Goal: Task Accomplishment & Management: Manage account settings

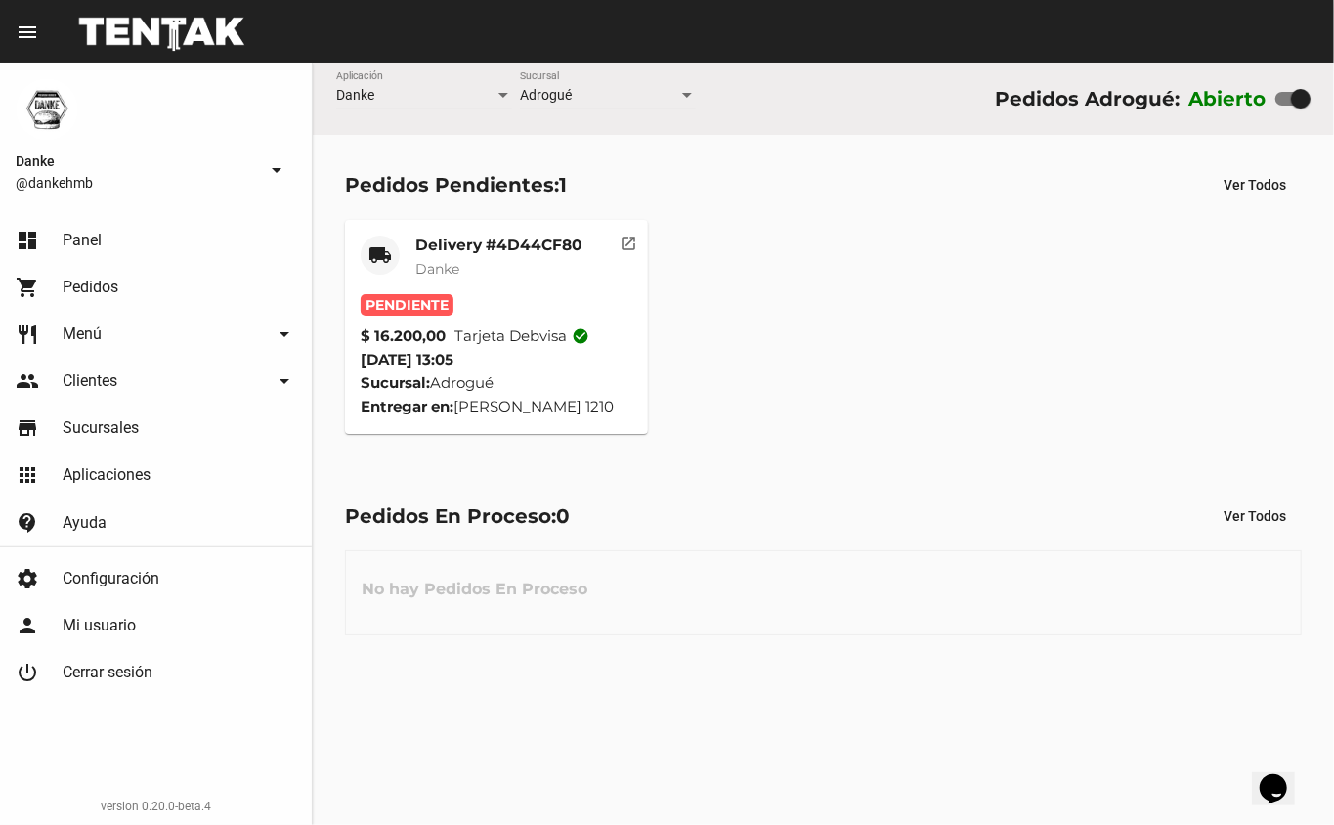
click at [442, 244] on mat-card-title "Delivery #4D44CF80" at bounding box center [498, 245] width 166 height 20
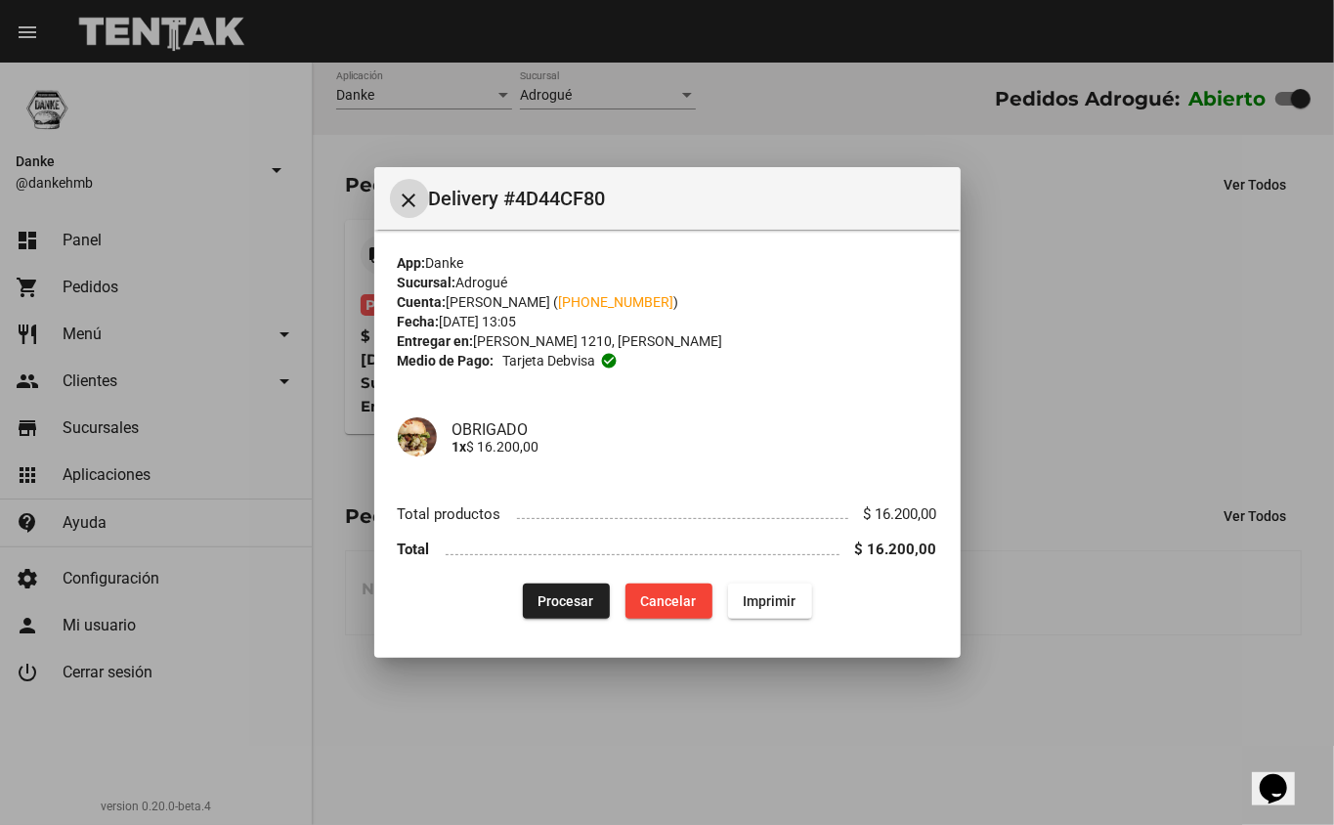
click at [556, 600] on span "Procesar" at bounding box center [566, 601] width 56 height 16
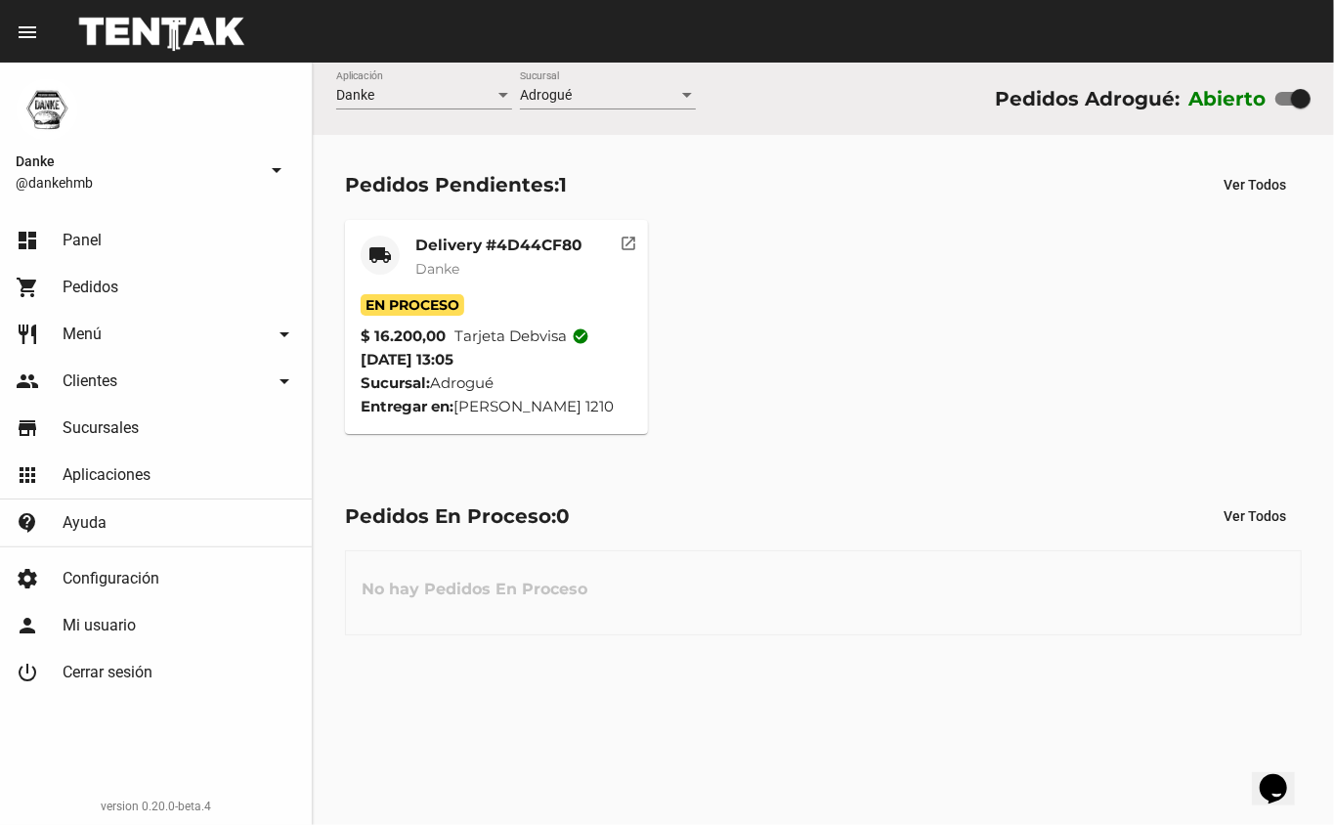
click at [447, 268] on span "Danke" at bounding box center [437, 269] width 44 height 18
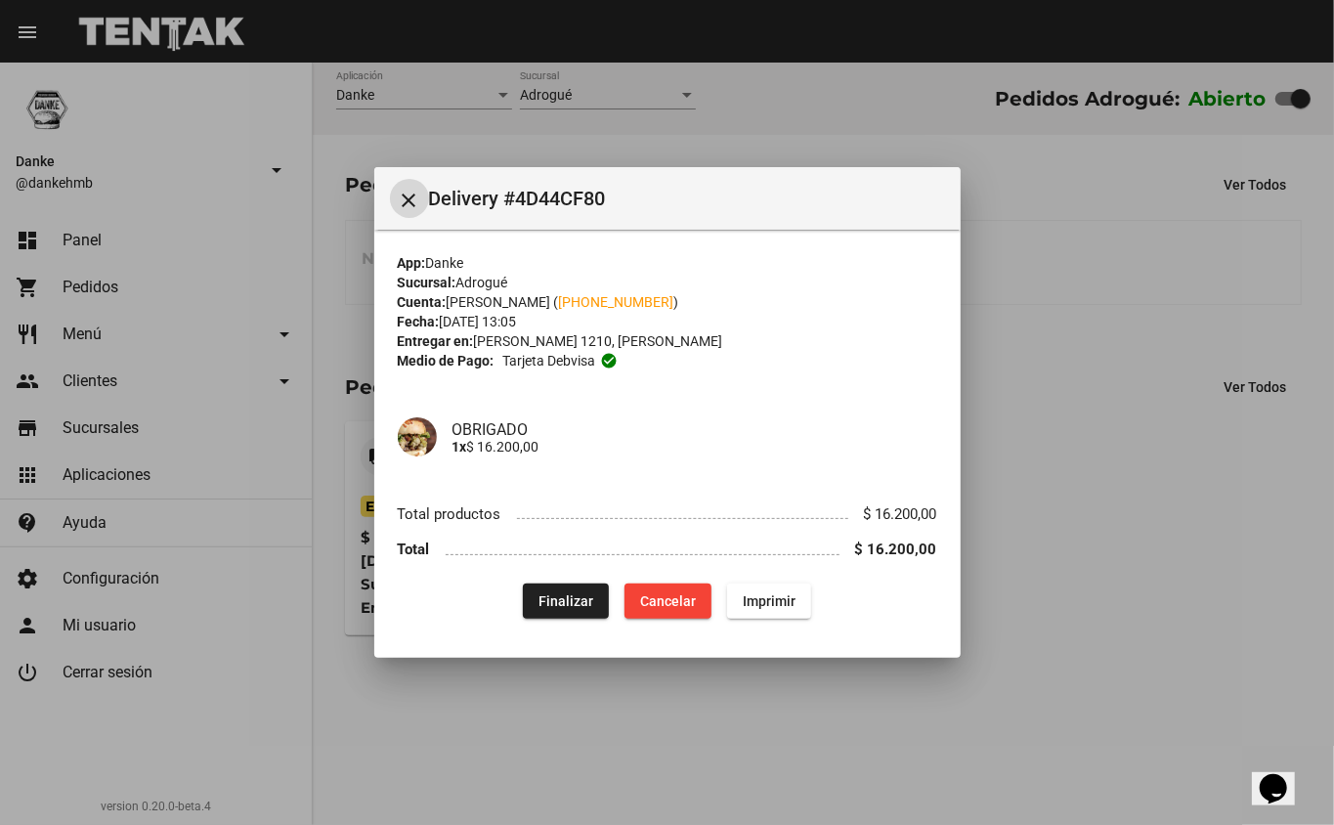
click at [1147, 533] on div at bounding box center [667, 412] width 1334 height 825
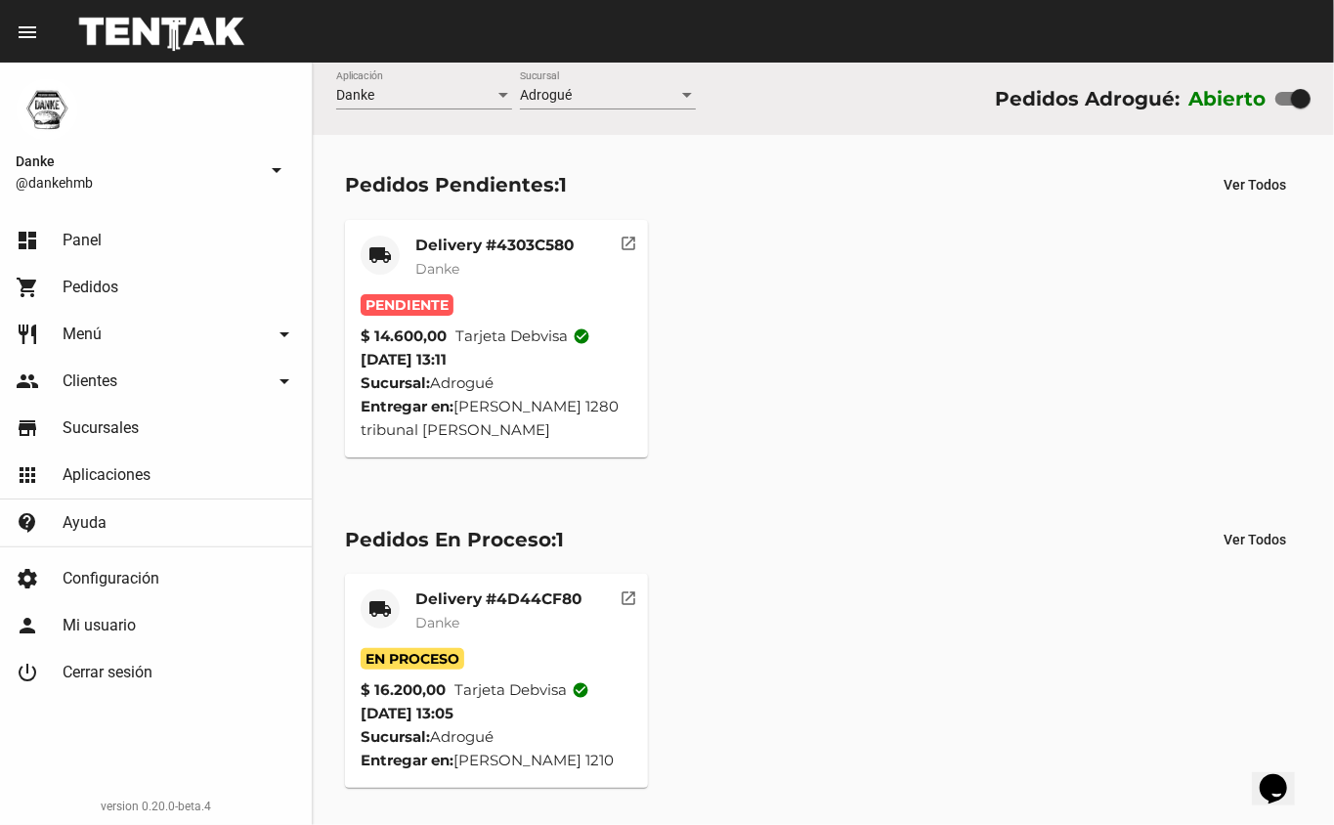
click at [449, 236] on mat-card-title "Delivery #4303C580" at bounding box center [494, 245] width 158 height 20
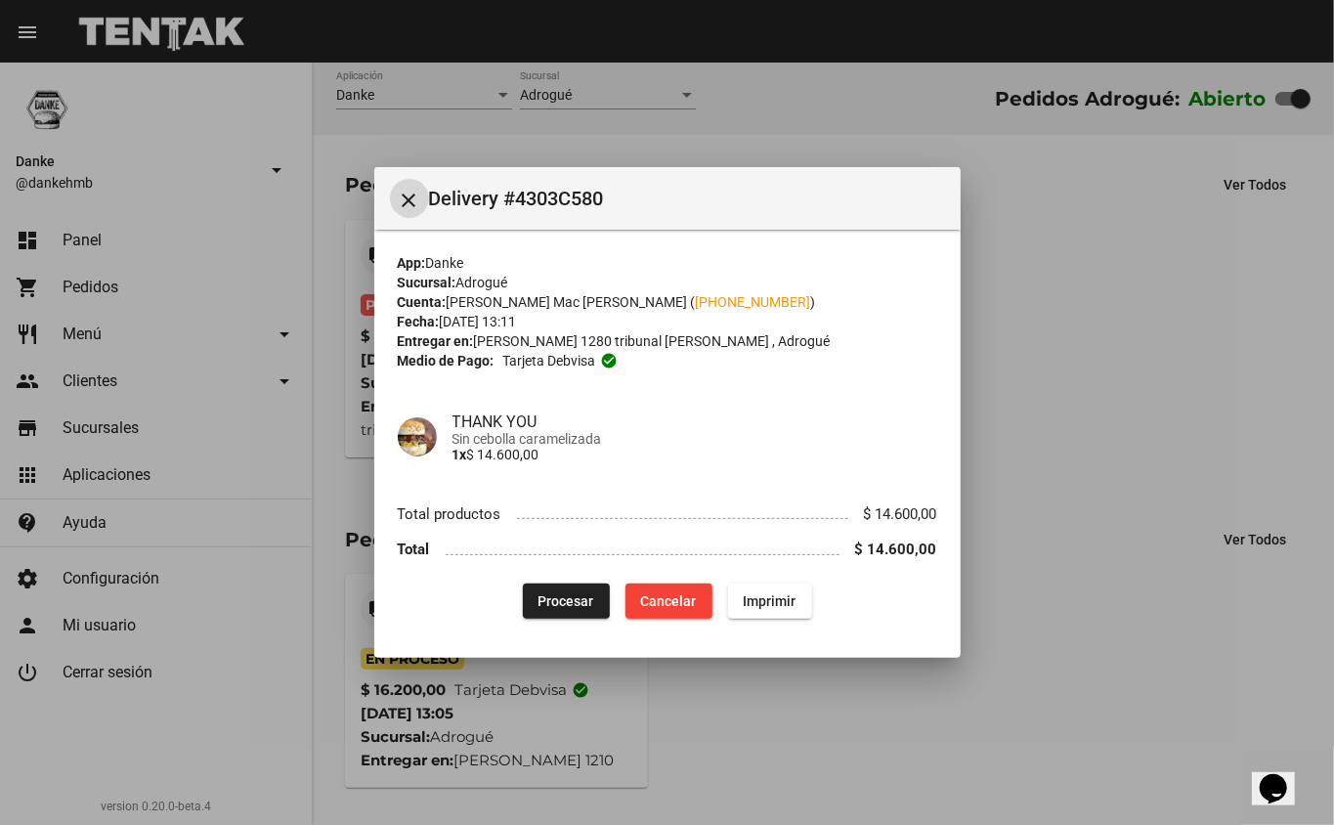
click at [544, 595] on span "Procesar" at bounding box center [566, 601] width 56 height 16
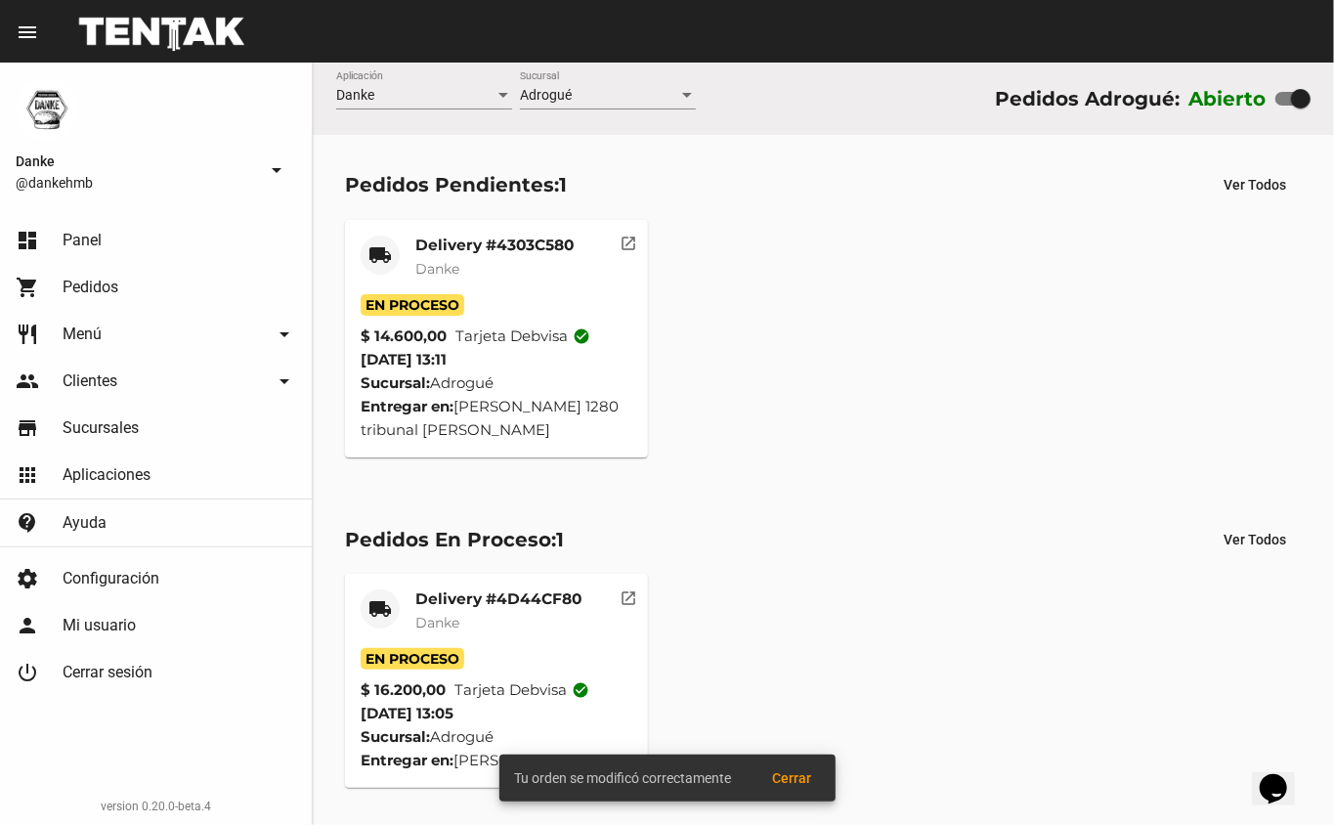
click at [446, 238] on mat-card-title "Delivery #4303C580" at bounding box center [494, 245] width 158 height 20
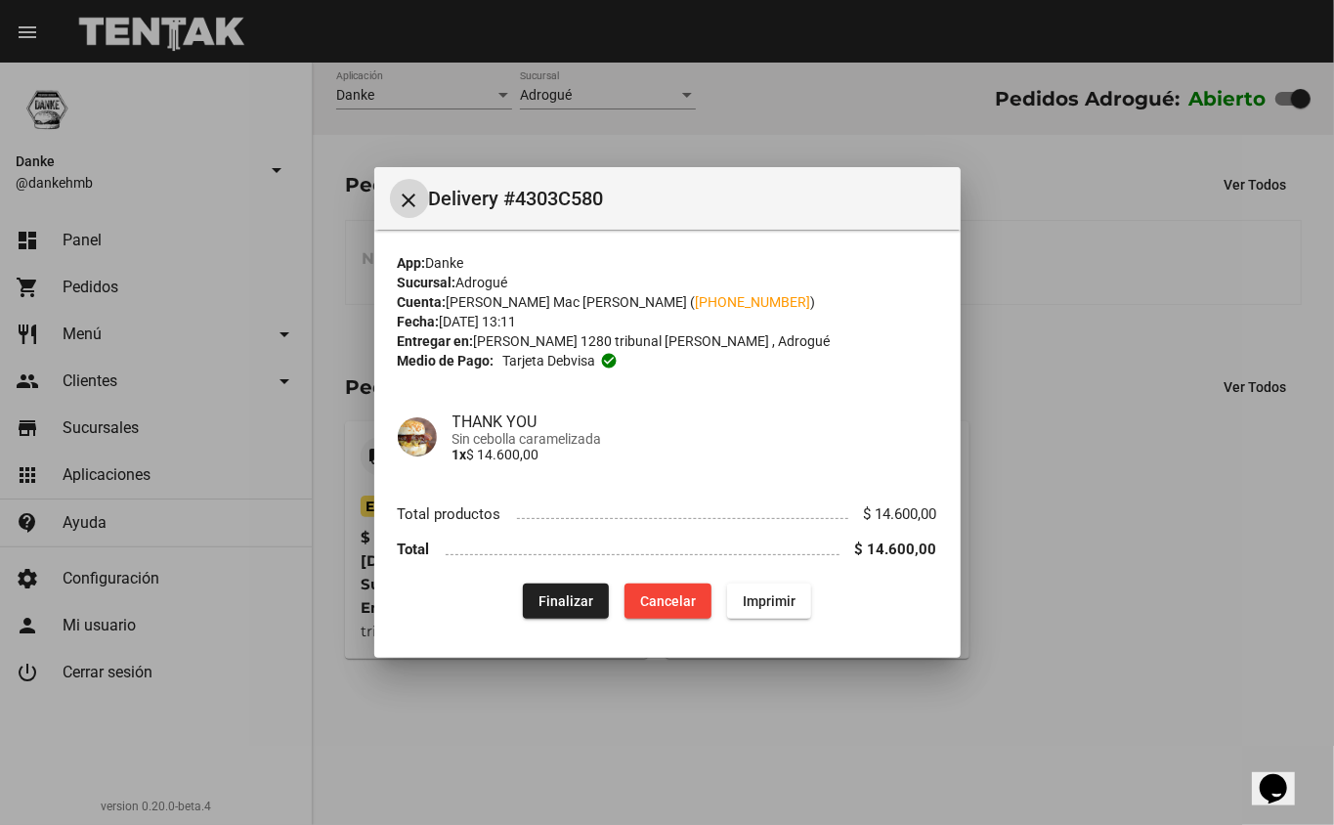
click at [559, 600] on span "Finalizar" at bounding box center [565, 601] width 55 height 16
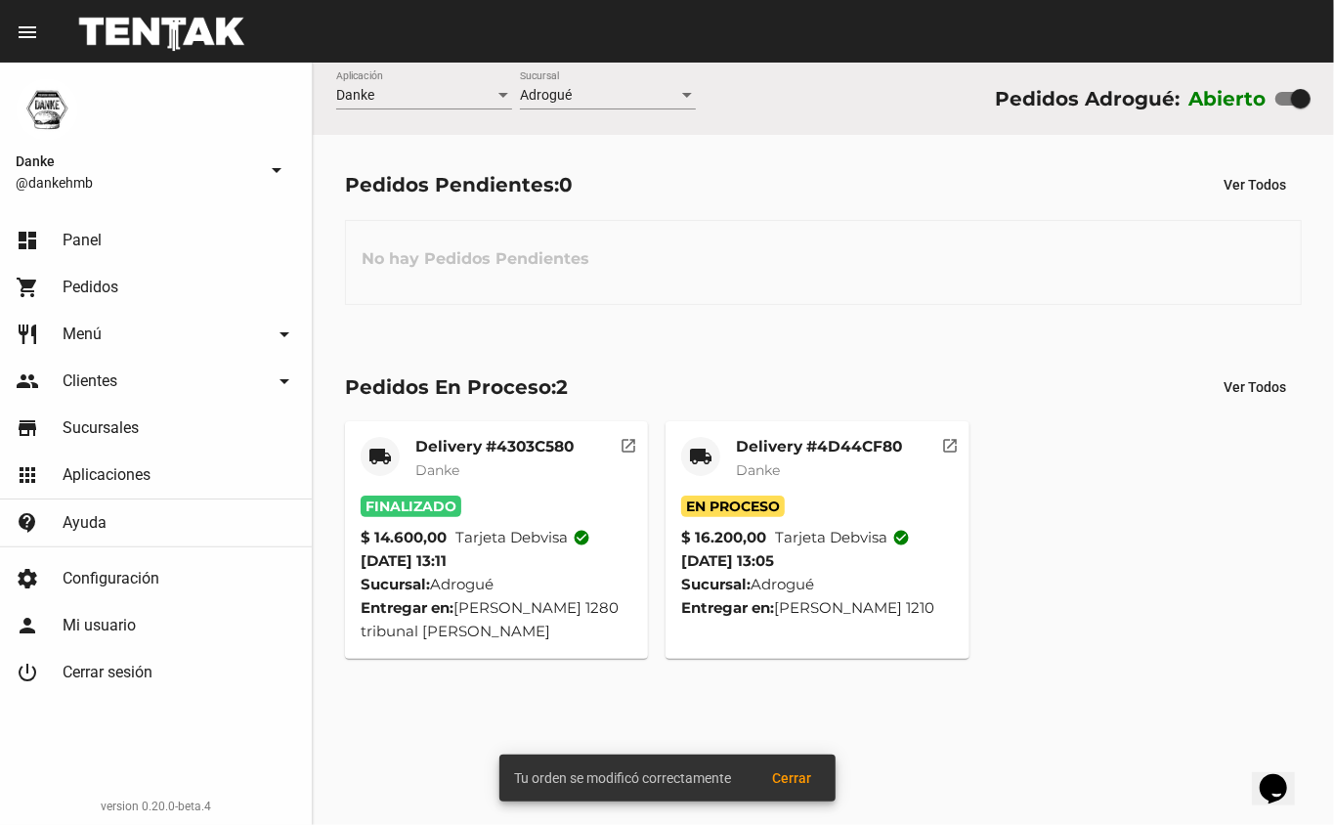
click at [788, 448] on mat-card-title "Delivery #4D44CF80" at bounding box center [819, 447] width 166 height 20
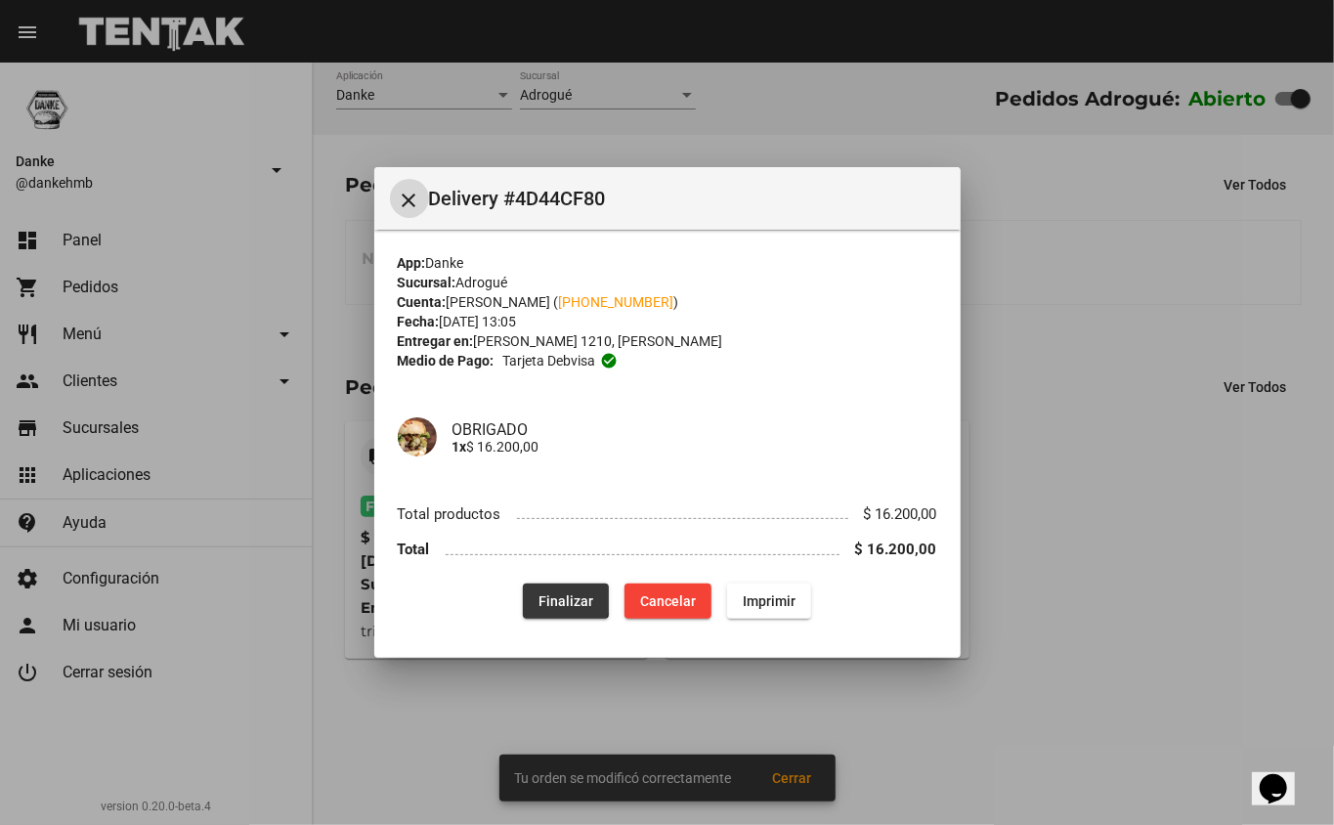
click at [555, 593] on span "Finalizar" at bounding box center [565, 601] width 55 height 16
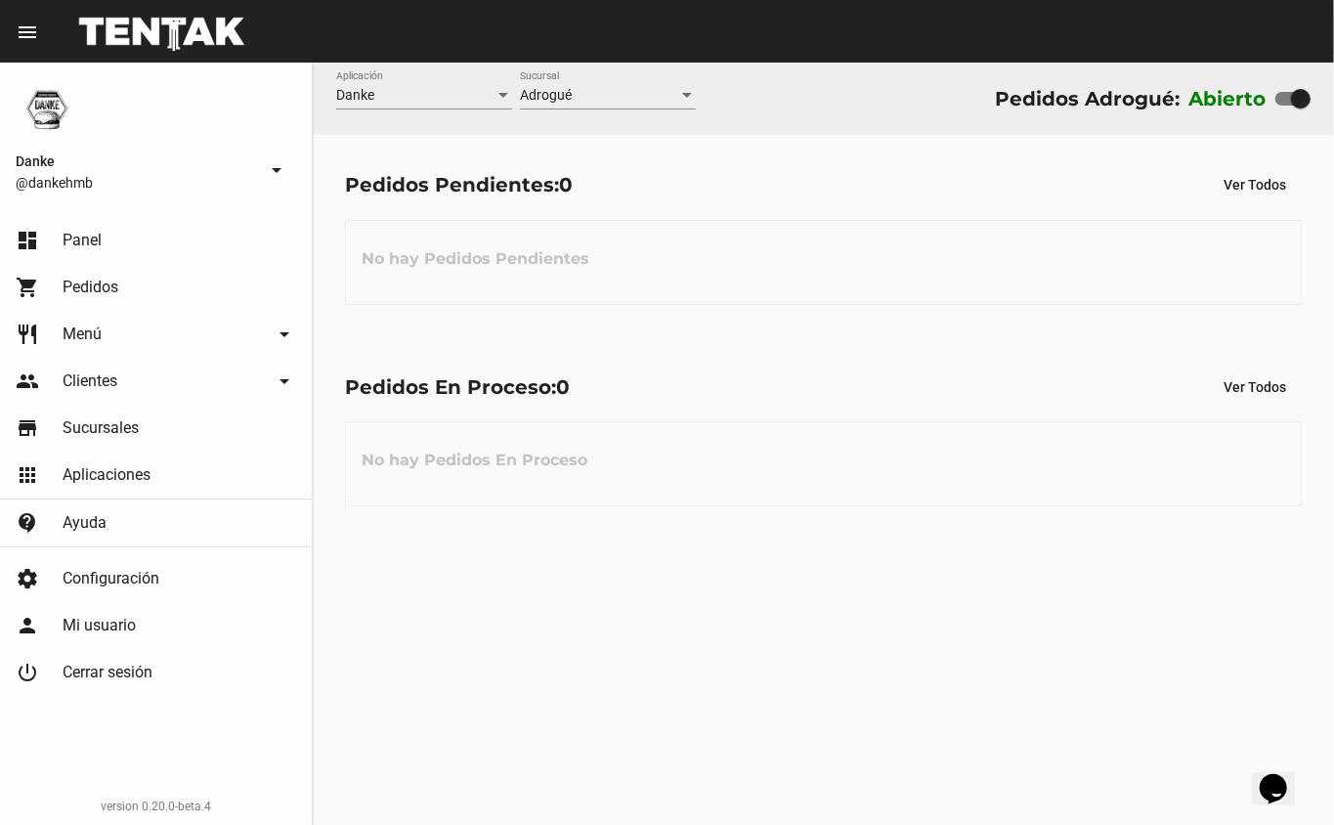
click at [690, 646] on div "Danke Aplicación Adrogué Sucursal Pedidos Adrogué: Abierto Pedidos Pendientes: …" at bounding box center [823, 444] width 1021 height 762
click at [739, 658] on div "Danke Aplicación Adrogué Sucursal Pedidos Adrogué: Abierto Pedidos Pendientes: …" at bounding box center [823, 444] width 1021 height 762
click at [107, 315] on link "restaurant Menú arrow_drop_down" at bounding box center [156, 334] width 312 height 47
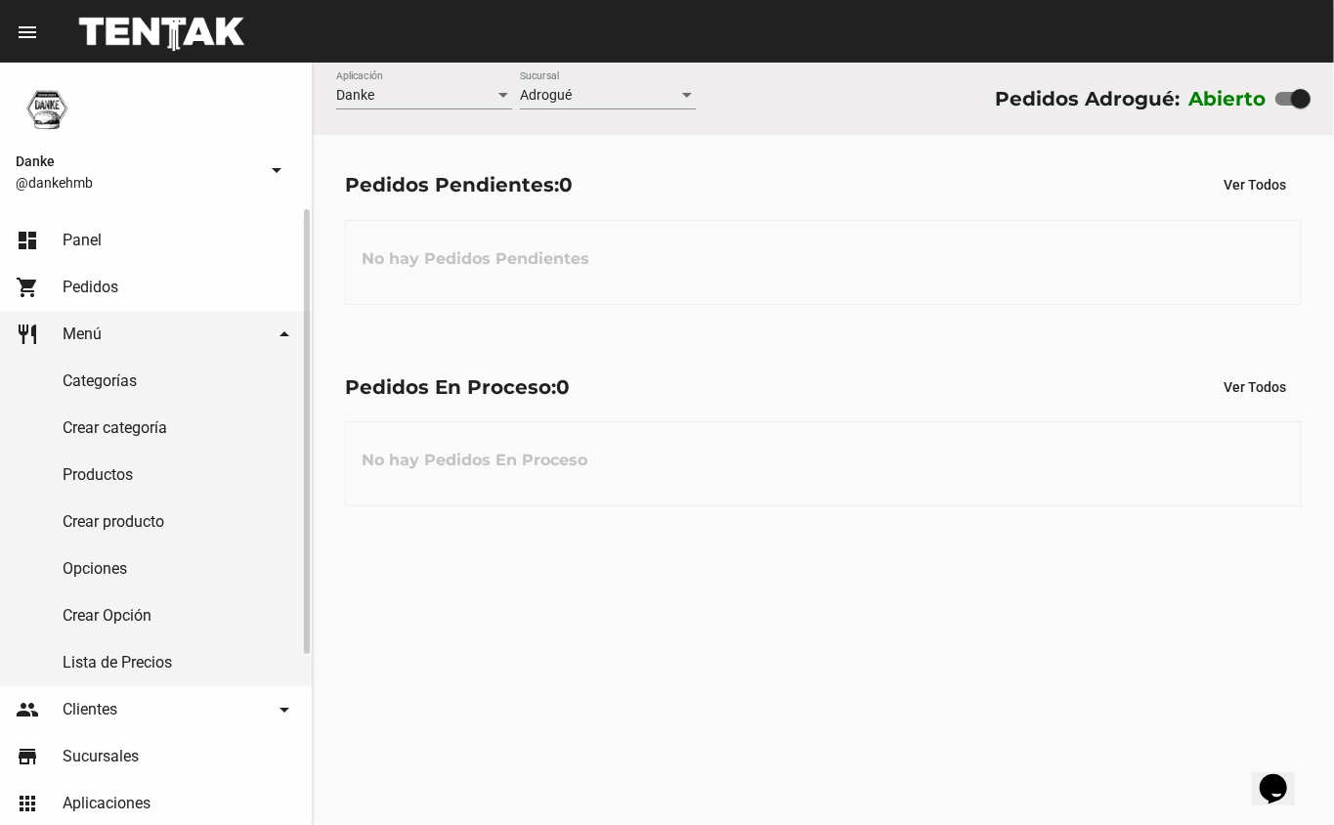
click at [87, 473] on link "Productos" at bounding box center [156, 474] width 312 height 47
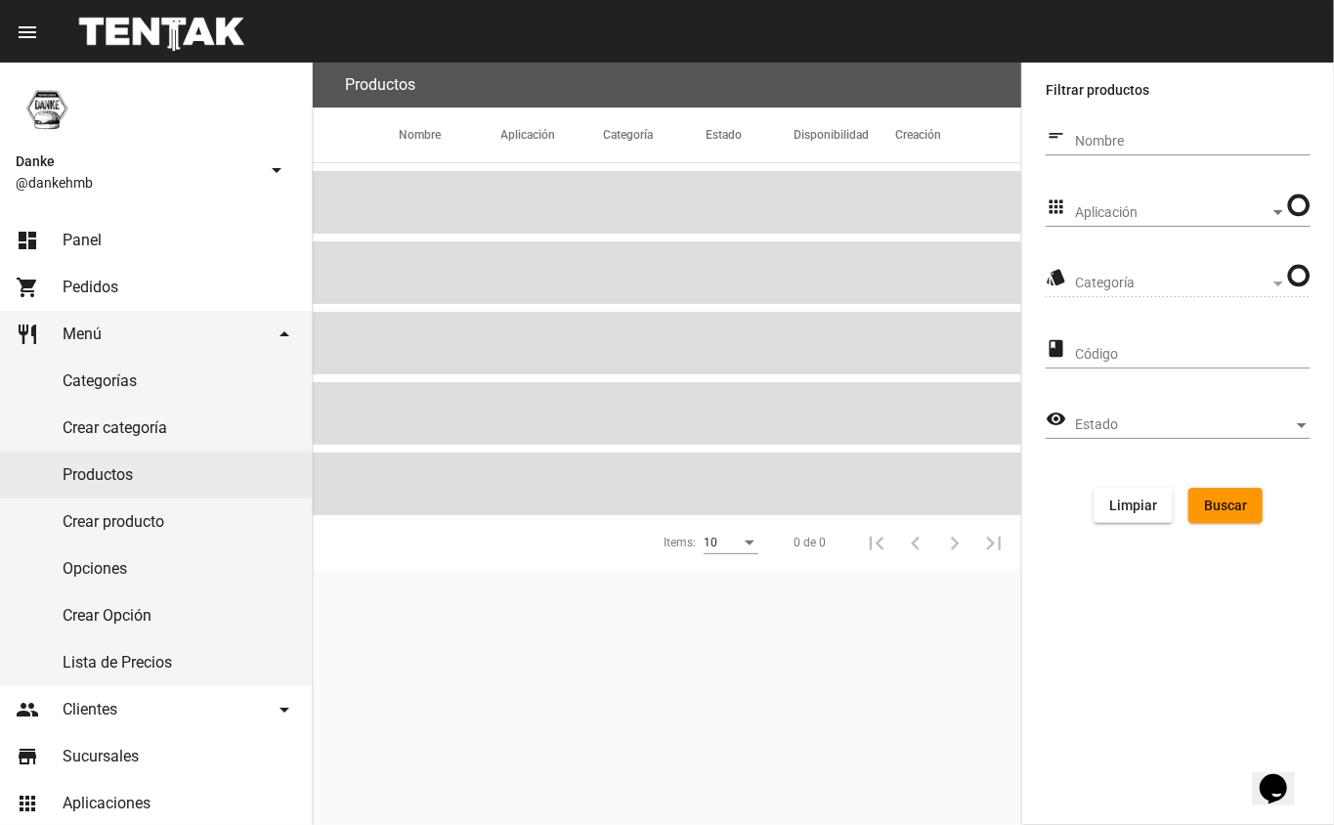
click at [1123, 215] on span "Aplicación" at bounding box center [1172, 213] width 194 height 16
click at [1026, 209] on div at bounding box center [667, 412] width 1334 height 825
click at [1116, 212] on span "Aplicación" at bounding box center [1184, 213] width 218 height 16
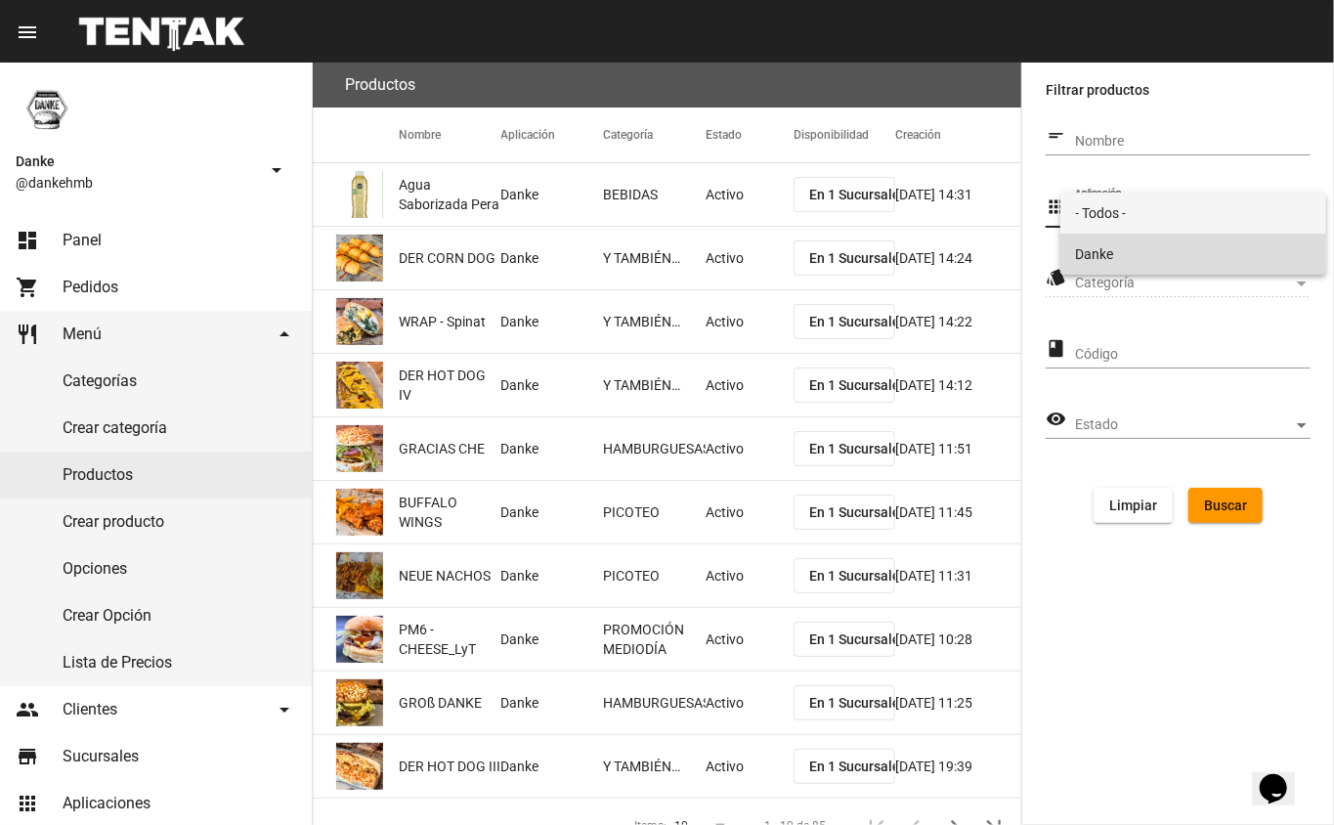
click at [1095, 248] on span "Danke" at bounding box center [1193, 254] width 235 height 41
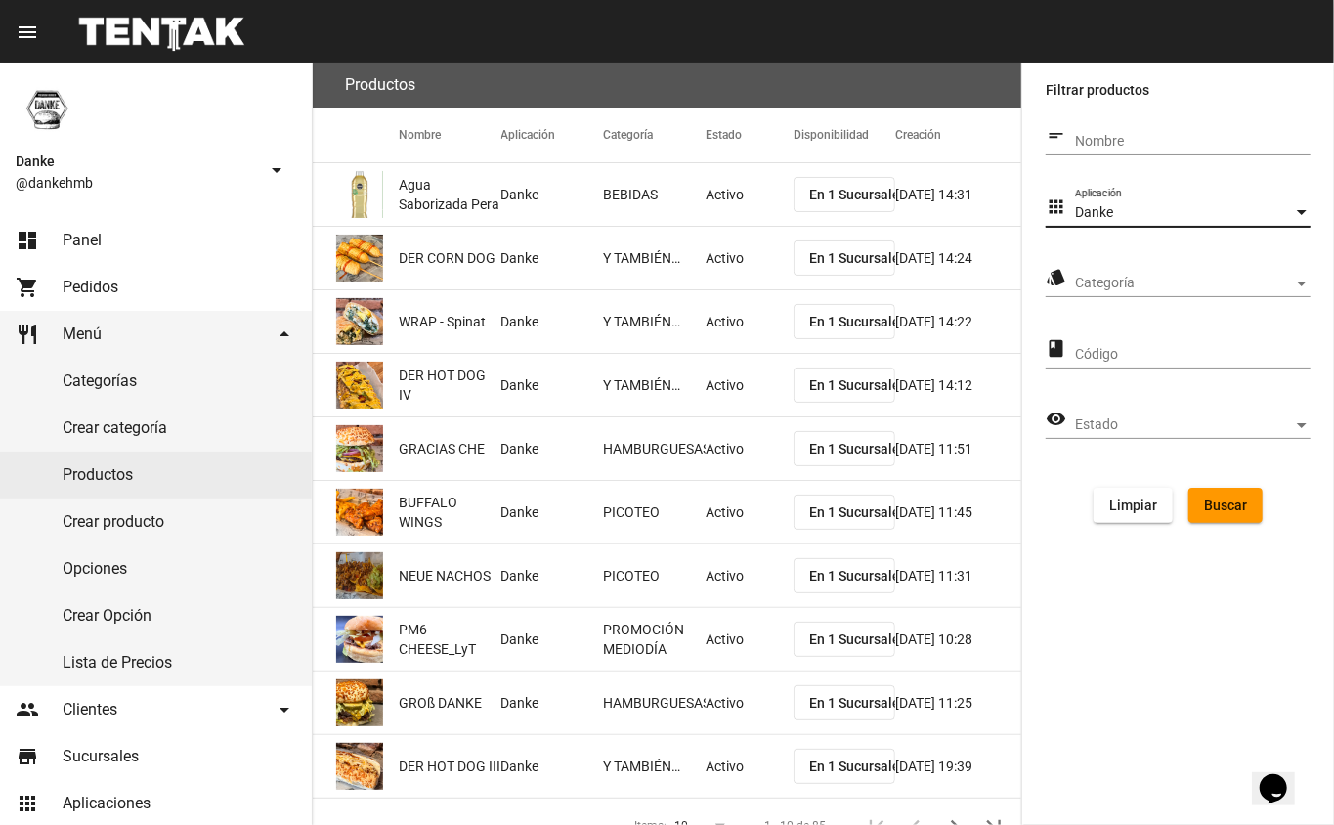
click at [1098, 278] on span "Categoría" at bounding box center [1184, 284] width 218 height 16
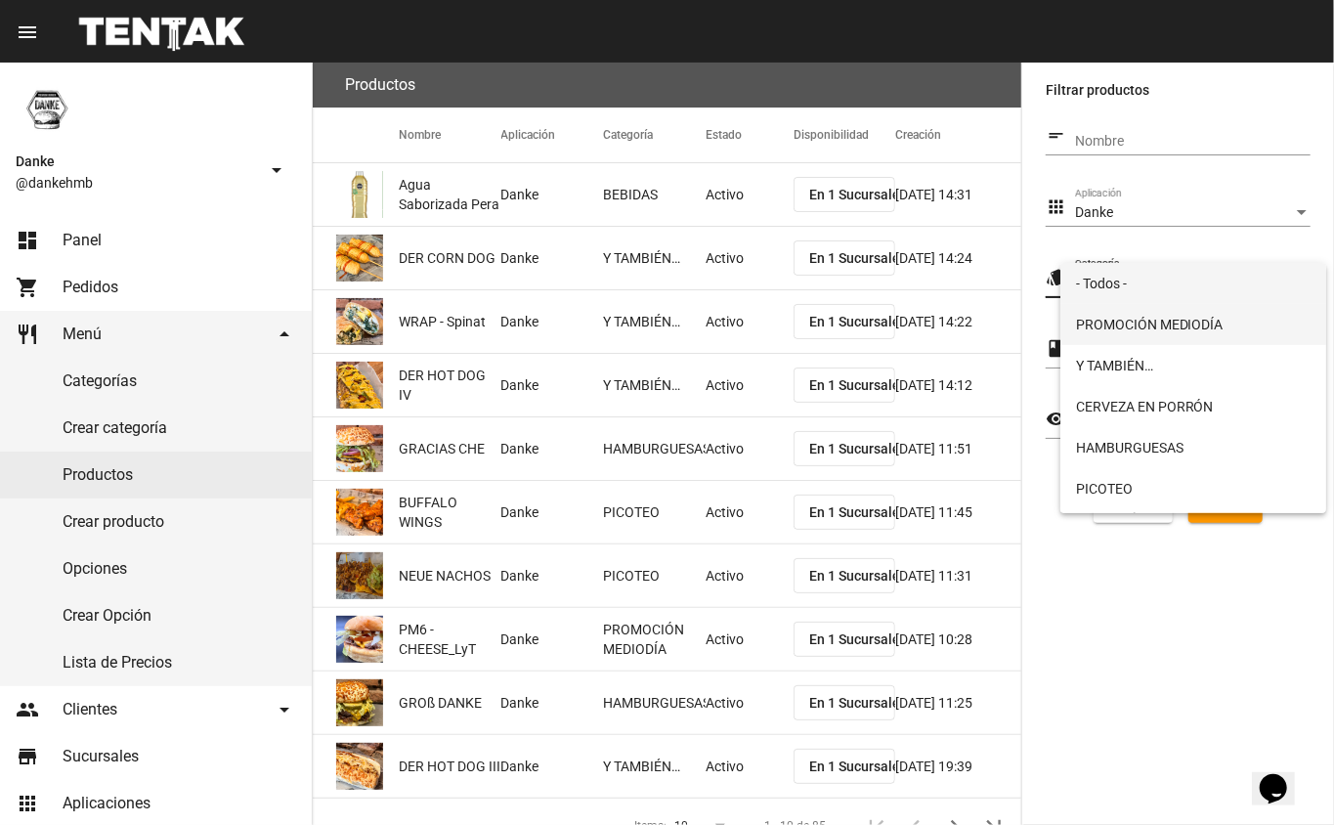
click at [1095, 324] on span "PROMOCIÓN MEDIODÍA" at bounding box center [1193, 324] width 235 height 41
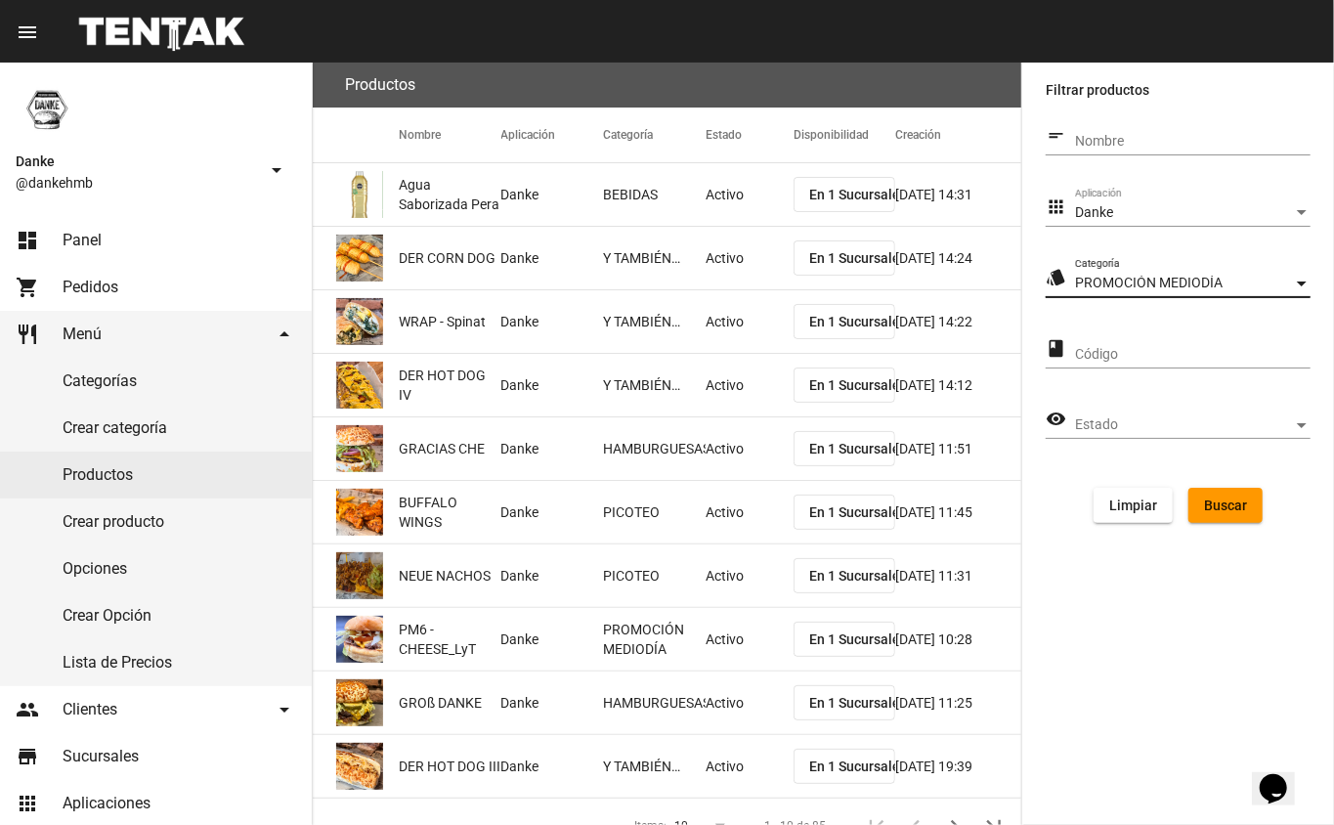
click at [1218, 497] on span "Buscar" at bounding box center [1225, 505] width 43 height 16
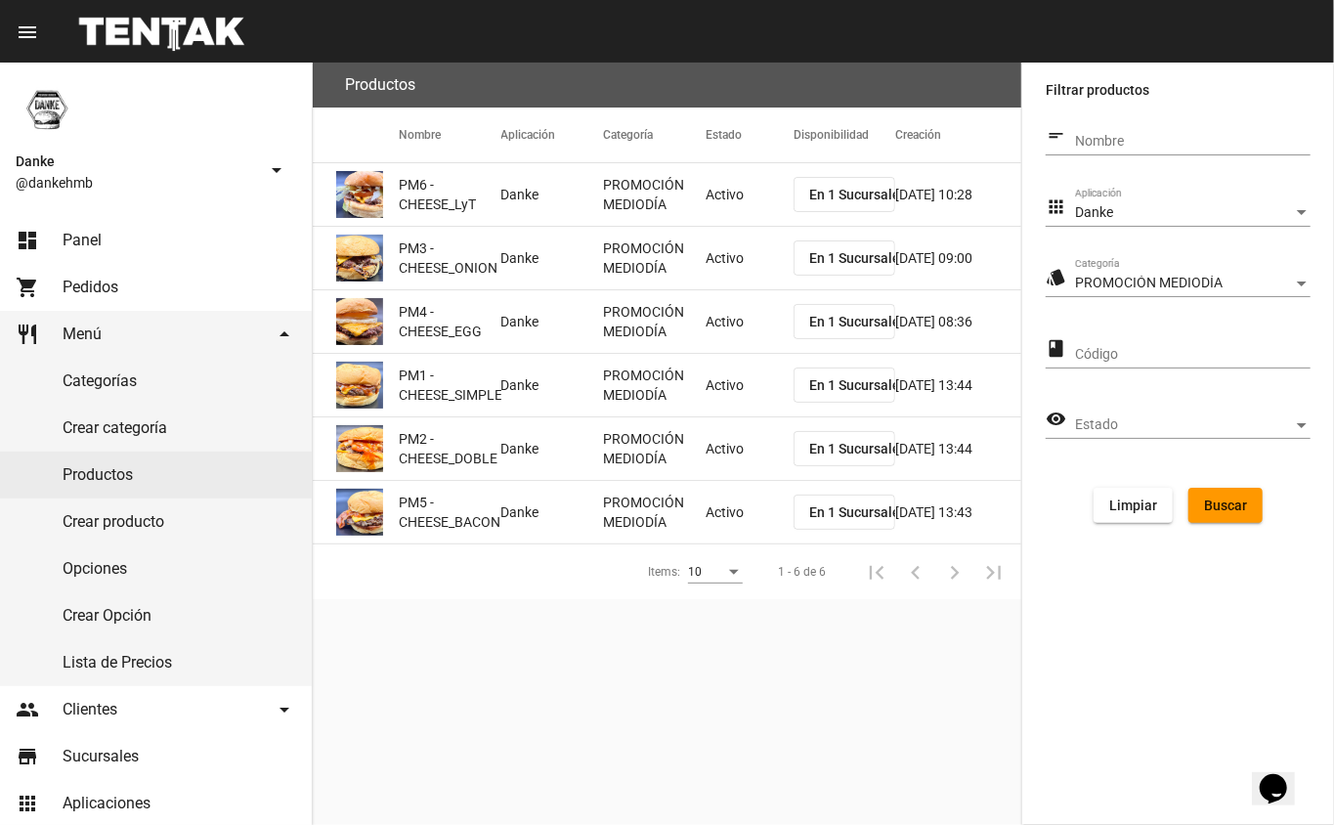
click at [719, 192] on mat-cell "Activo" at bounding box center [750, 194] width 88 height 63
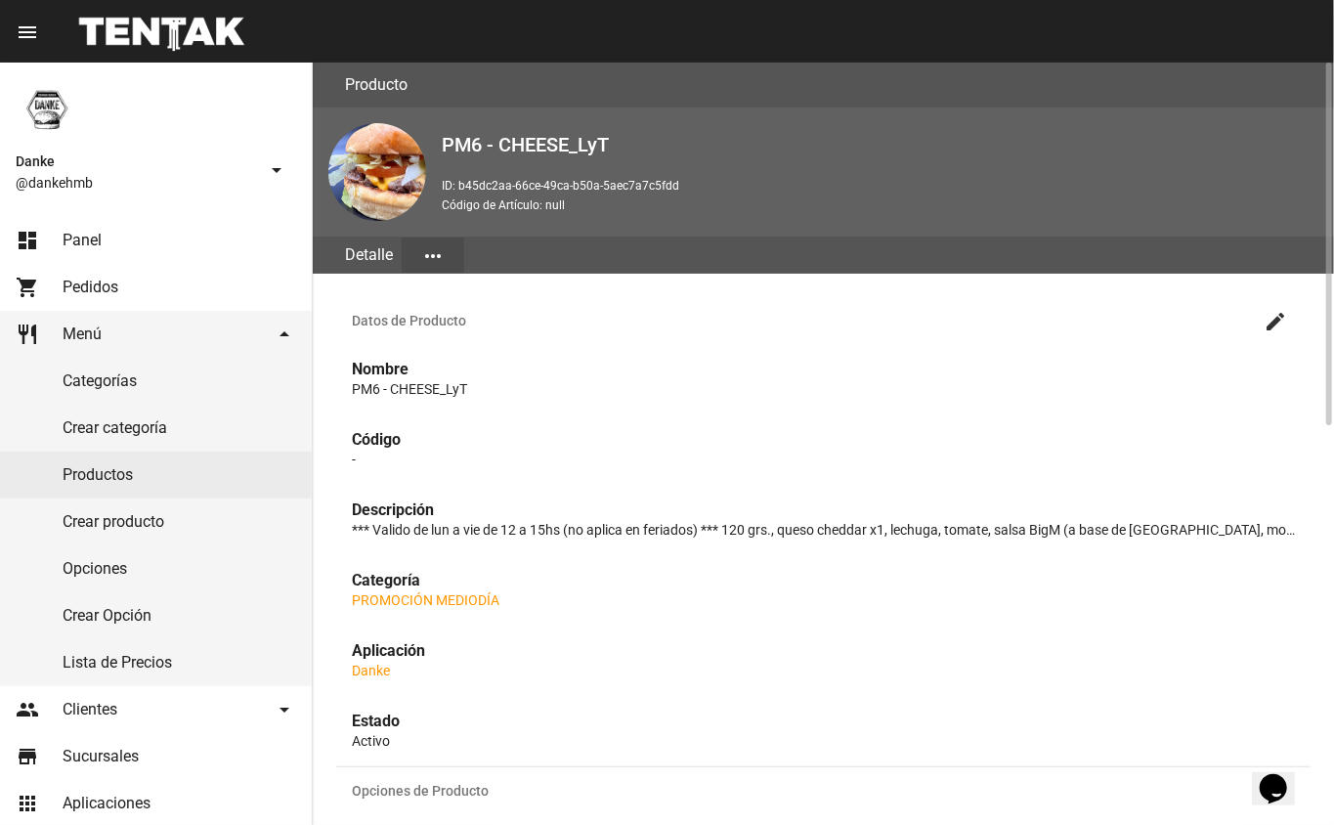
click at [1275, 321] on mat-icon "create" at bounding box center [1274, 321] width 23 height 23
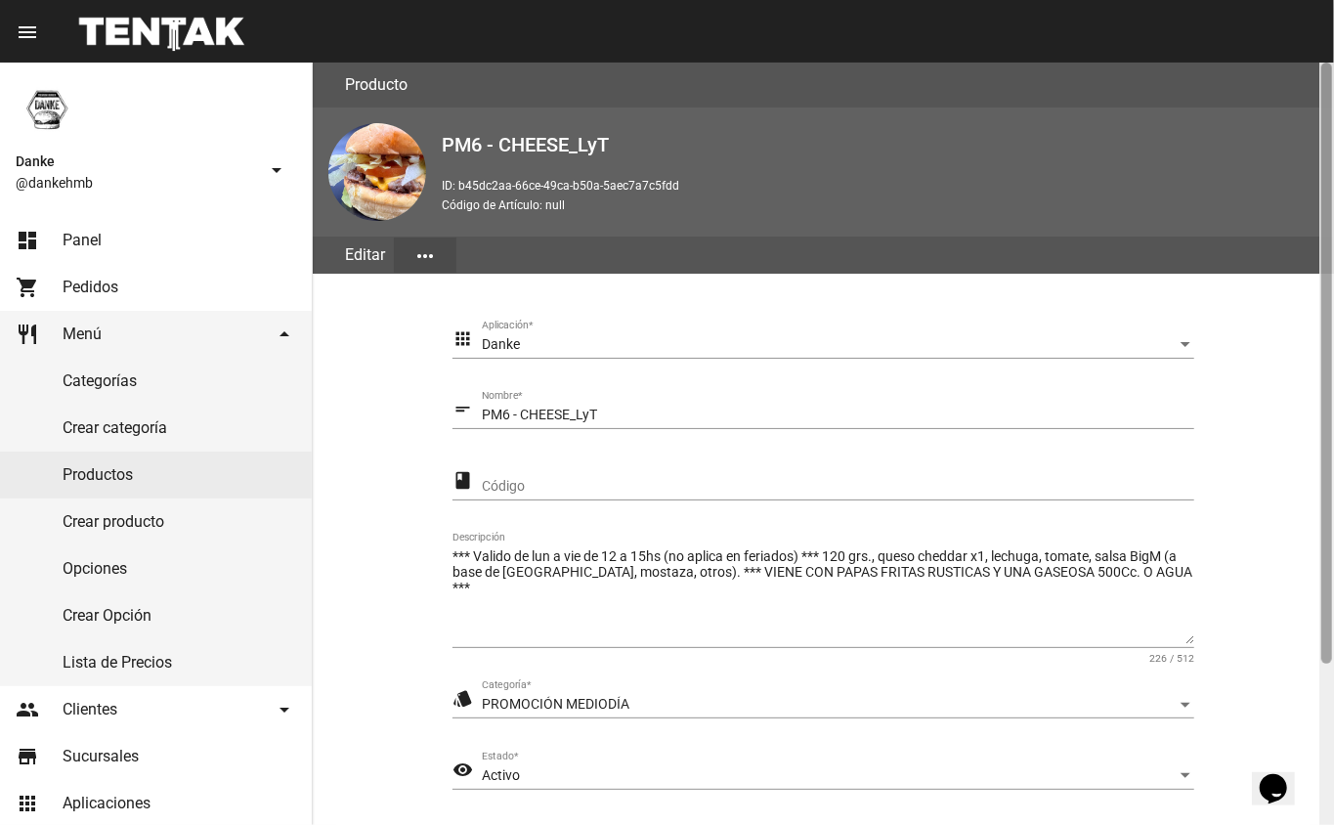
click at [1322, 715] on div at bounding box center [1326, 444] width 15 height 762
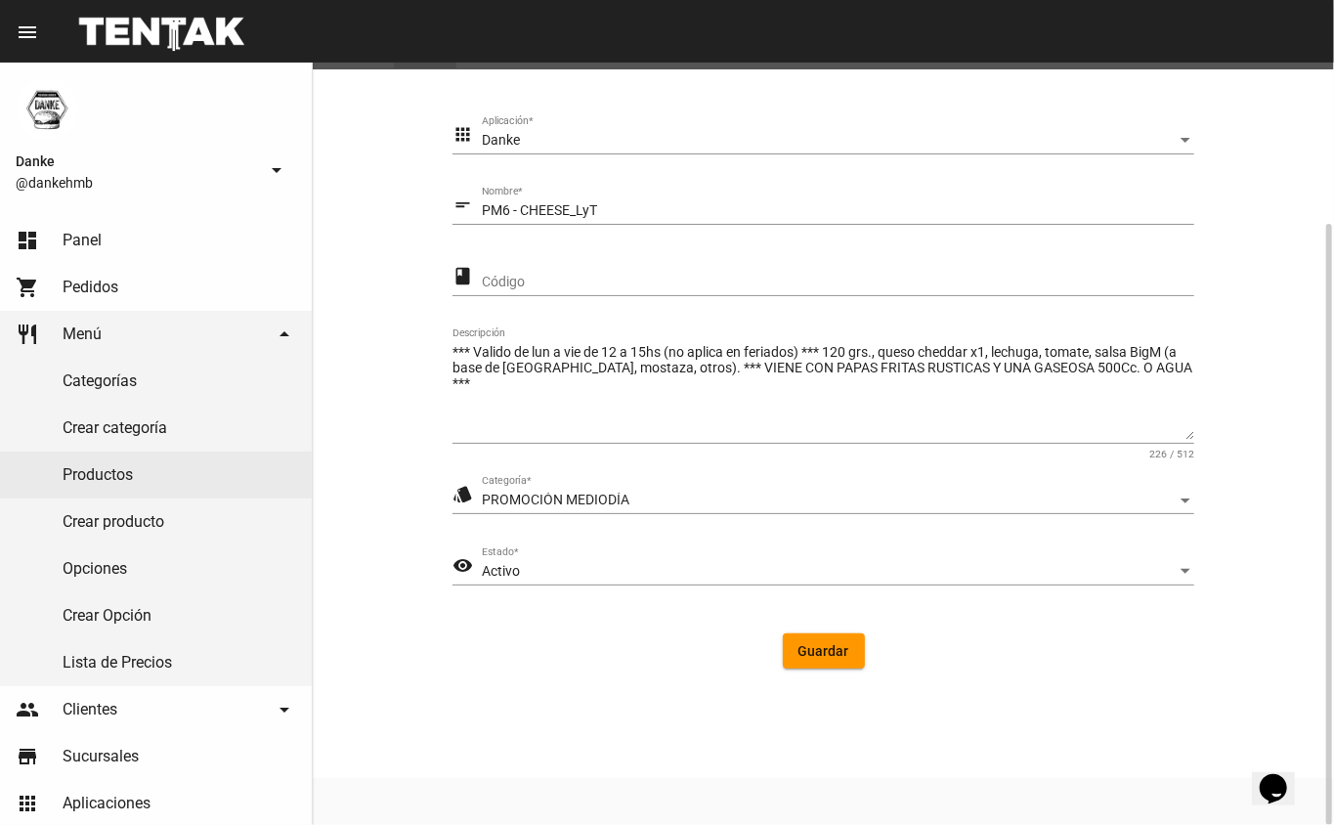
click at [604, 572] on div "Activo" at bounding box center [829, 572] width 695 height 16
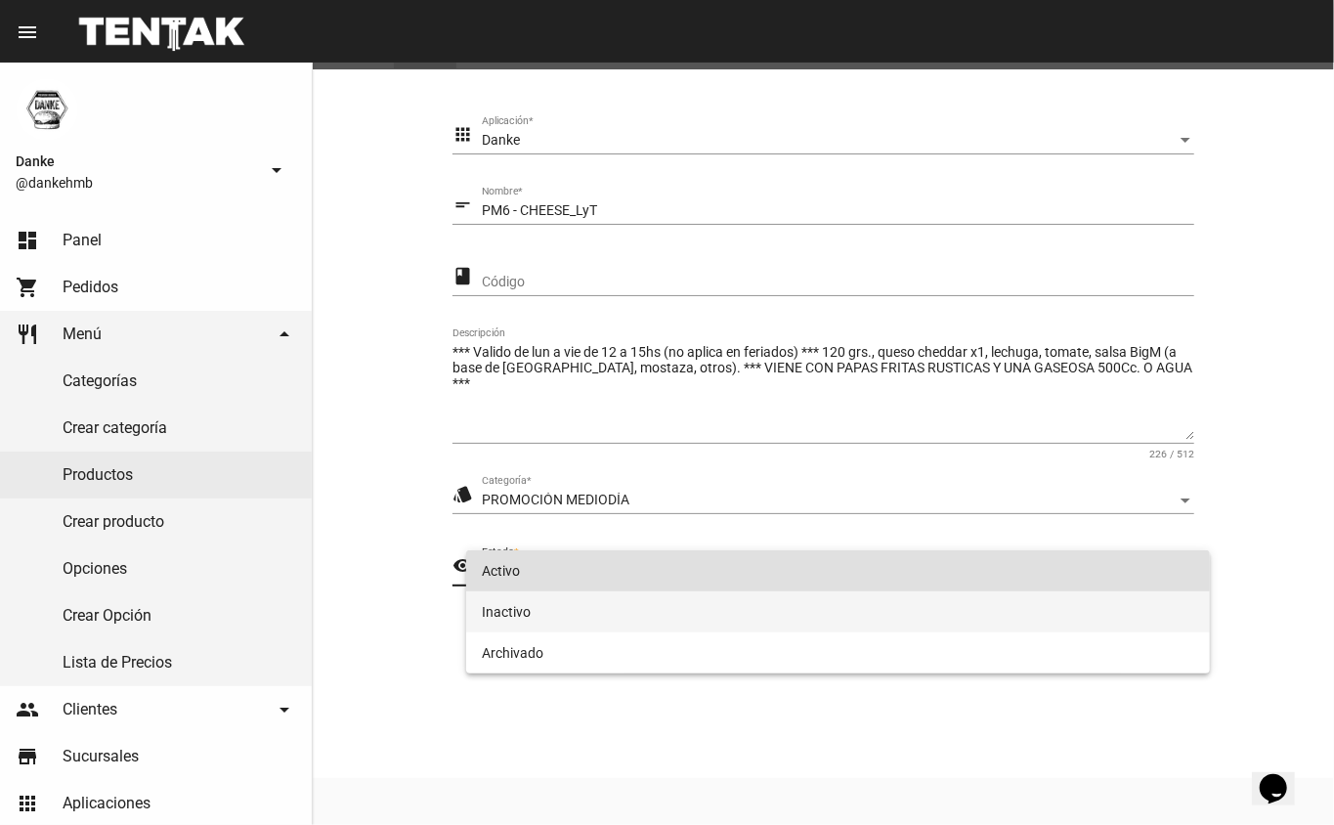
click at [573, 625] on span "Inactivo" at bounding box center [838, 611] width 713 height 41
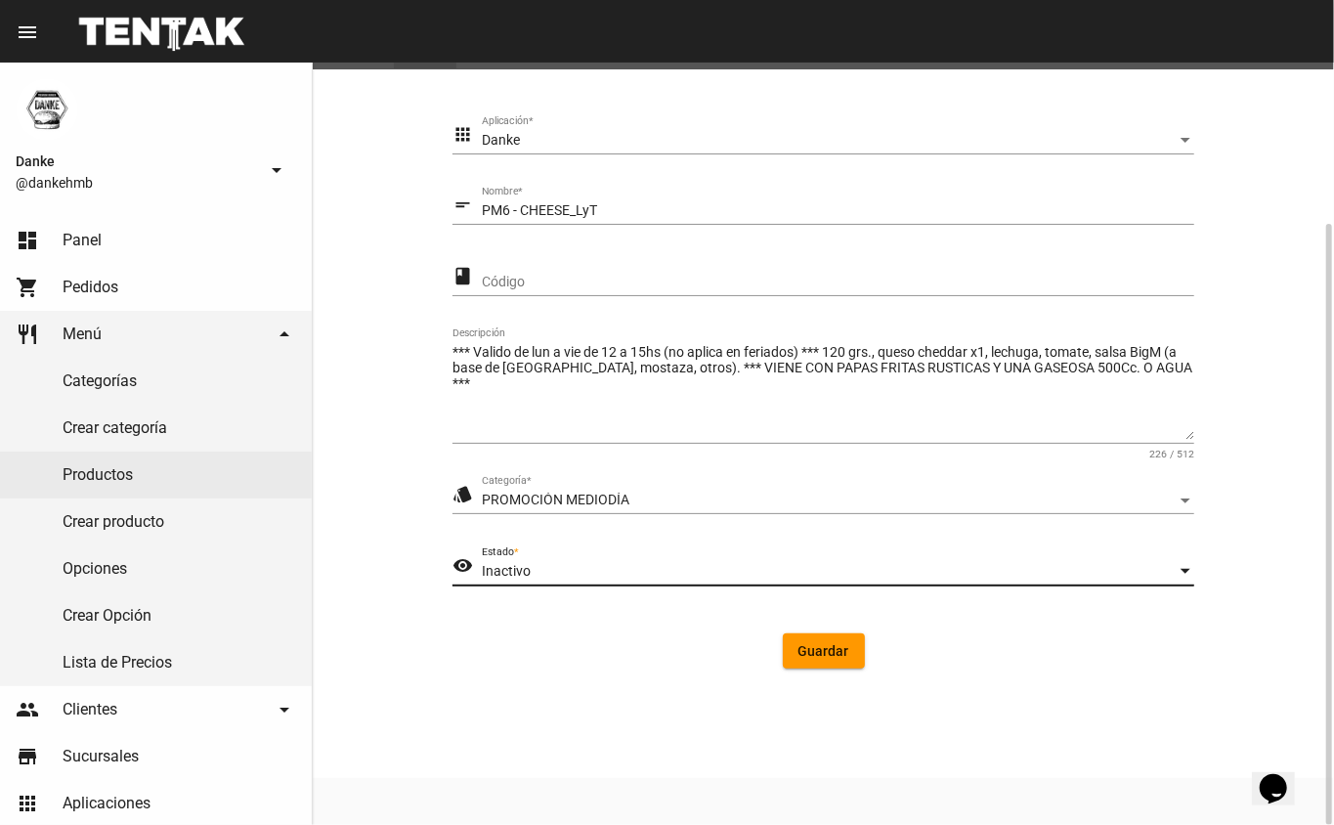
click at [797, 645] on button "Guardar" at bounding box center [824, 650] width 82 height 35
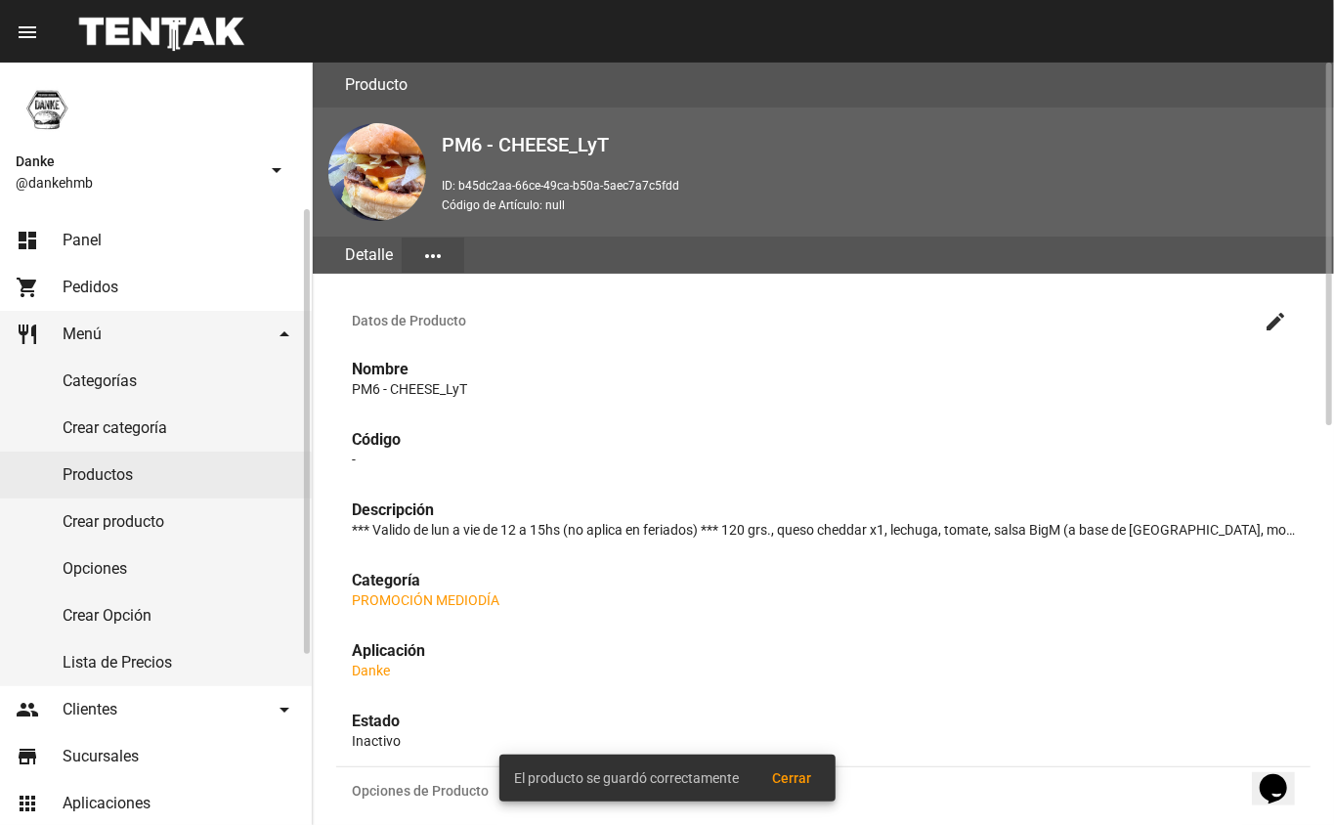
click at [83, 478] on link "Productos" at bounding box center [156, 474] width 312 height 47
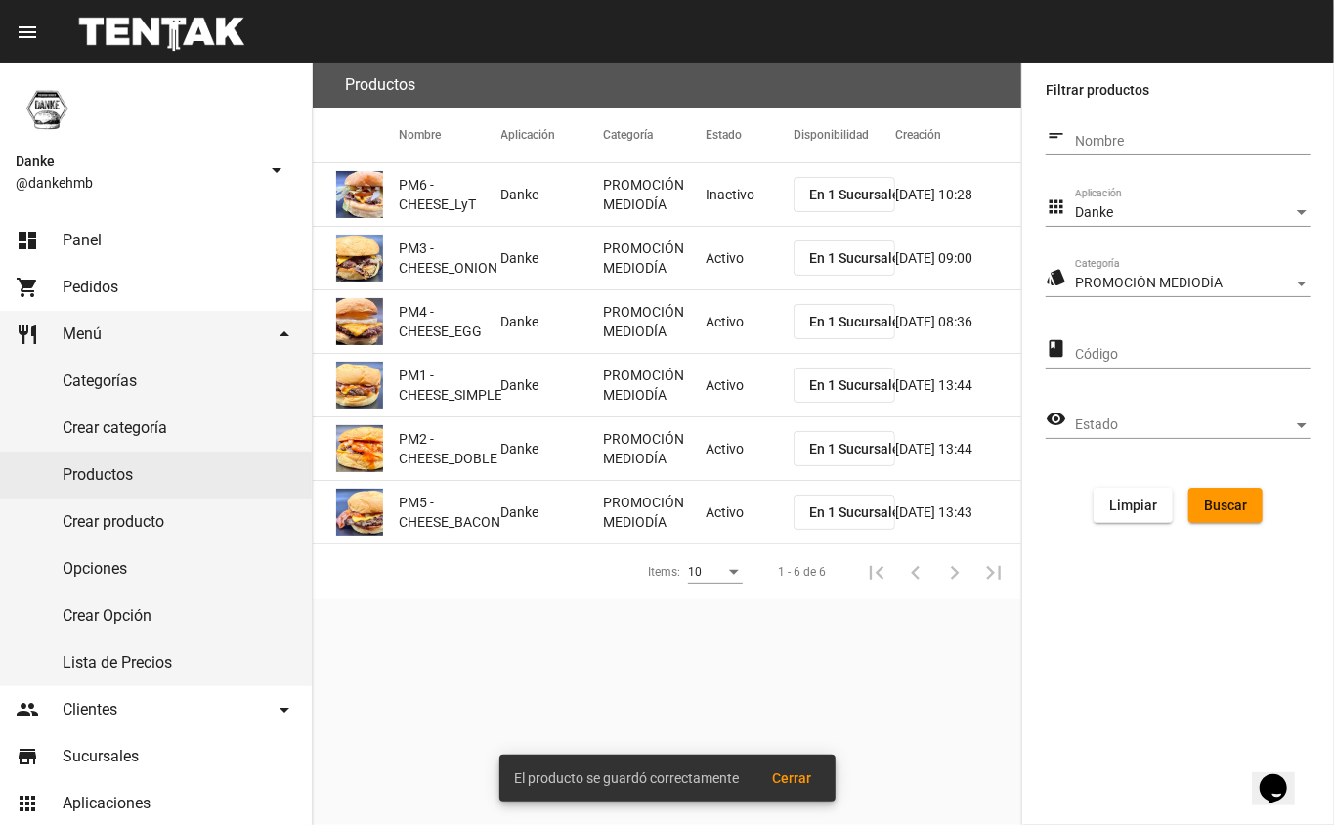
click at [712, 240] on mat-cell "Activo" at bounding box center [750, 258] width 88 height 63
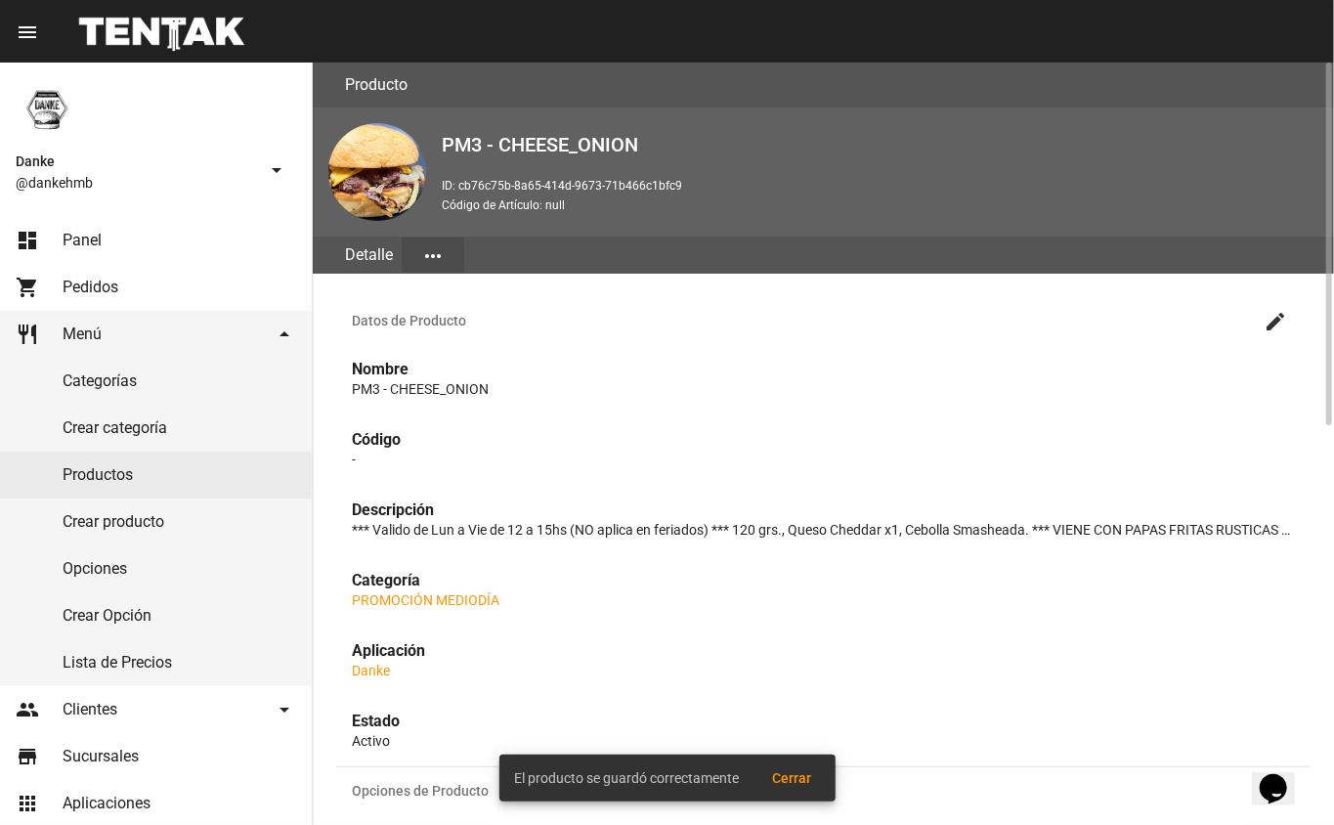
click at [1270, 325] on mat-icon "create" at bounding box center [1274, 321] width 23 height 23
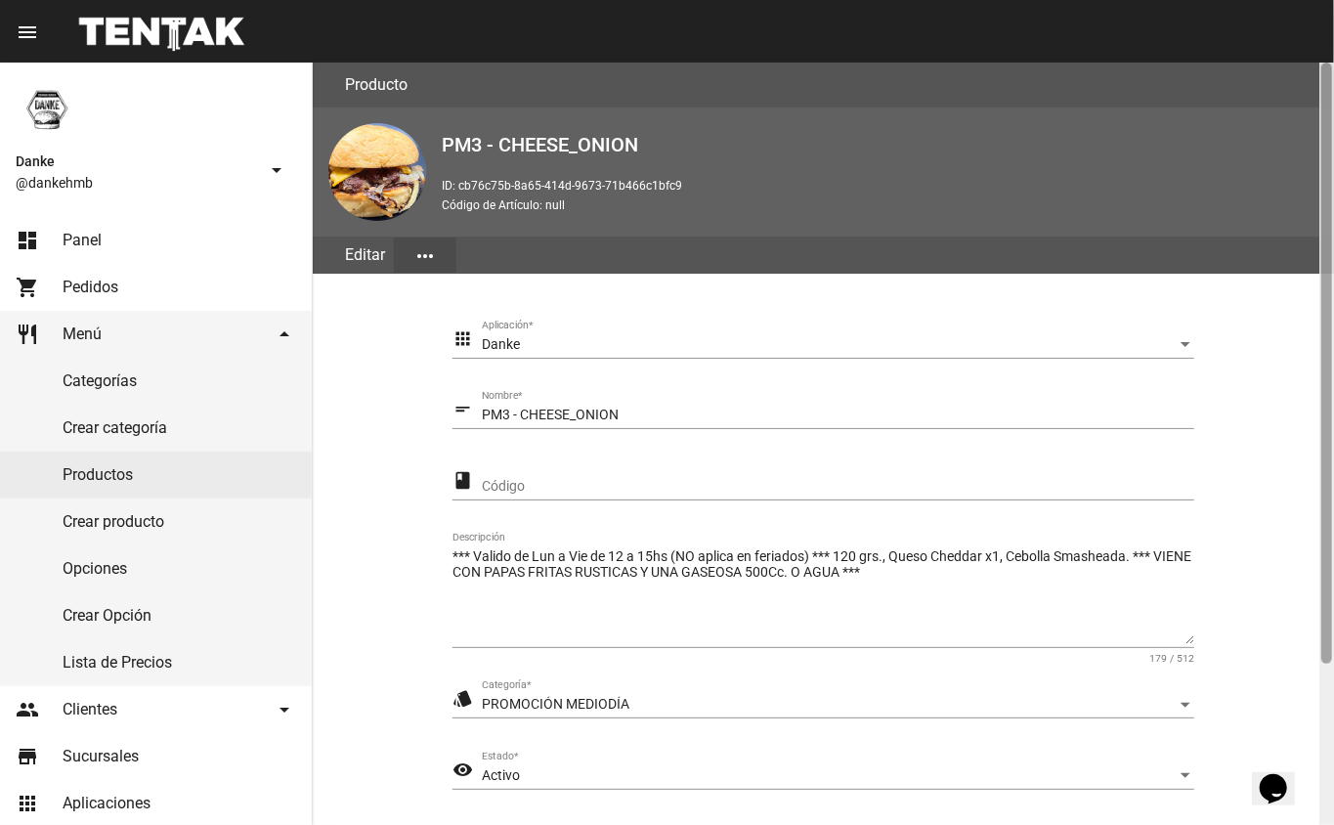
click at [1321, 704] on div at bounding box center [1326, 444] width 15 height 762
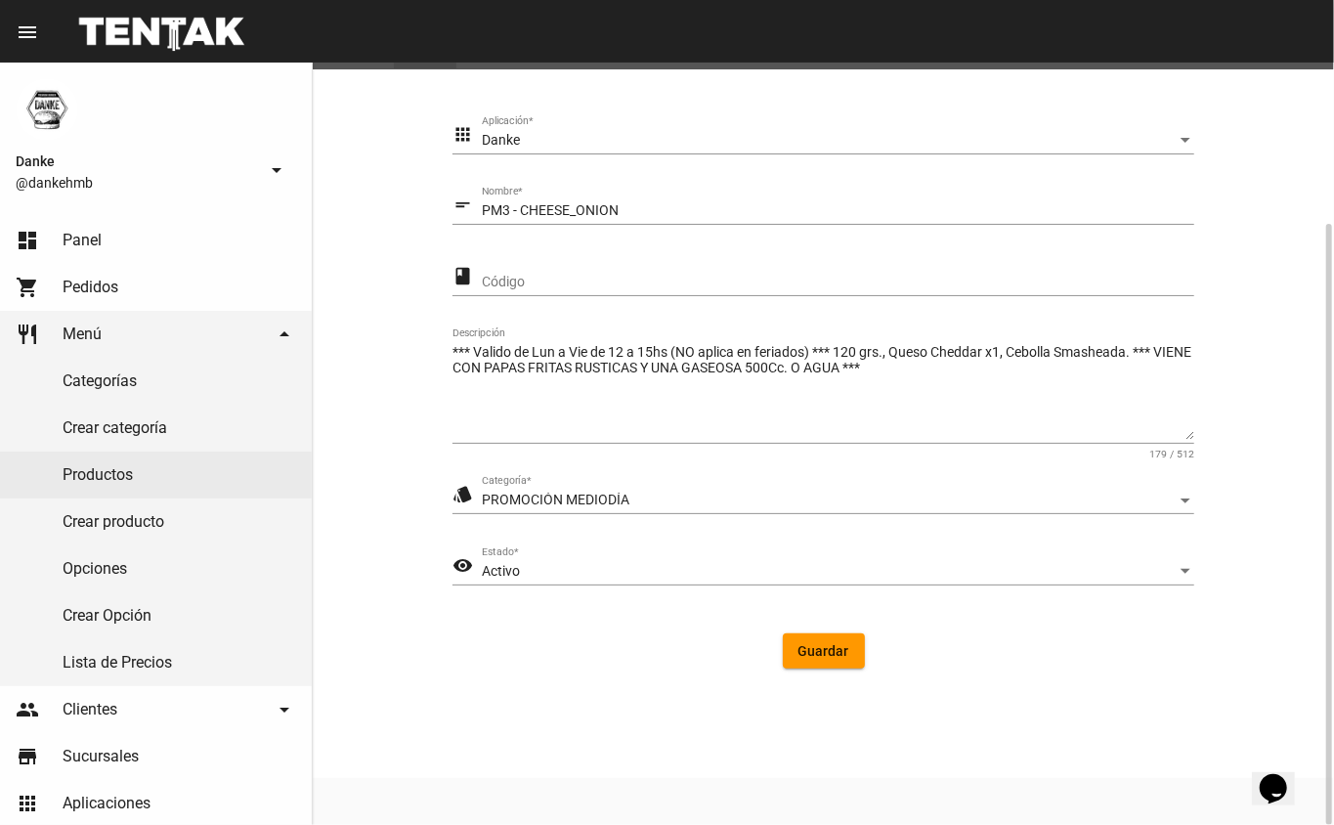
click at [541, 572] on div "Activo" at bounding box center [829, 572] width 695 height 16
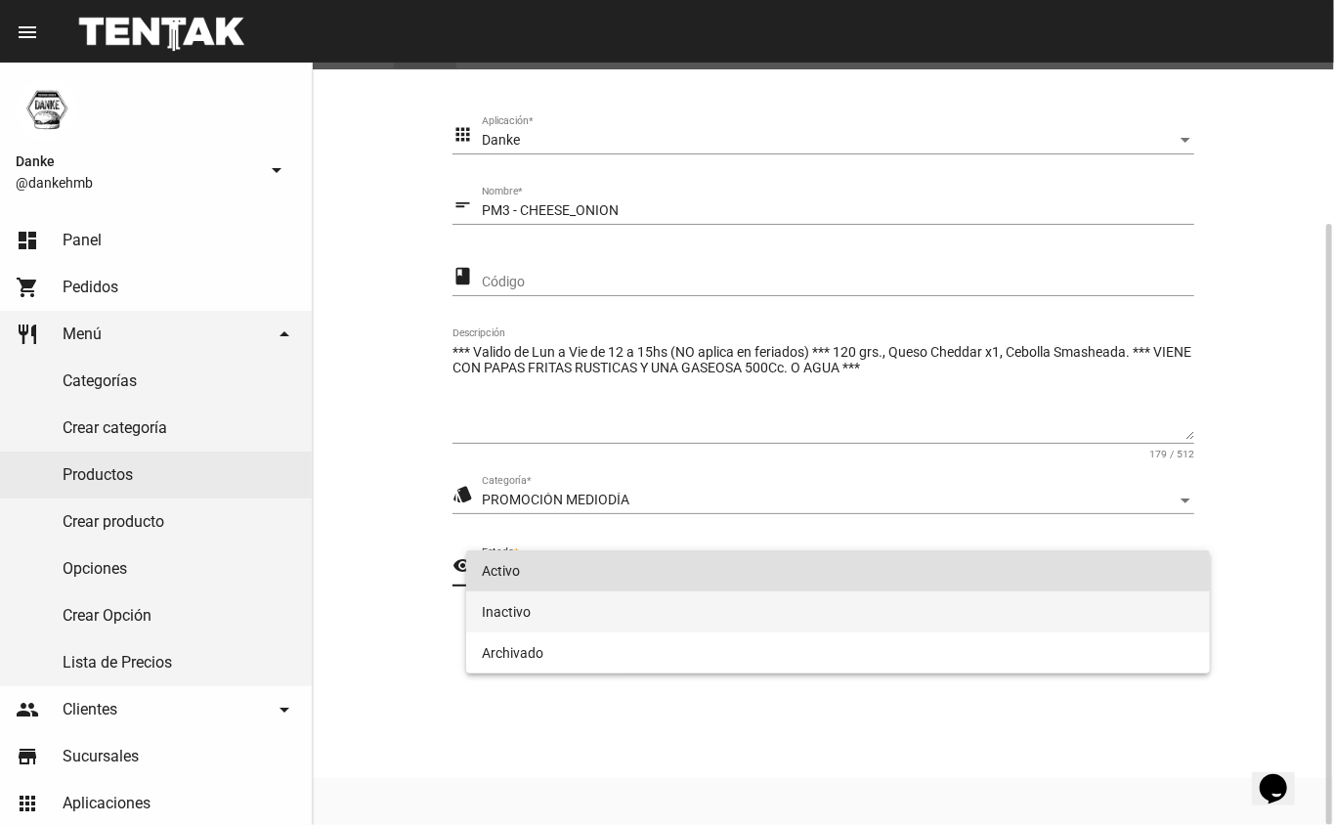
click at [497, 619] on span "Inactivo" at bounding box center [838, 611] width 713 height 41
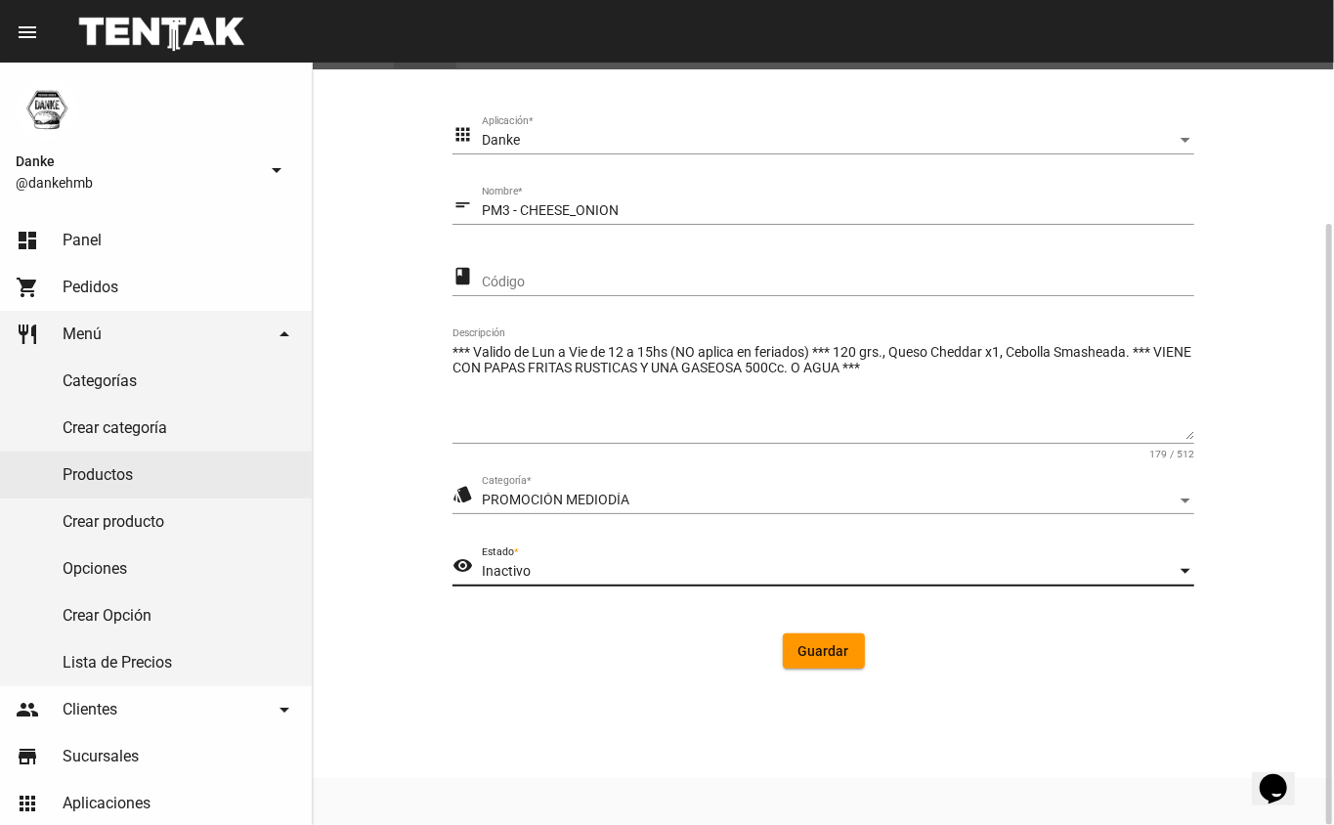
click at [821, 657] on span "Guardar" at bounding box center [823, 651] width 51 height 16
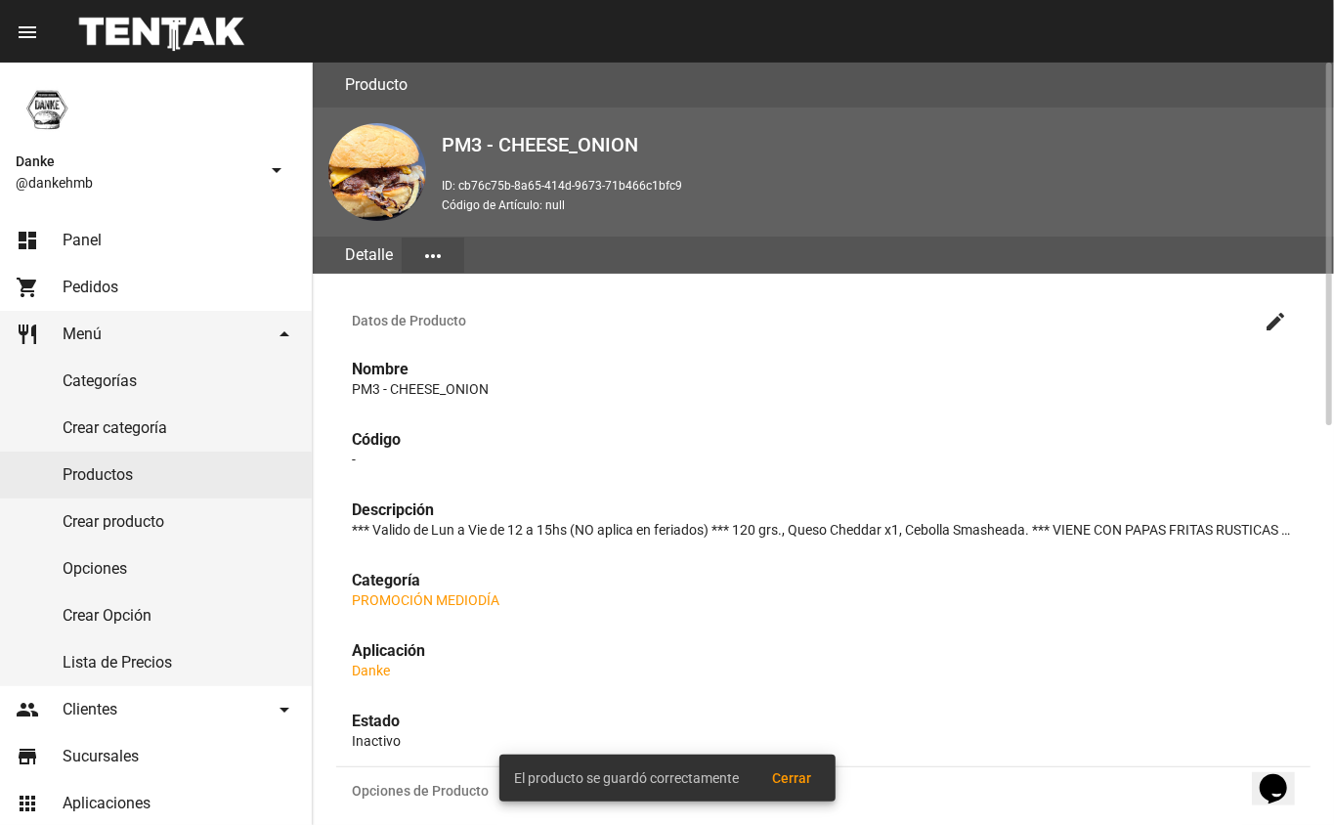
click at [91, 479] on link "Productos" at bounding box center [156, 474] width 312 height 47
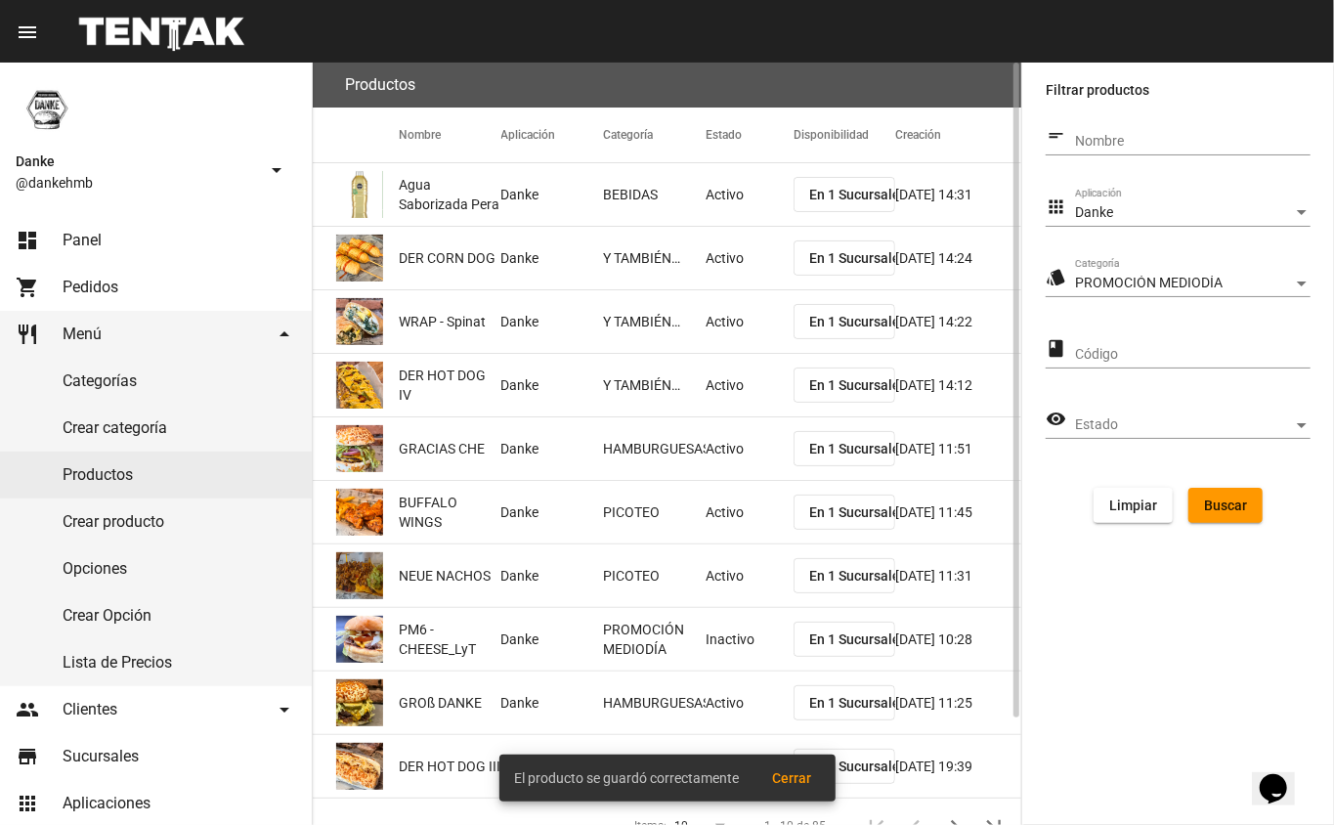
click at [1233, 512] on span "Buscar" at bounding box center [1225, 505] width 43 height 16
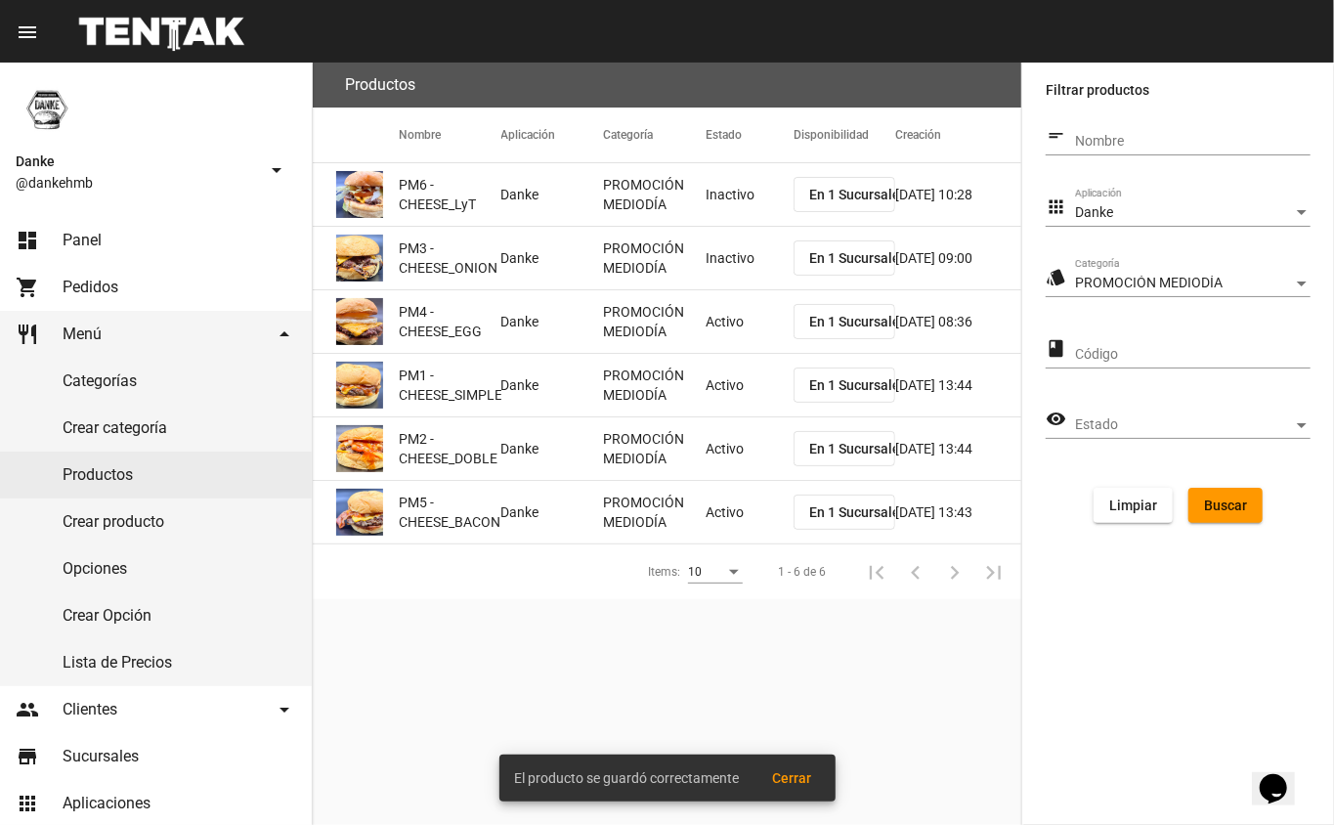
click at [707, 333] on mat-cell "Activo" at bounding box center [750, 321] width 88 height 63
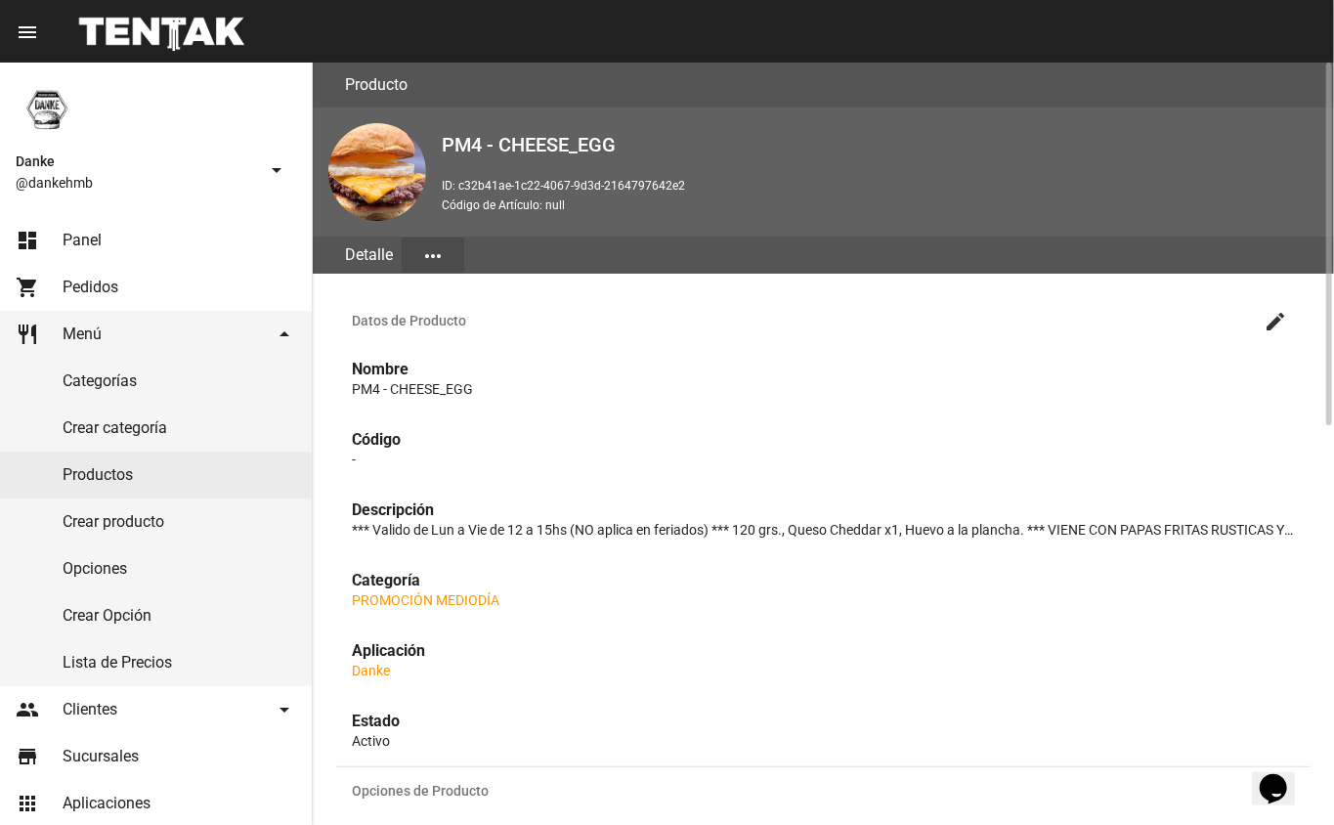
click at [1275, 318] on mat-icon "create" at bounding box center [1274, 321] width 23 height 23
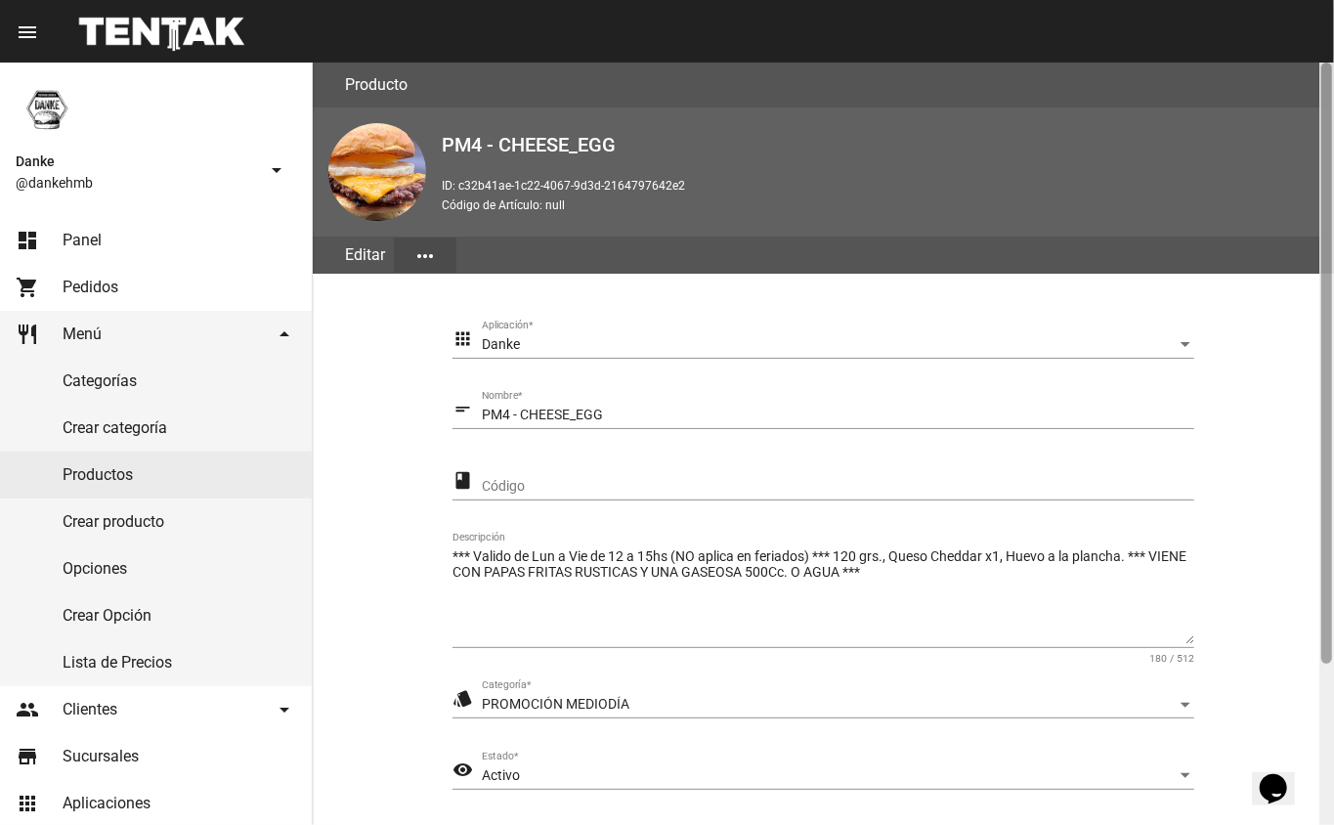
click at [1319, 715] on div at bounding box center [1326, 444] width 15 height 762
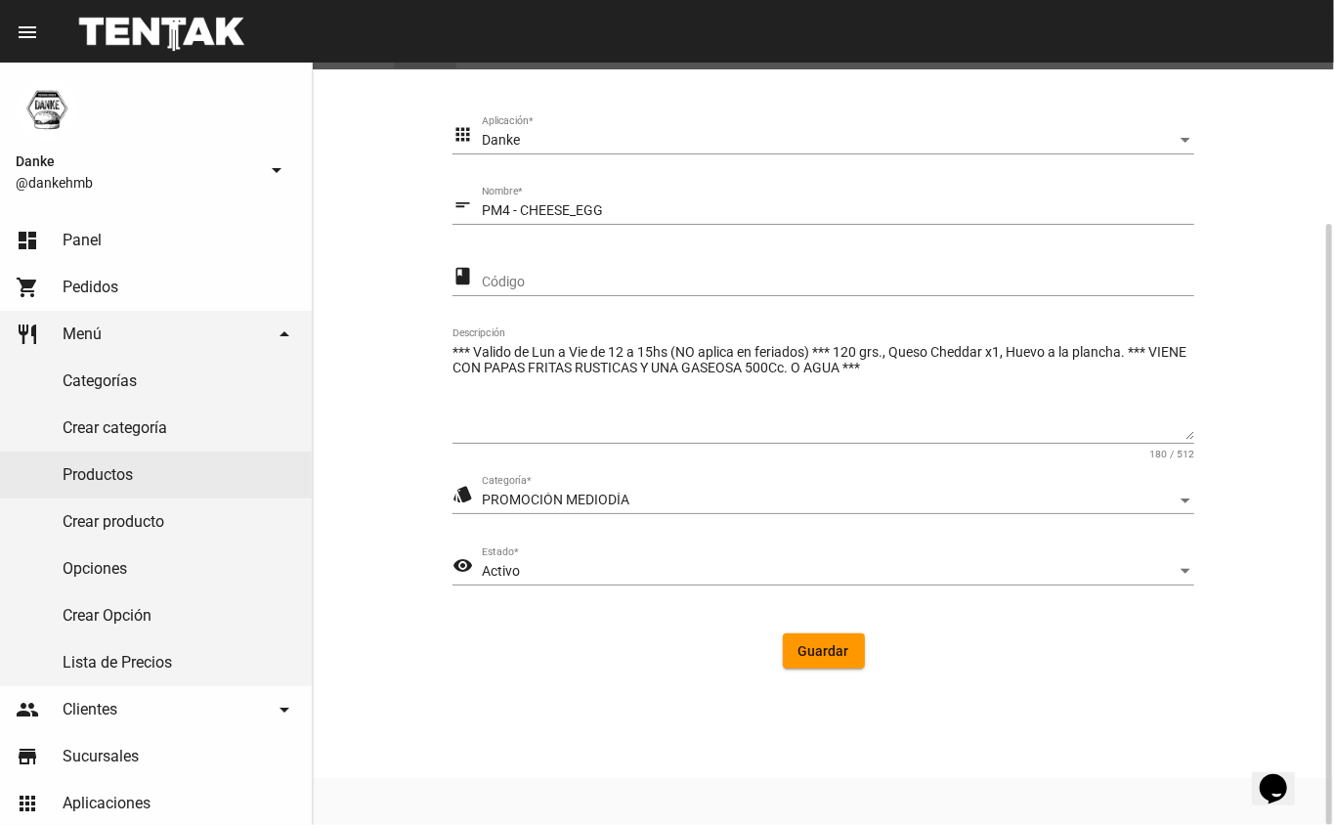
click at [485, 569] on span "Activo" at bounding box center [501, 571] width 38 height 16
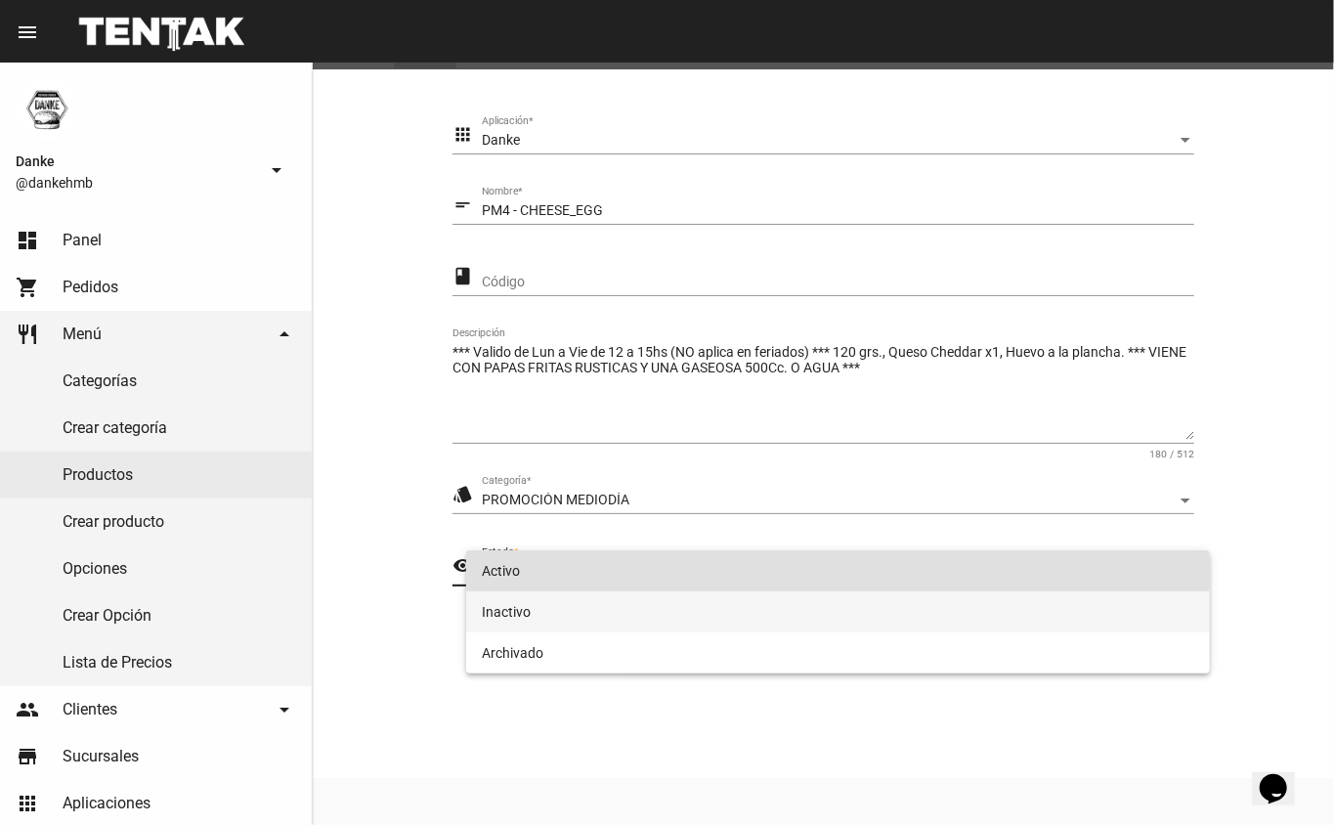
click at [516, 614] on span "Inactivo" at bounding box center [838, 611] width 713 height 41
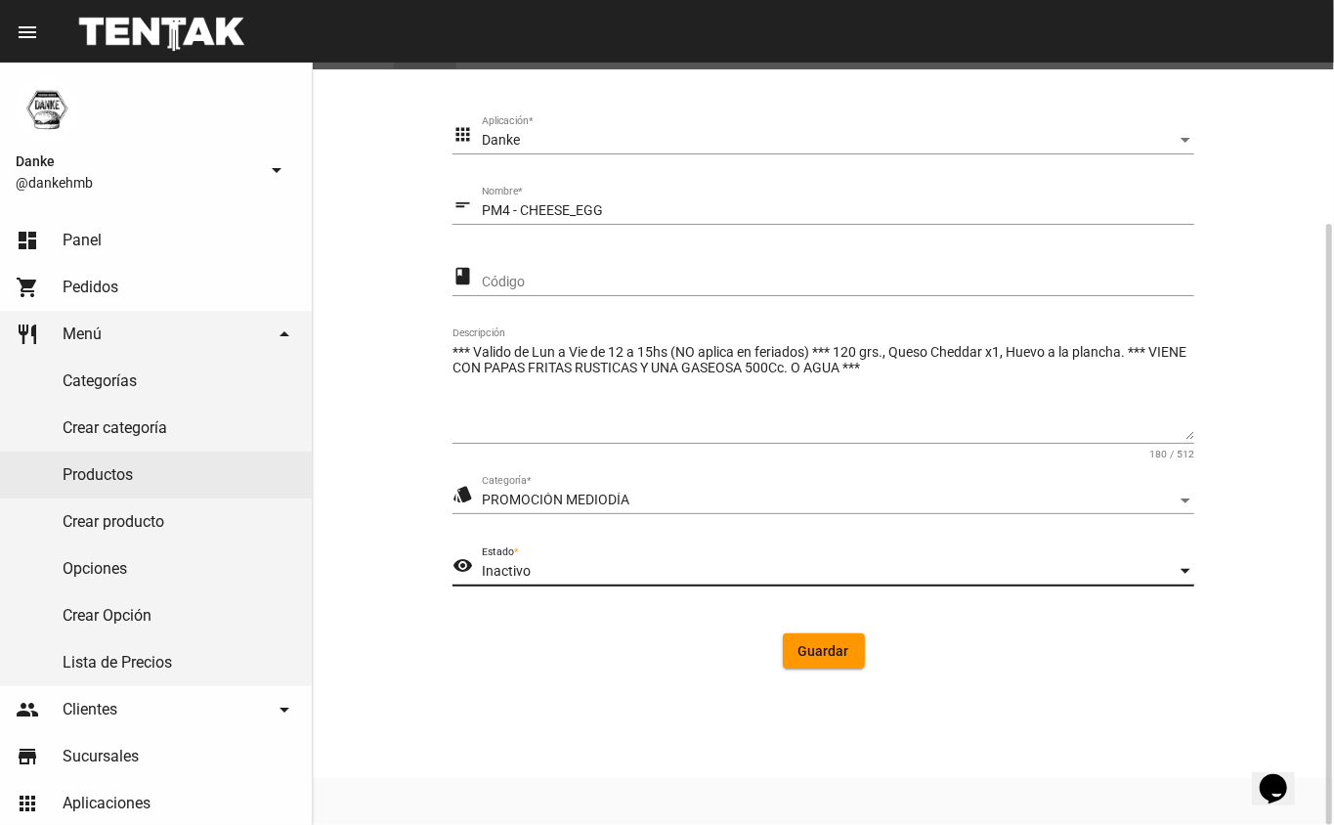
click at [809, 654] on span "Guardar" at bounding box center [823, 651] width 51 height 16
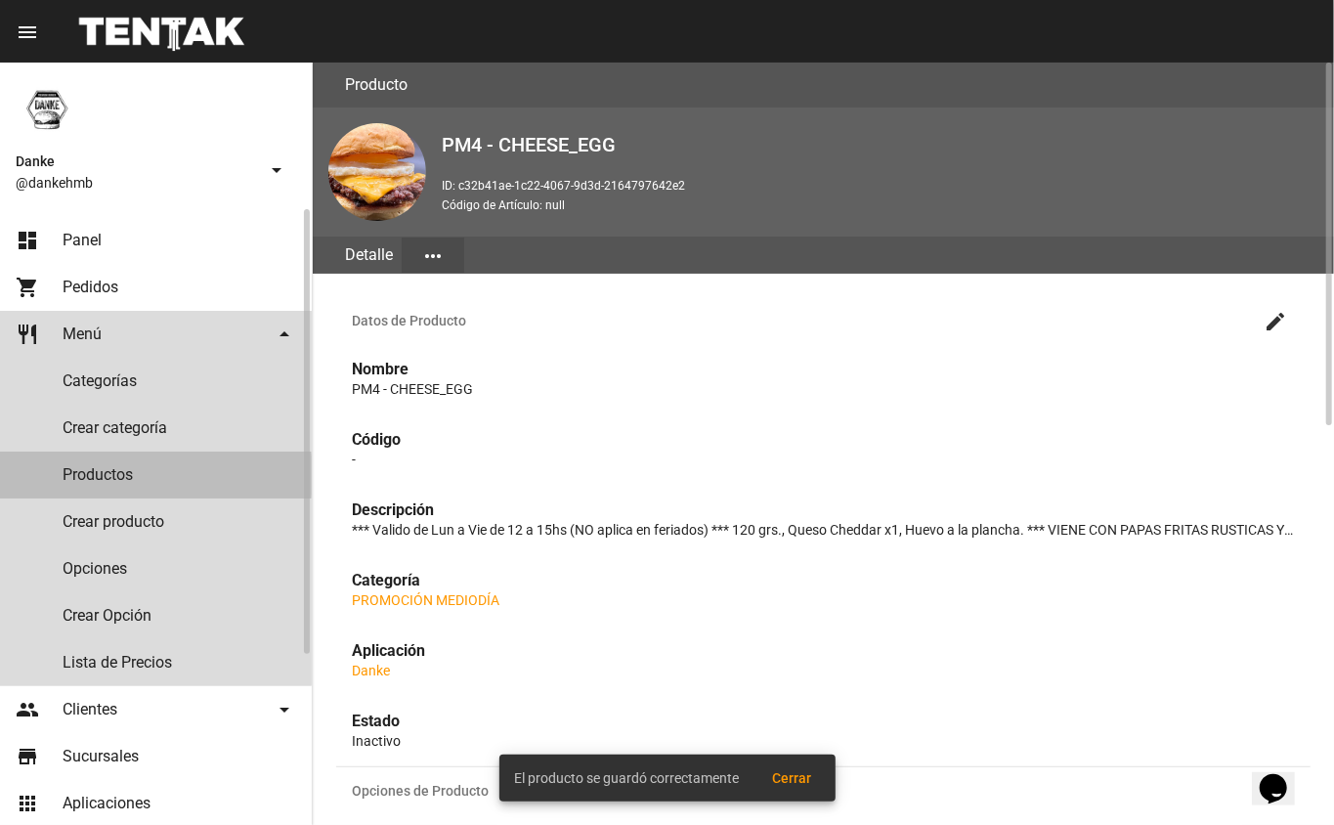
click at [110, 475] on link "Productos" at bounding box center [156, 474] width 312 height 47
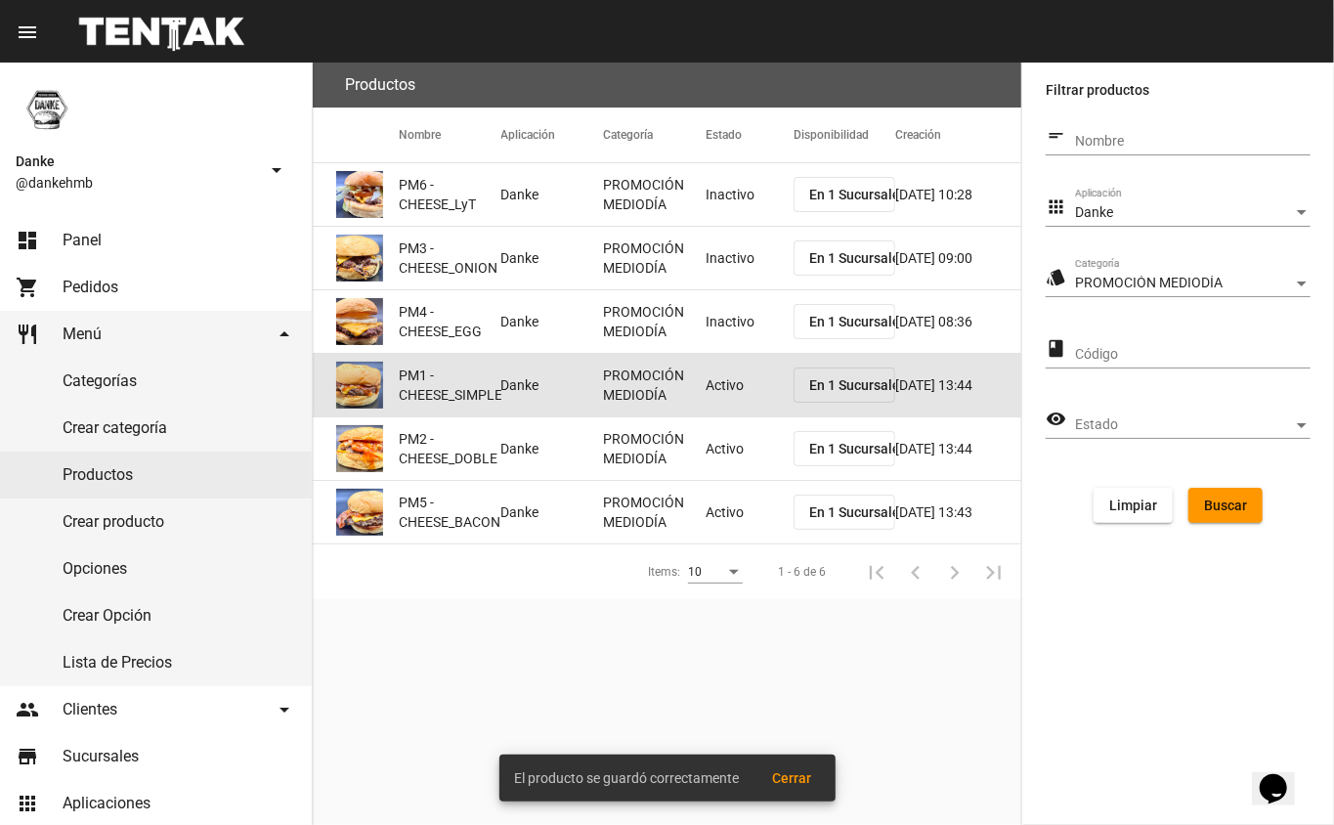
click at [706, 385] on mat-cell "Activo" at bounding box center [750, 385] width 88 height 63
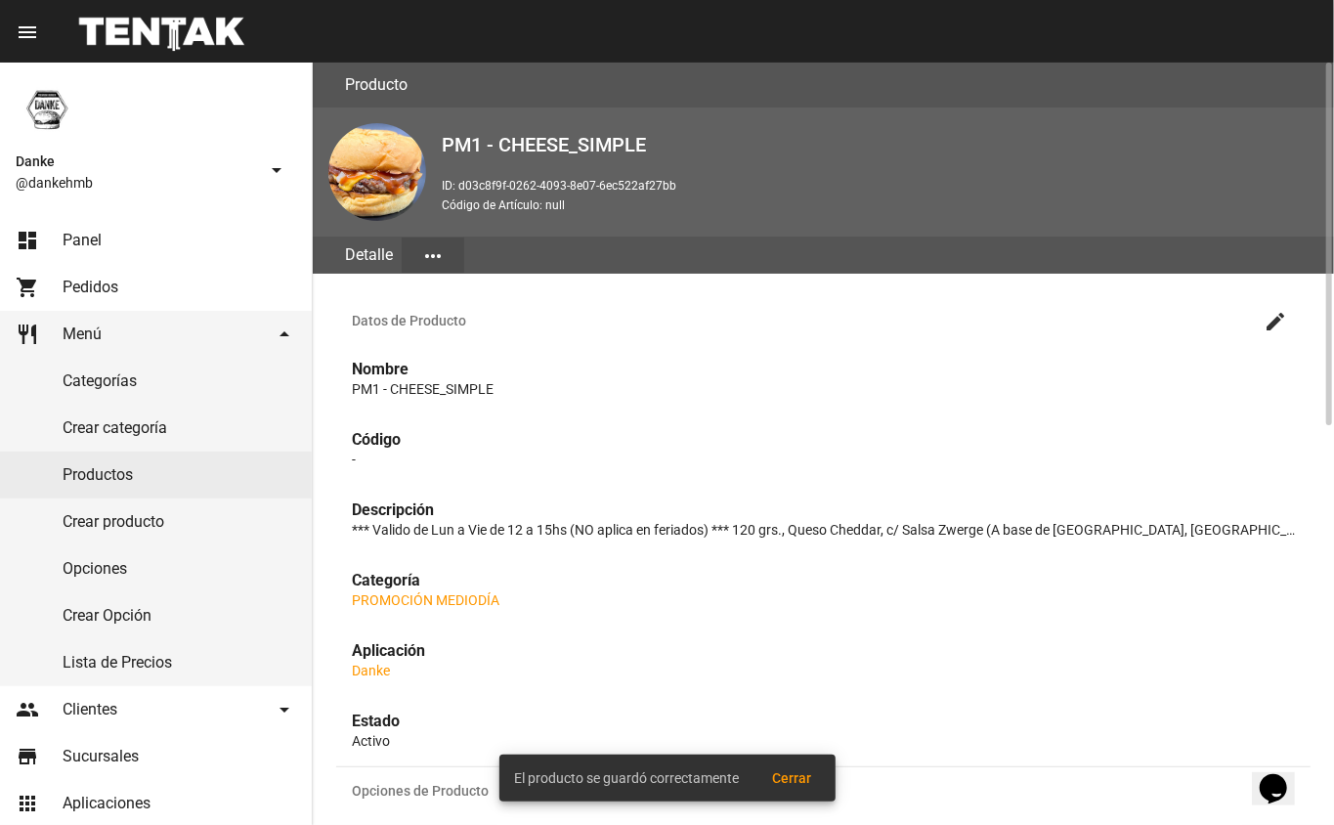
click at [1275, 318] on mat-icon "create" at bounding box center [1274, 321] width 23 height 23
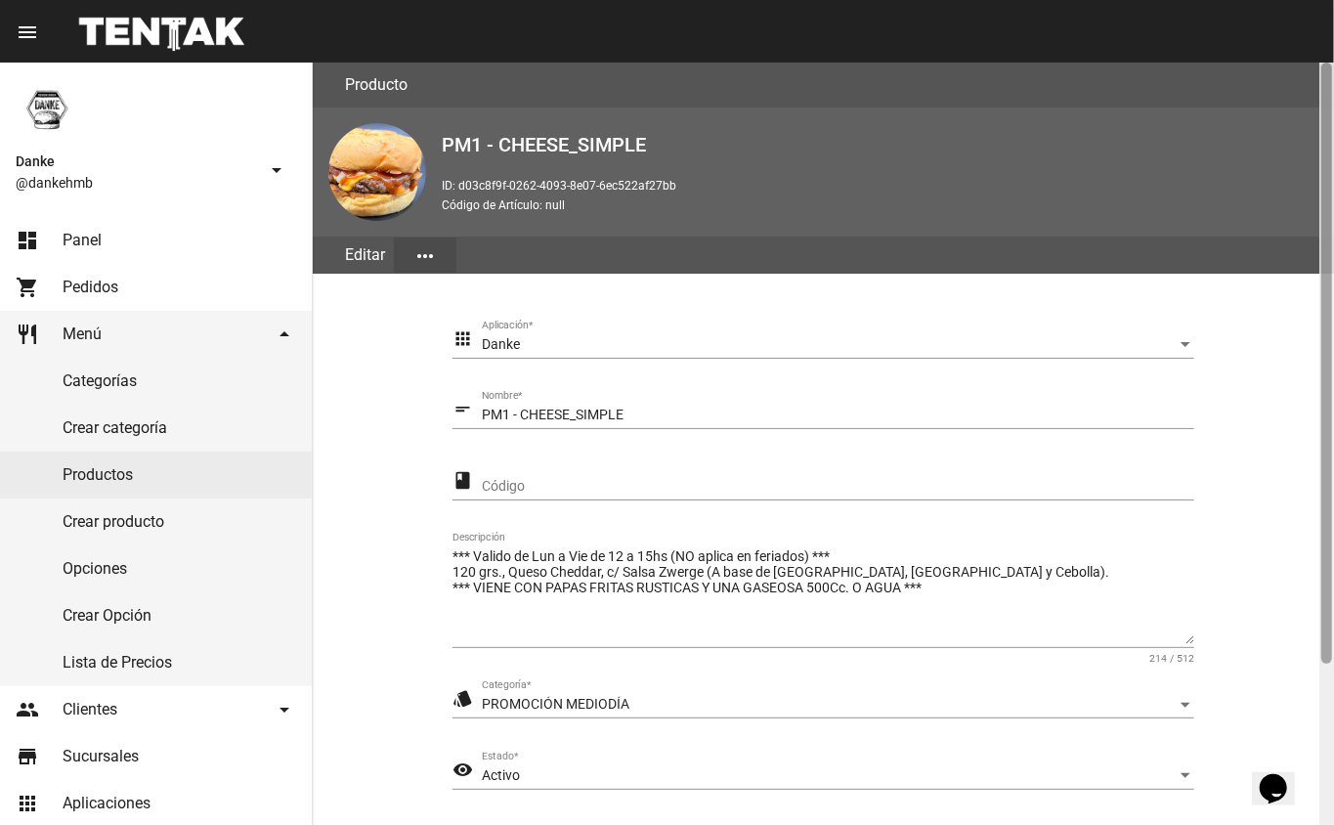
click at [1322, 706] on div at bounding box center [1326, 444] width 15 height 762
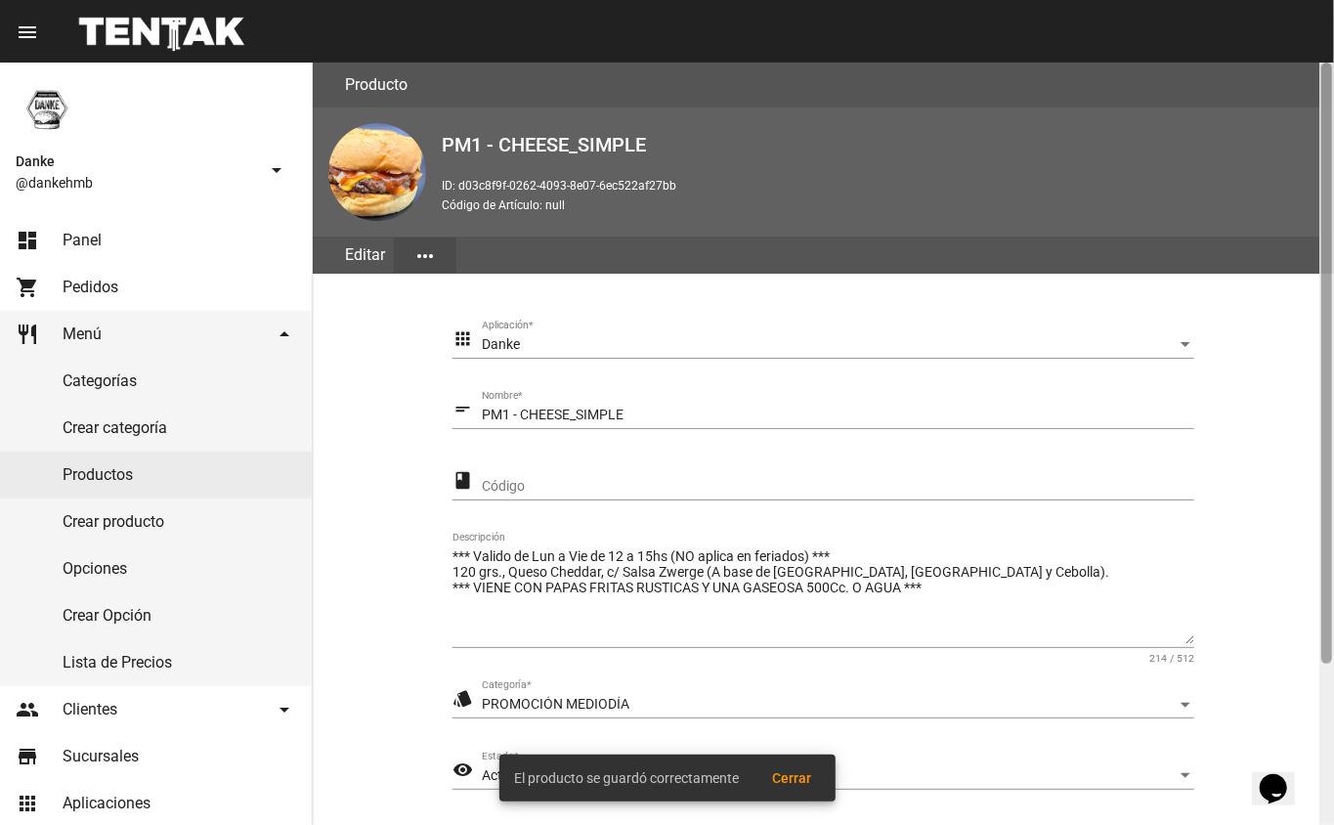
scroll to position [204, 0]
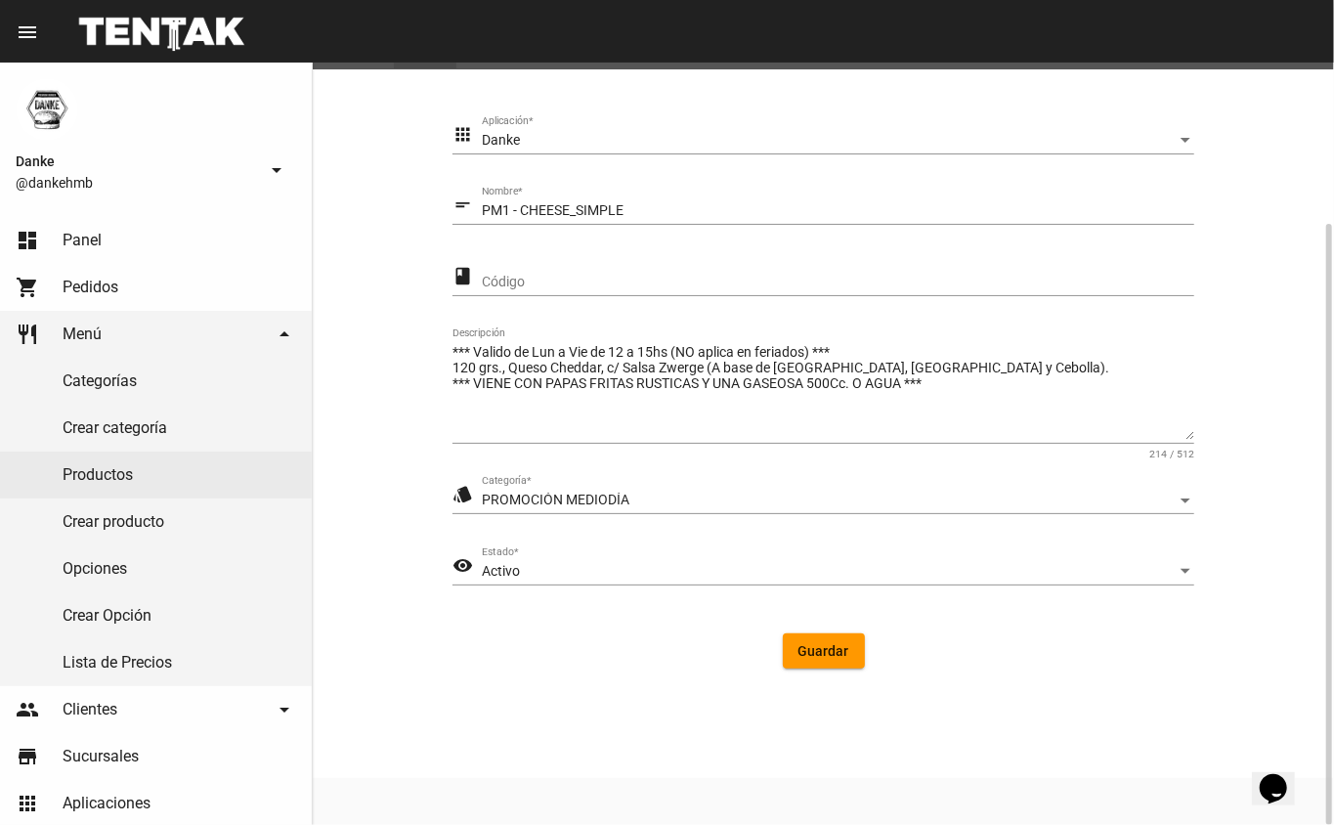
click at [619, 568] on div "Activo" at bounding box center [829, 572] width 695 height 16
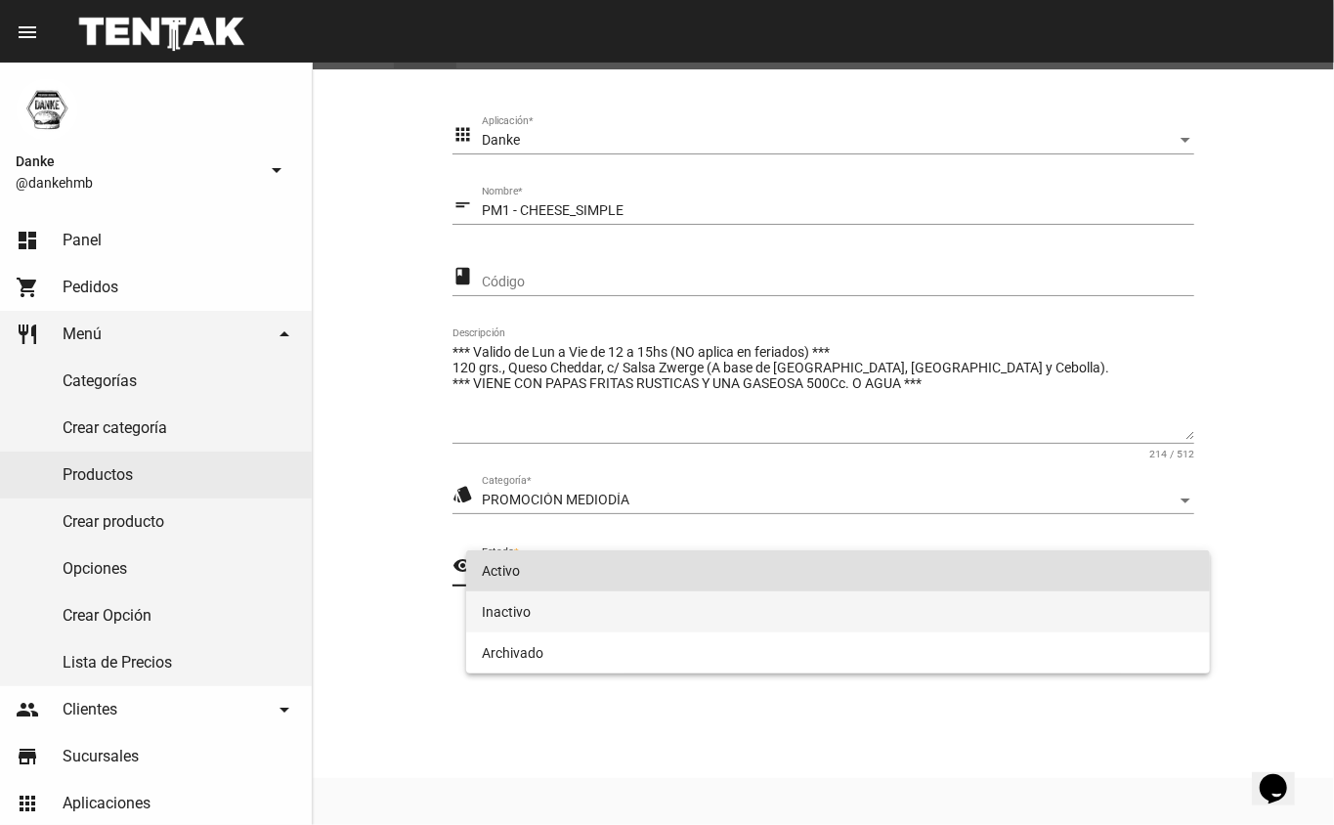
click at [506, 618] on span "Inactivo" at bounding box center [838, 611] width 713 height 41
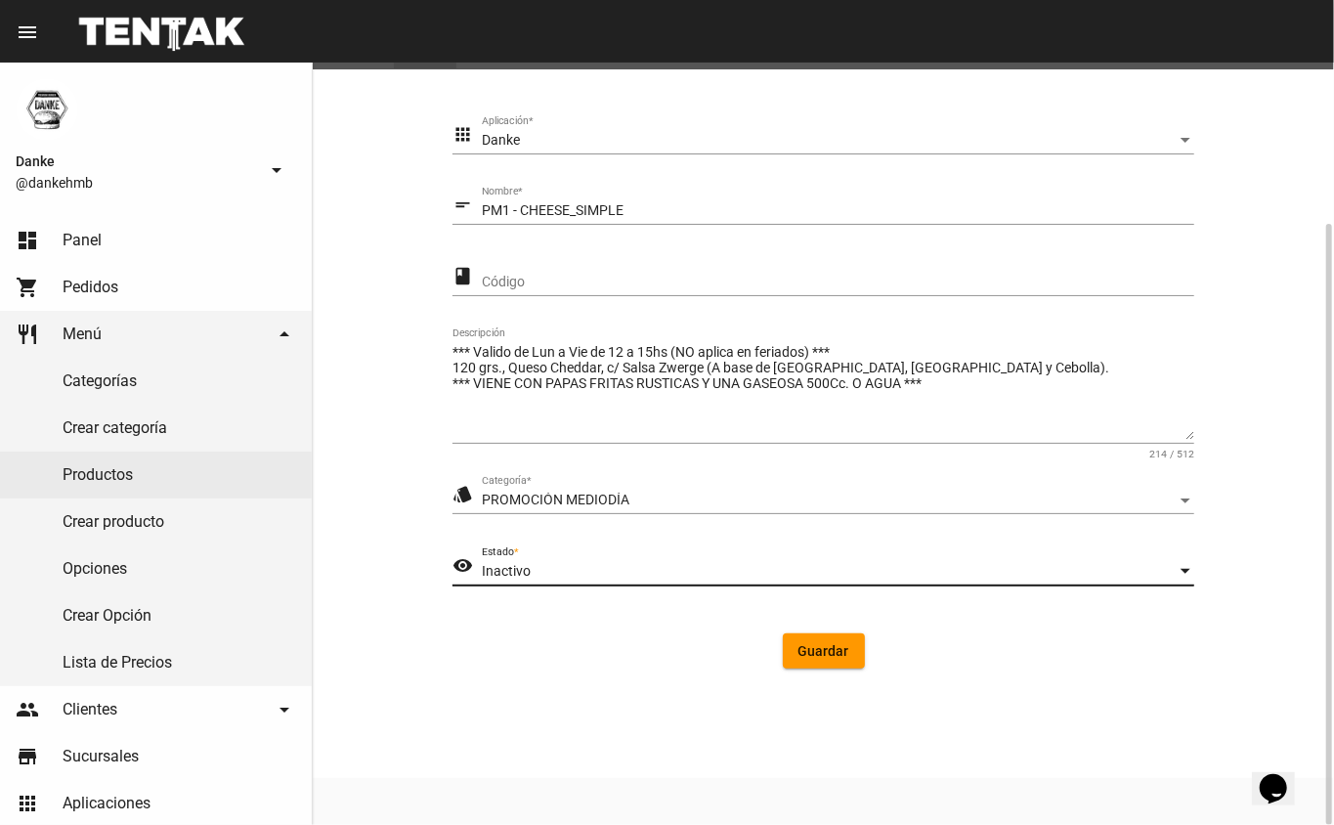
click at [829, 650] on span "Guardar" at bounding box center [823, 651] width 51 height 16
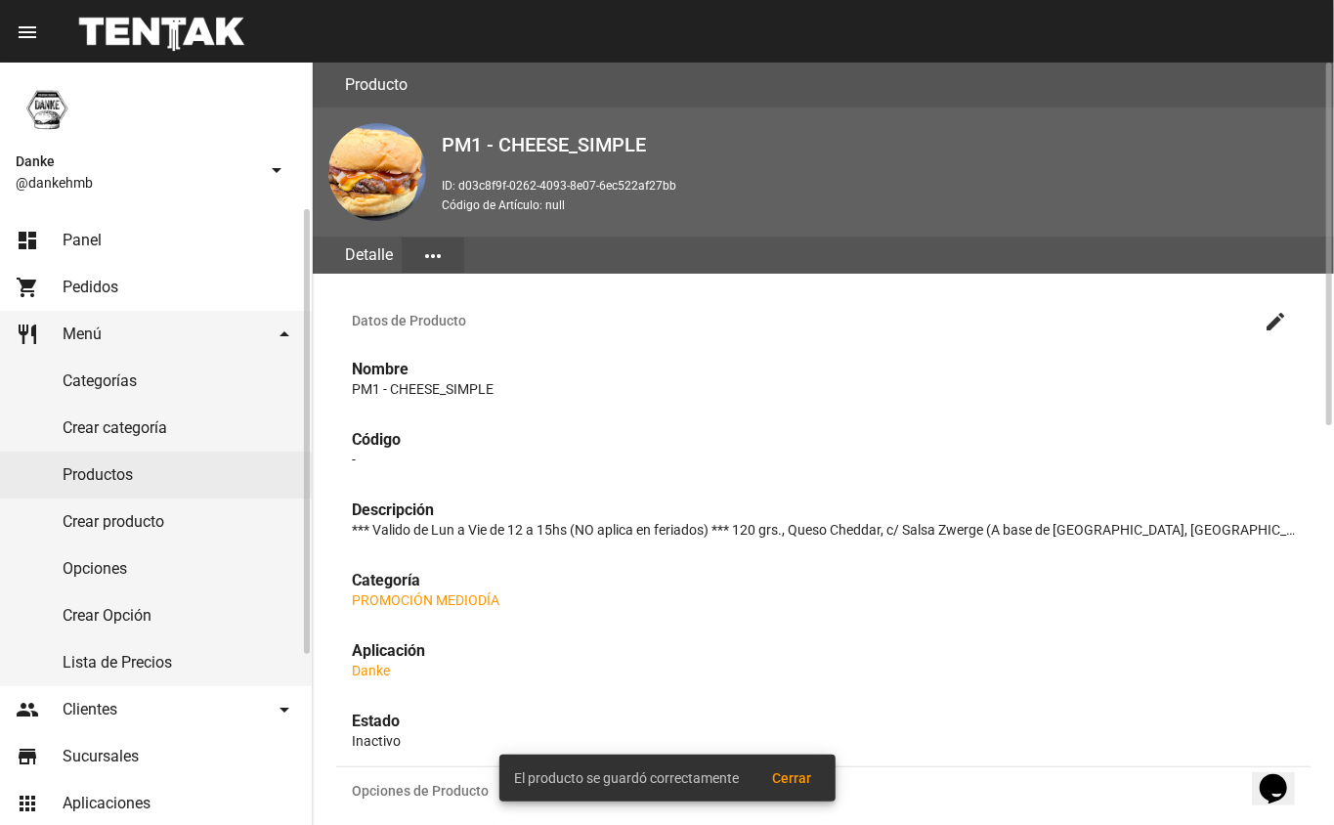
click at [94, 477] on link "Productos" at bounding box center [156, 474] width 312 height 47
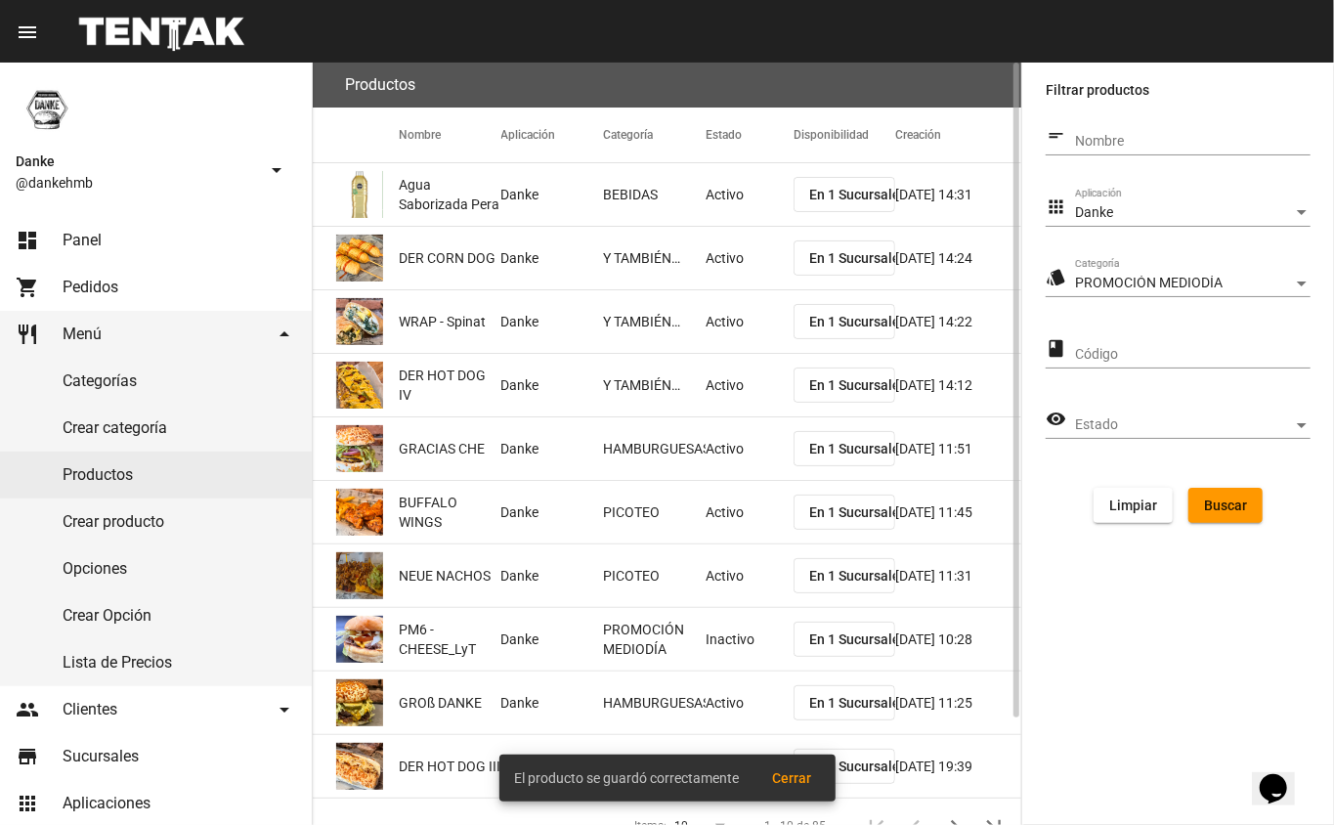
click at [1228, 506] on span "Buscar" at bounding box center [1225, 505] width 43 height 16
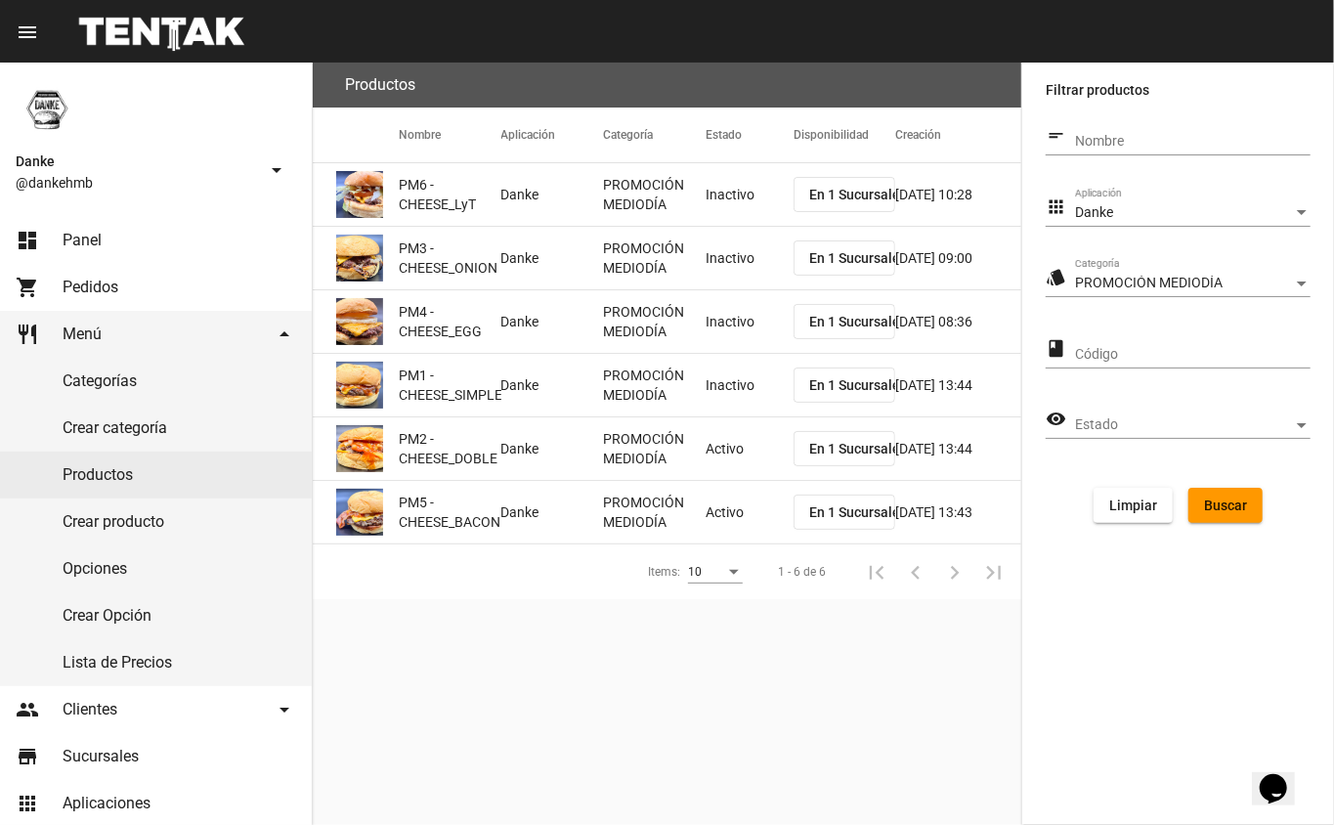
click at [706, 423] on mat-cell "Activo" at bounding box center [750, 448] width 88 height 63
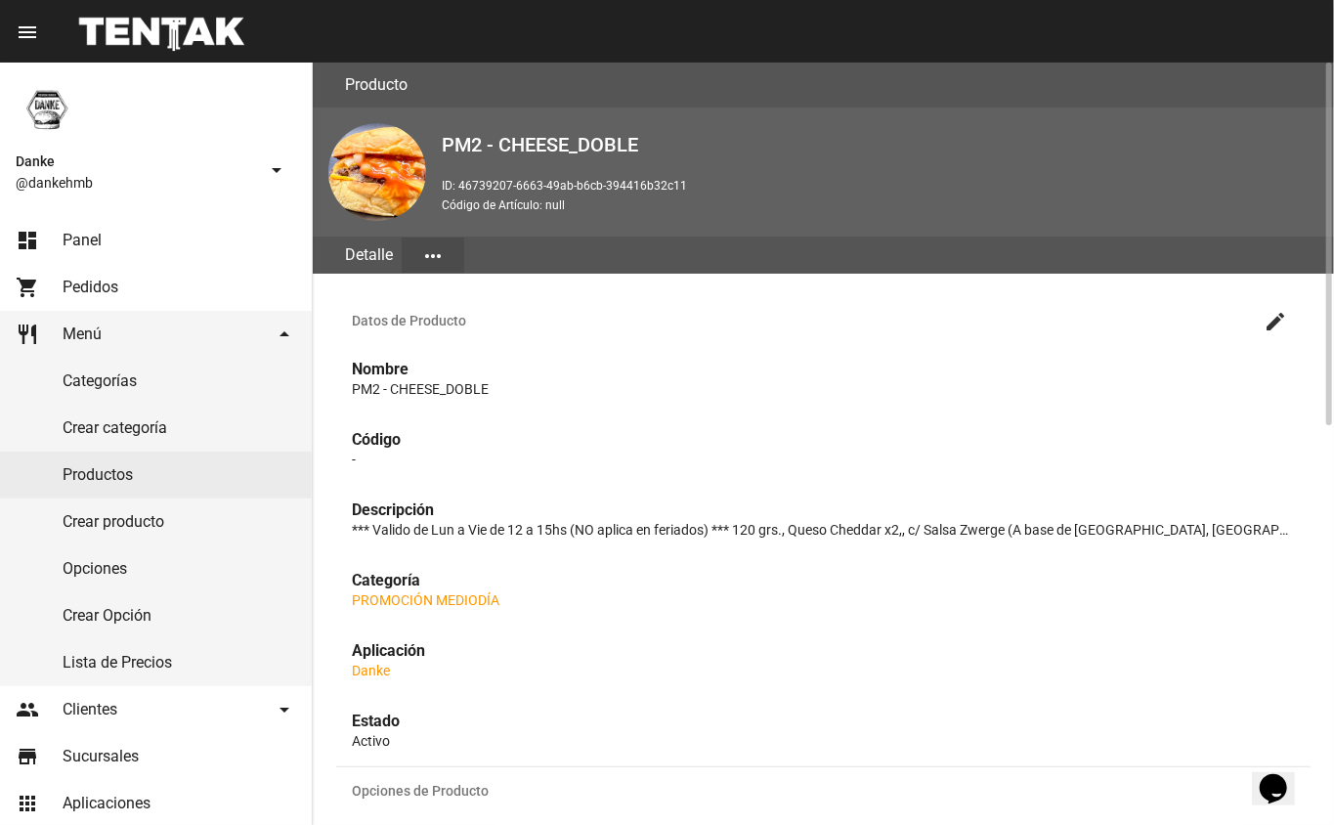
click at [1275, 319] on mat-icon "create" at bounding box center [1274, 321] width 23 height 23
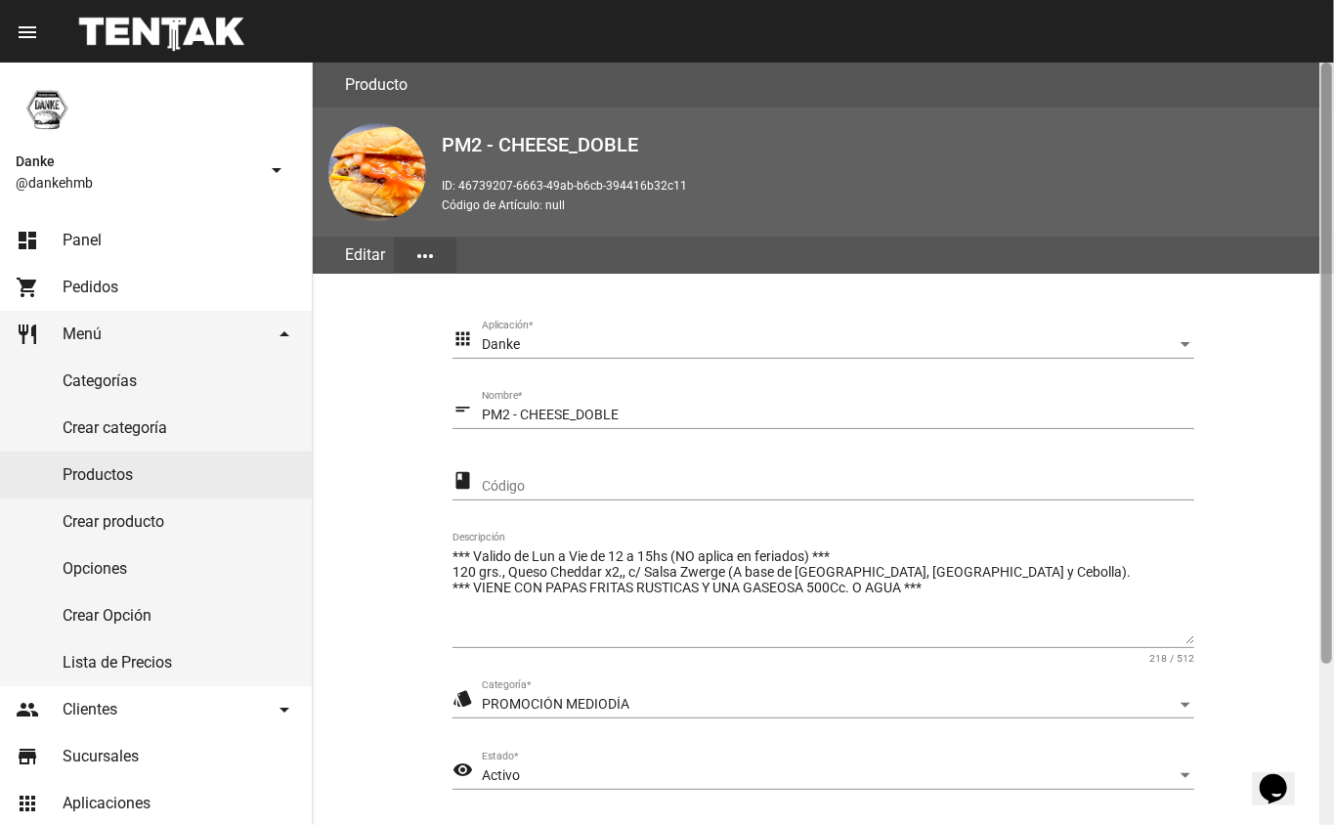
click at [1319, 661] on div at bounding box center [1326, 444] width 15 height 762
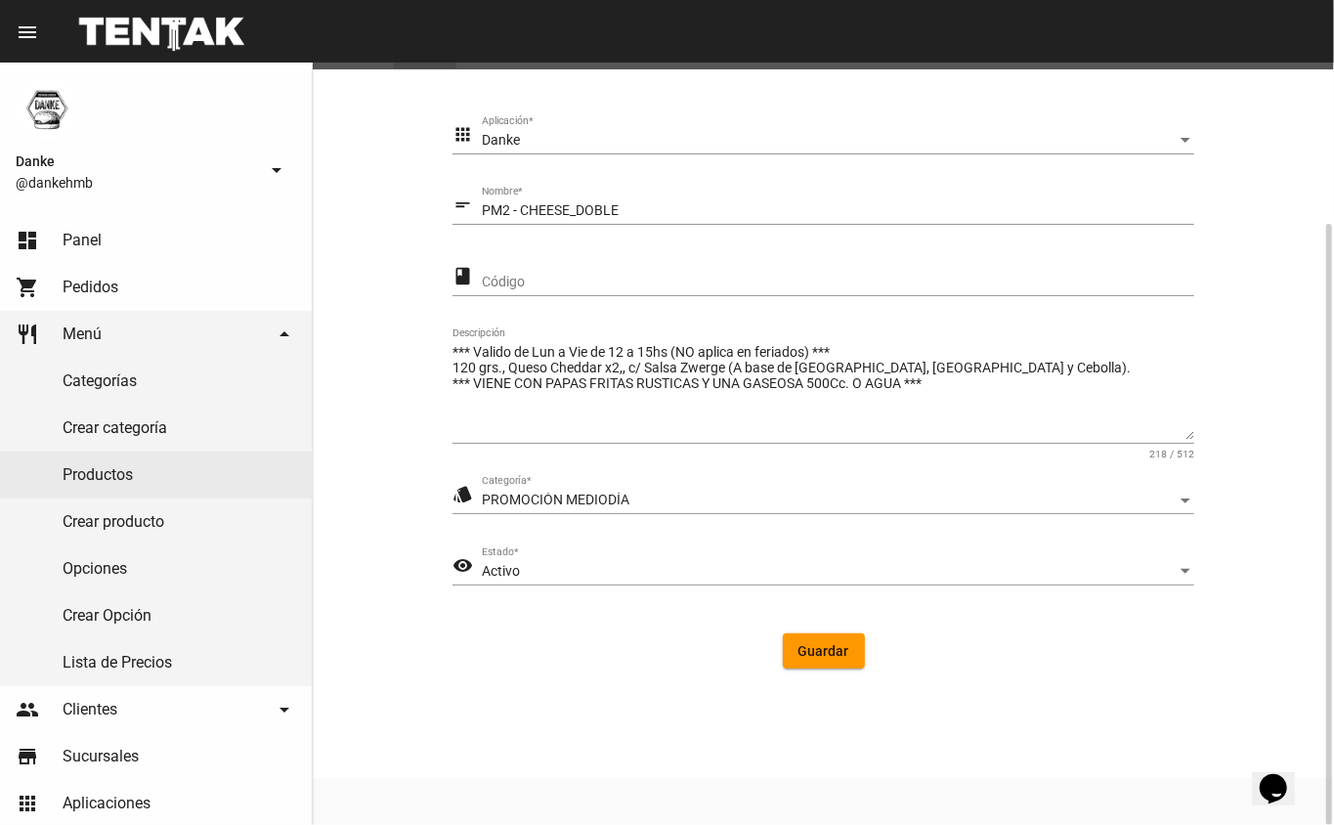
click at [489, 569] on span "Activo" at bounding box center [501, 571] width 38 height 16
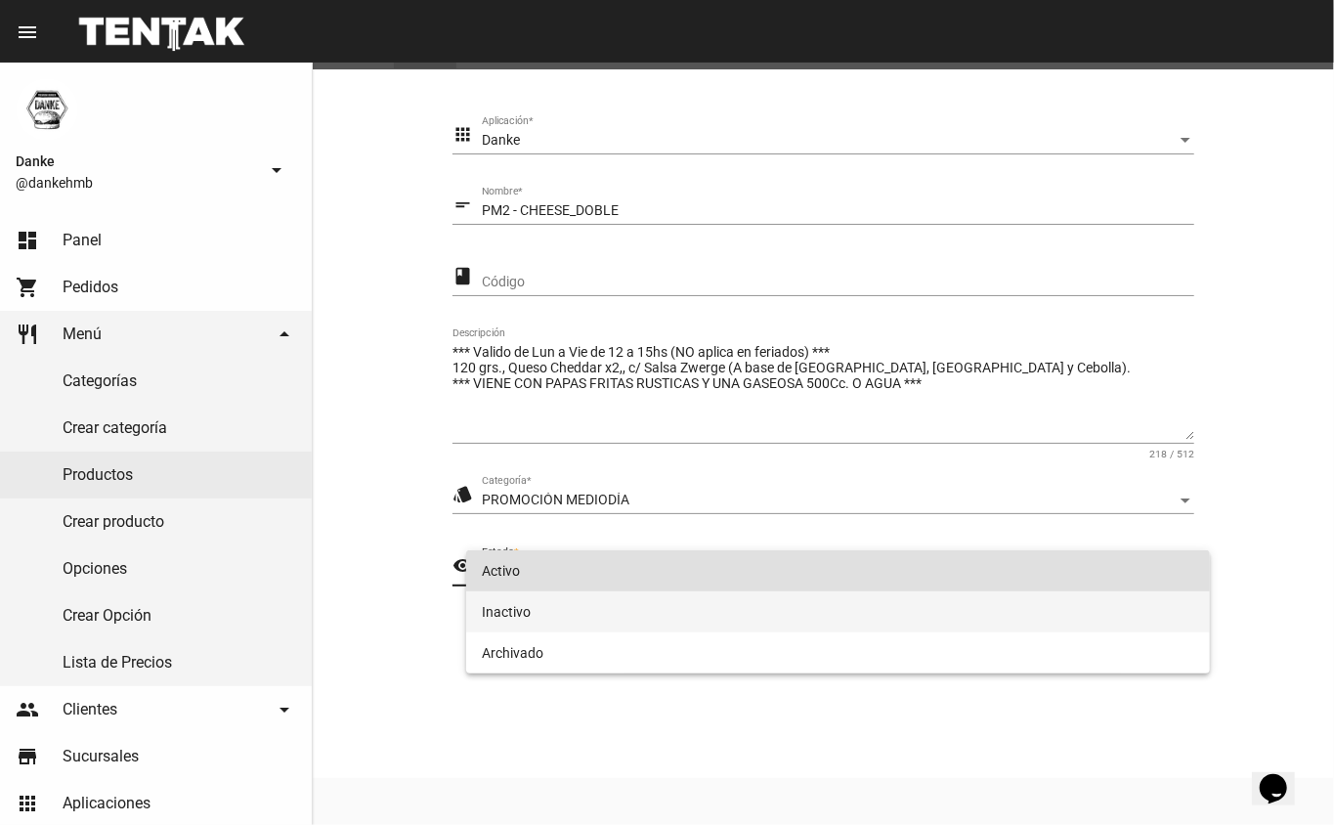
click at [505, 618] on span "Inactivo" at bounding box center [838, 611] width 713 height 41
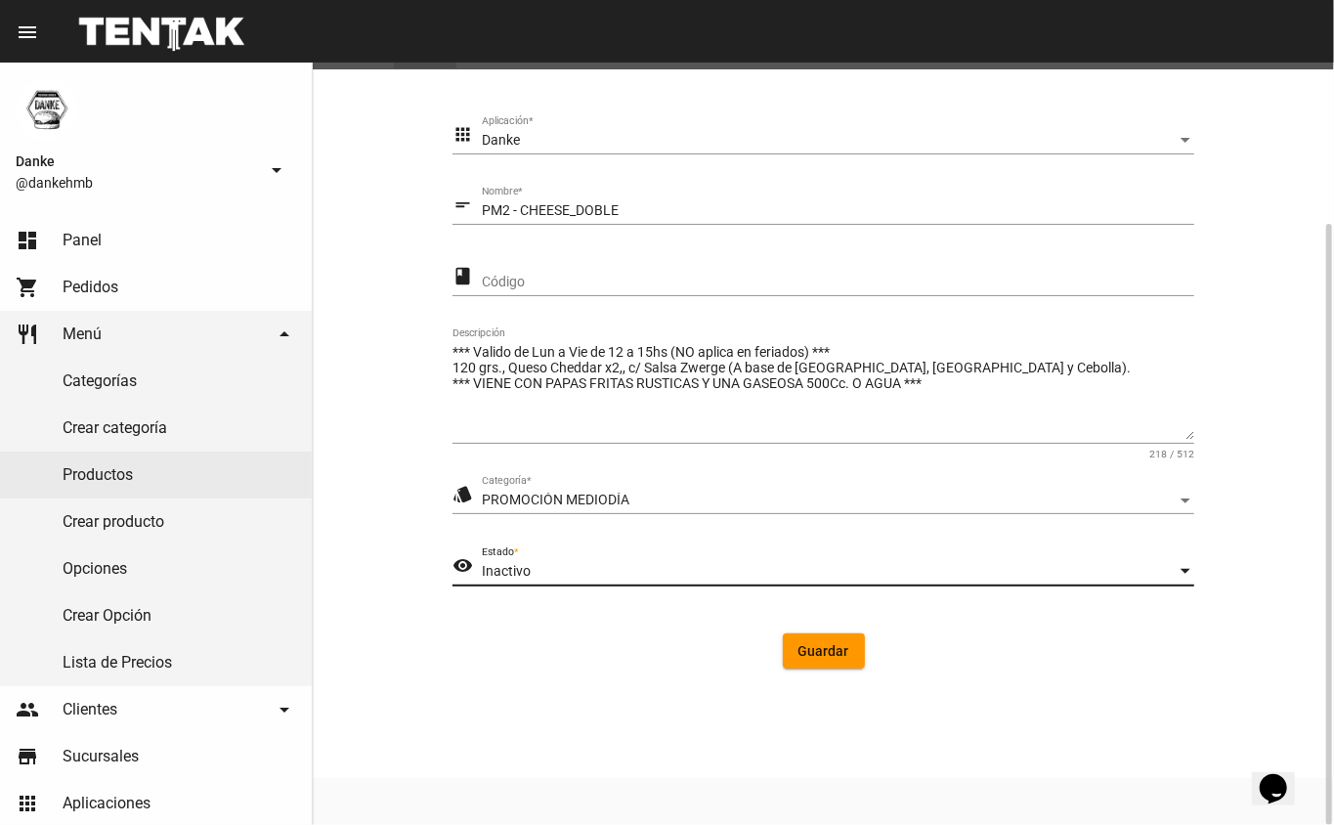
click at [834, 657] on span "Guardar" at bounding box center [823, 651] width 51 height 16
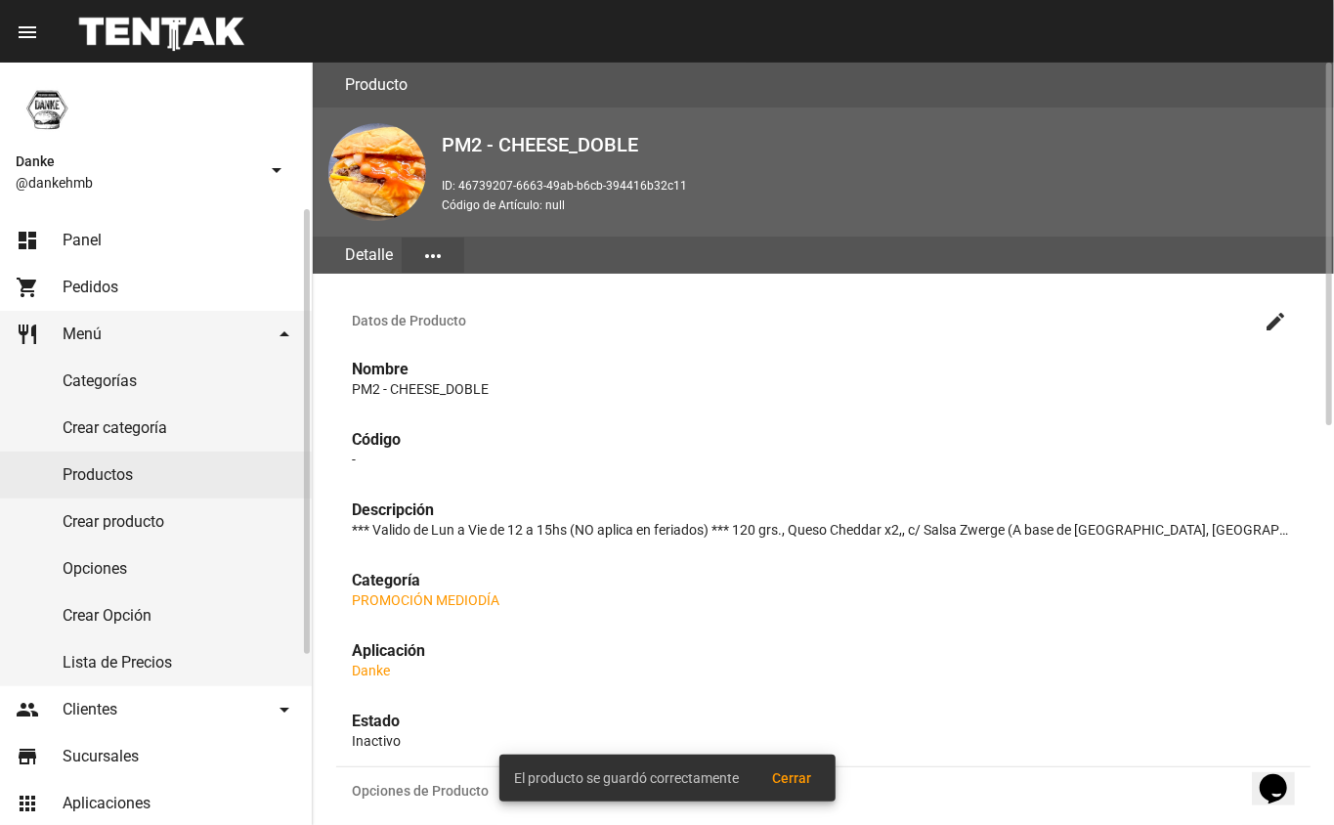
click at [96, 478] on link "Productos" at bounding box center [156, 474] width 312 height 47
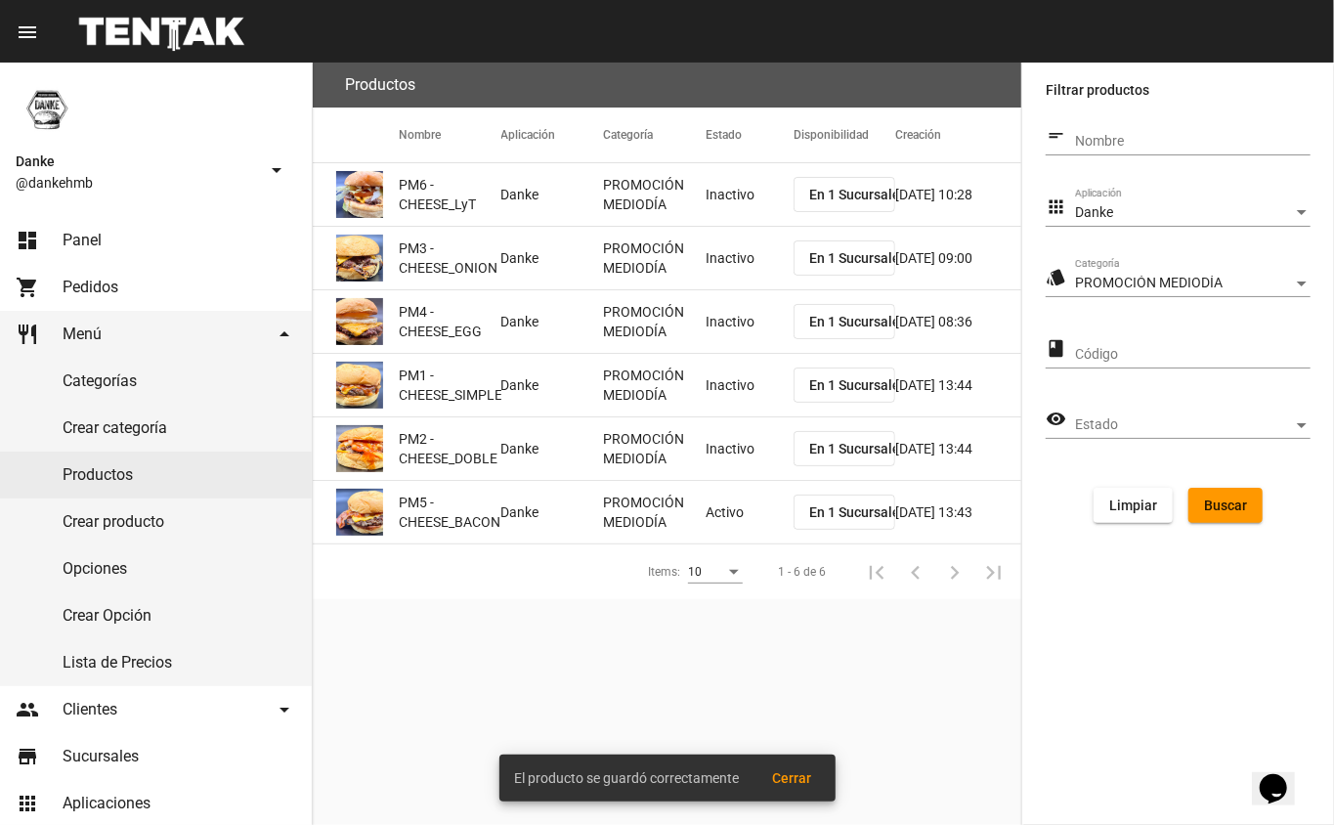
click at [740, 512] on mat-cell "Activo" at bounding box center [750, 512] width 88 height 63
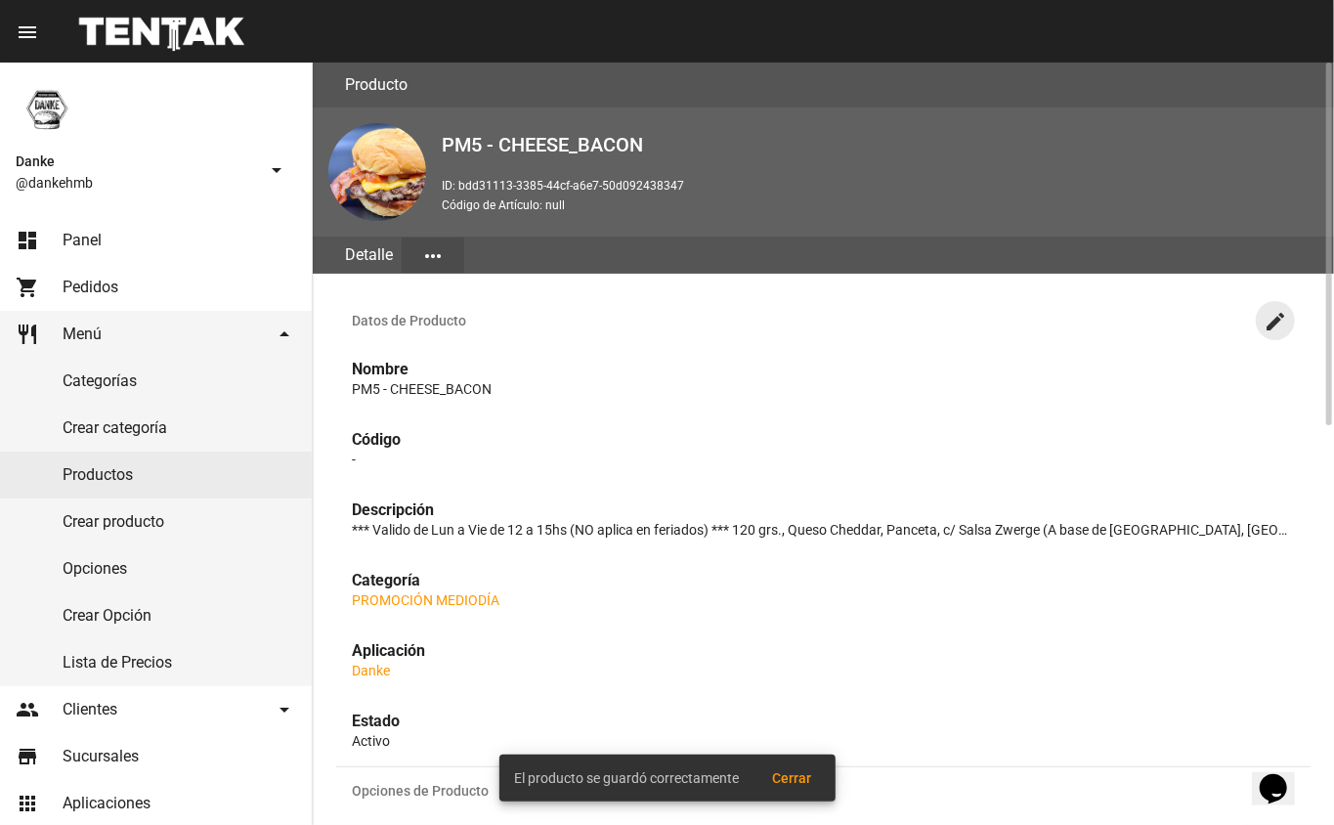
click at [1275, 318] on mat-icon "create" at bounding box center [1274, 321] width 23 height 23
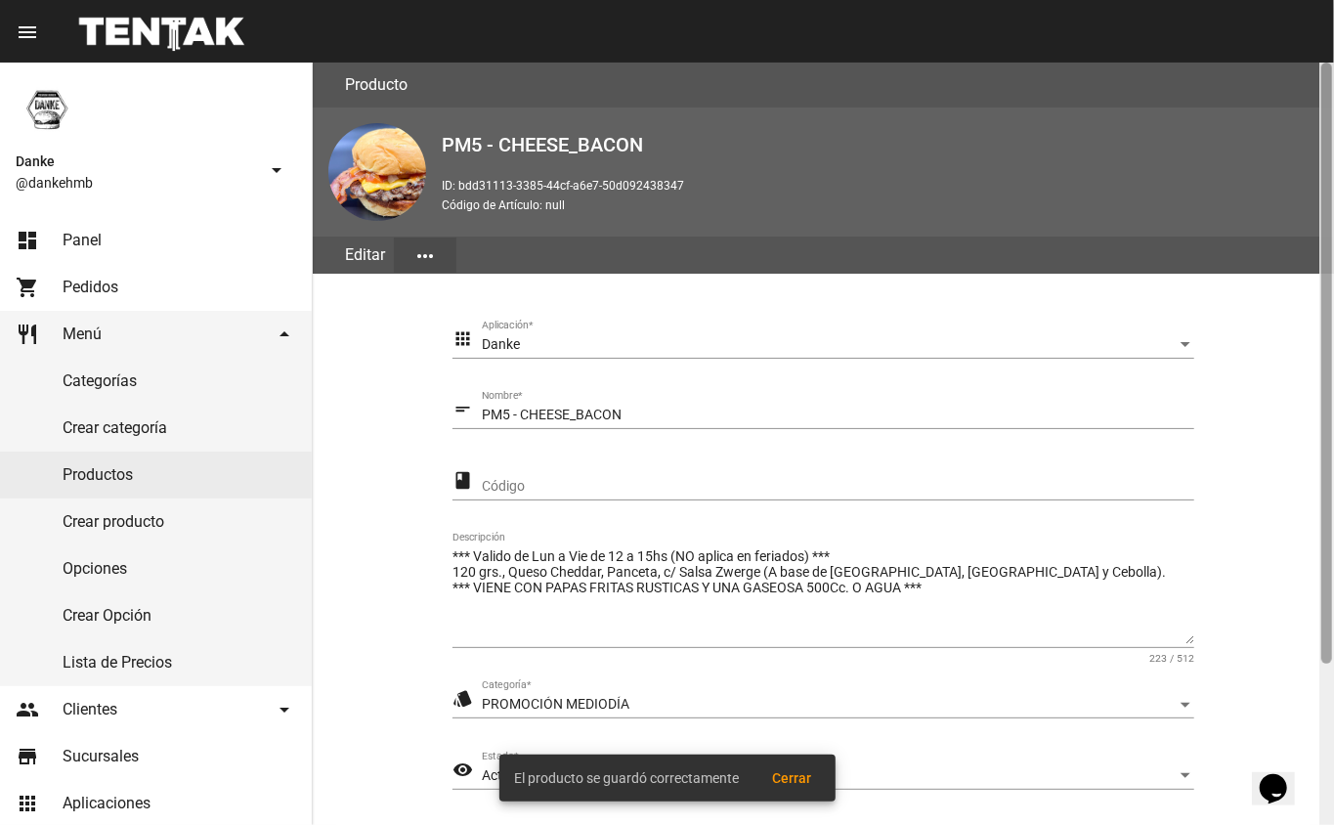
click at [1327, 646] on div at bounding box center [1326, 363] width 11 height 601
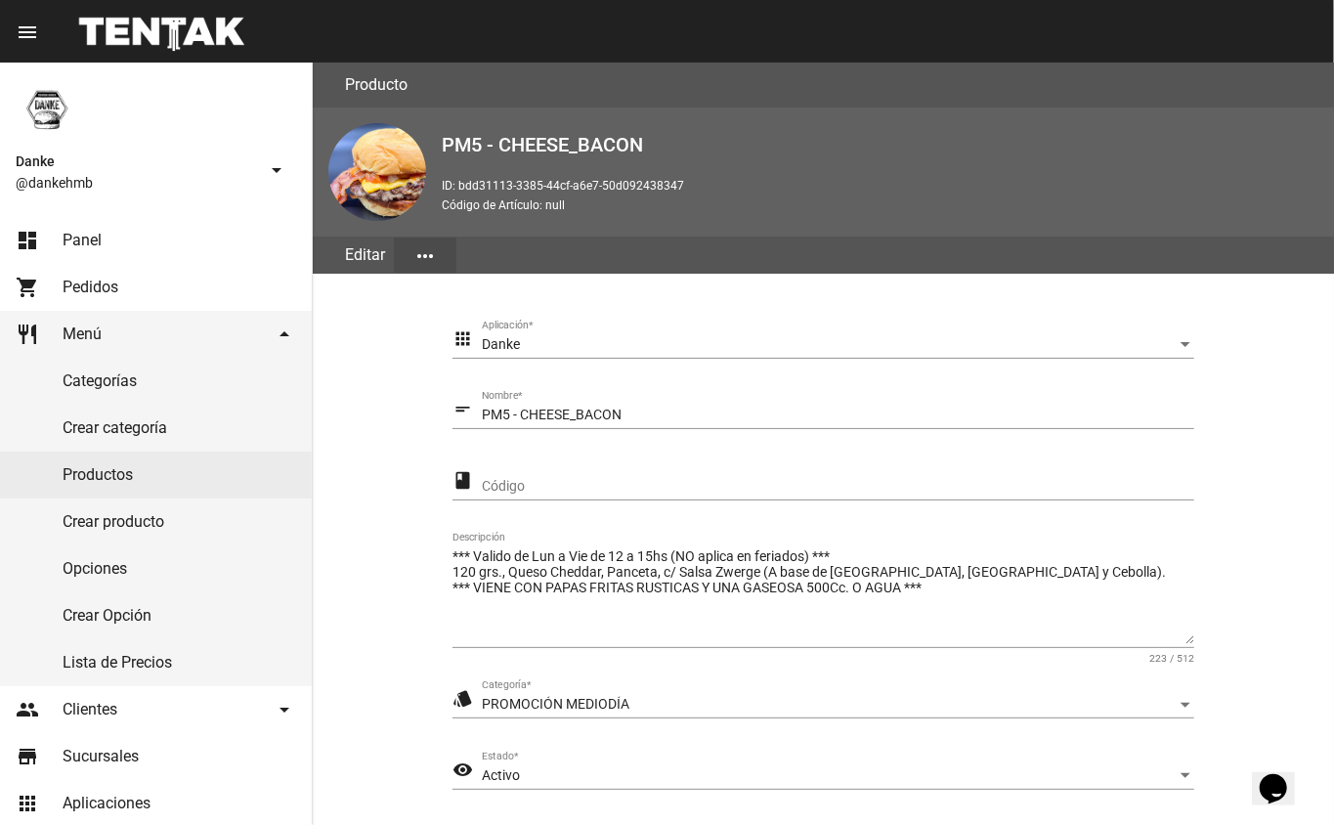
click at [505, 778] on span "Activo" at bounding box center [501, 775] width 38 height 16
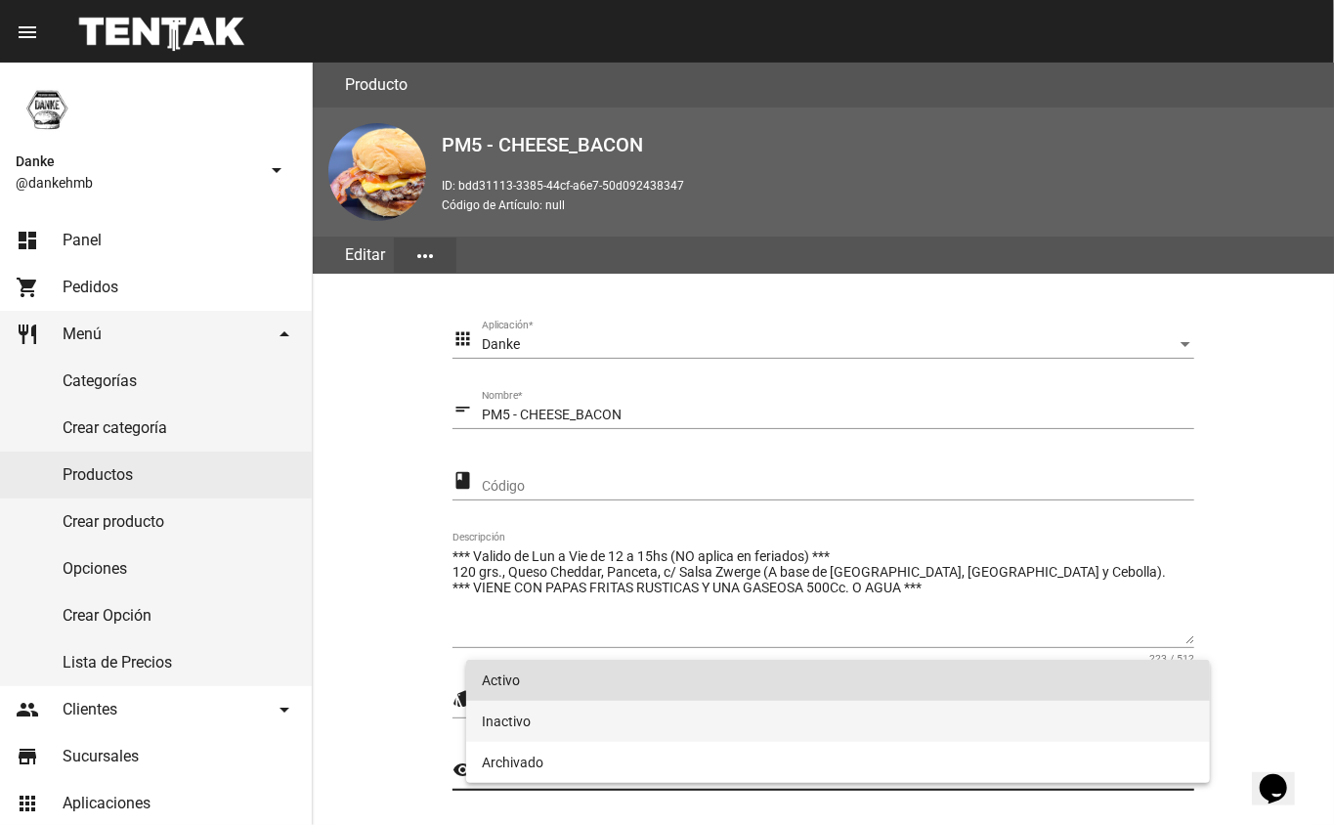
click at [504, 716] on span "Inactivo" at bounding box center [838, 721] width 713 height 41
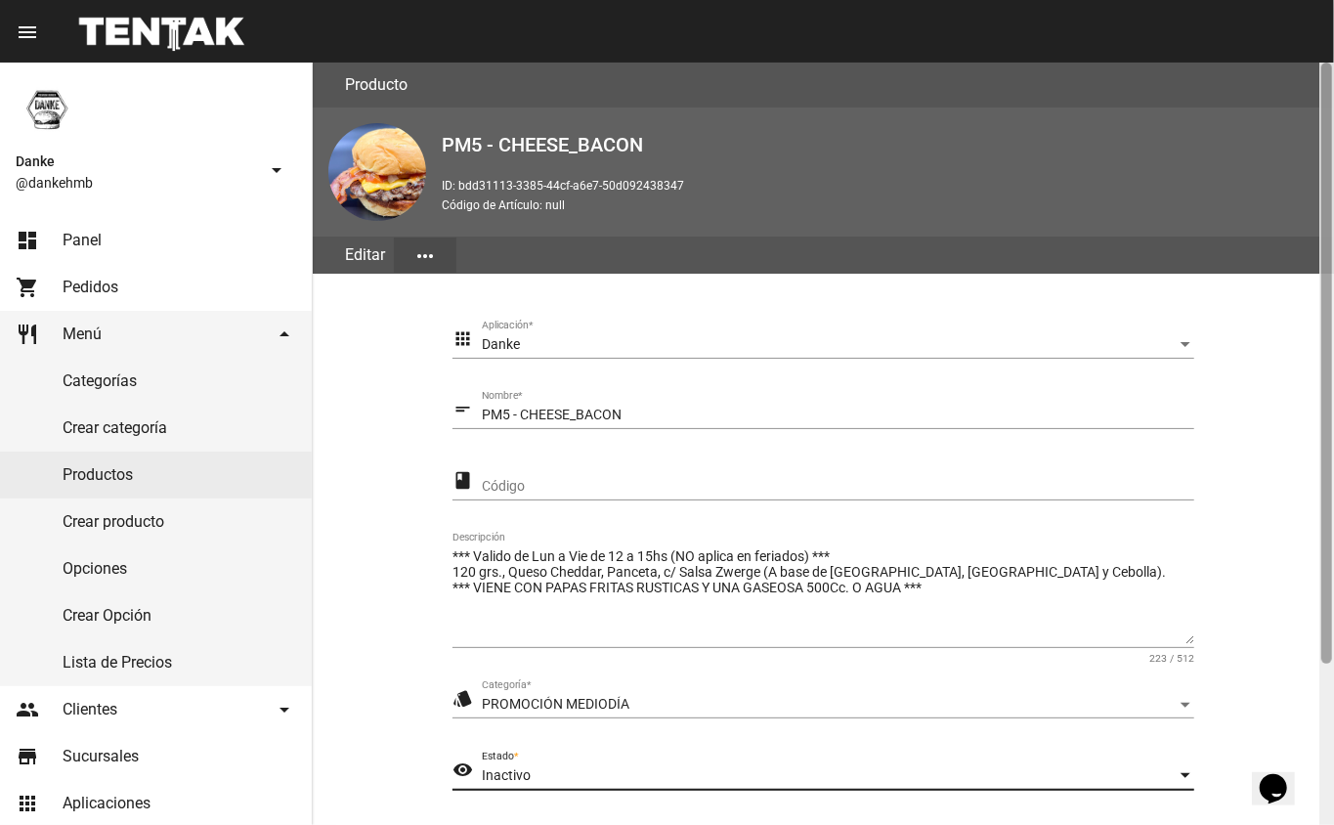
click at [1321, 685] on div at bounding box center [1326, 444] width 15 height 762
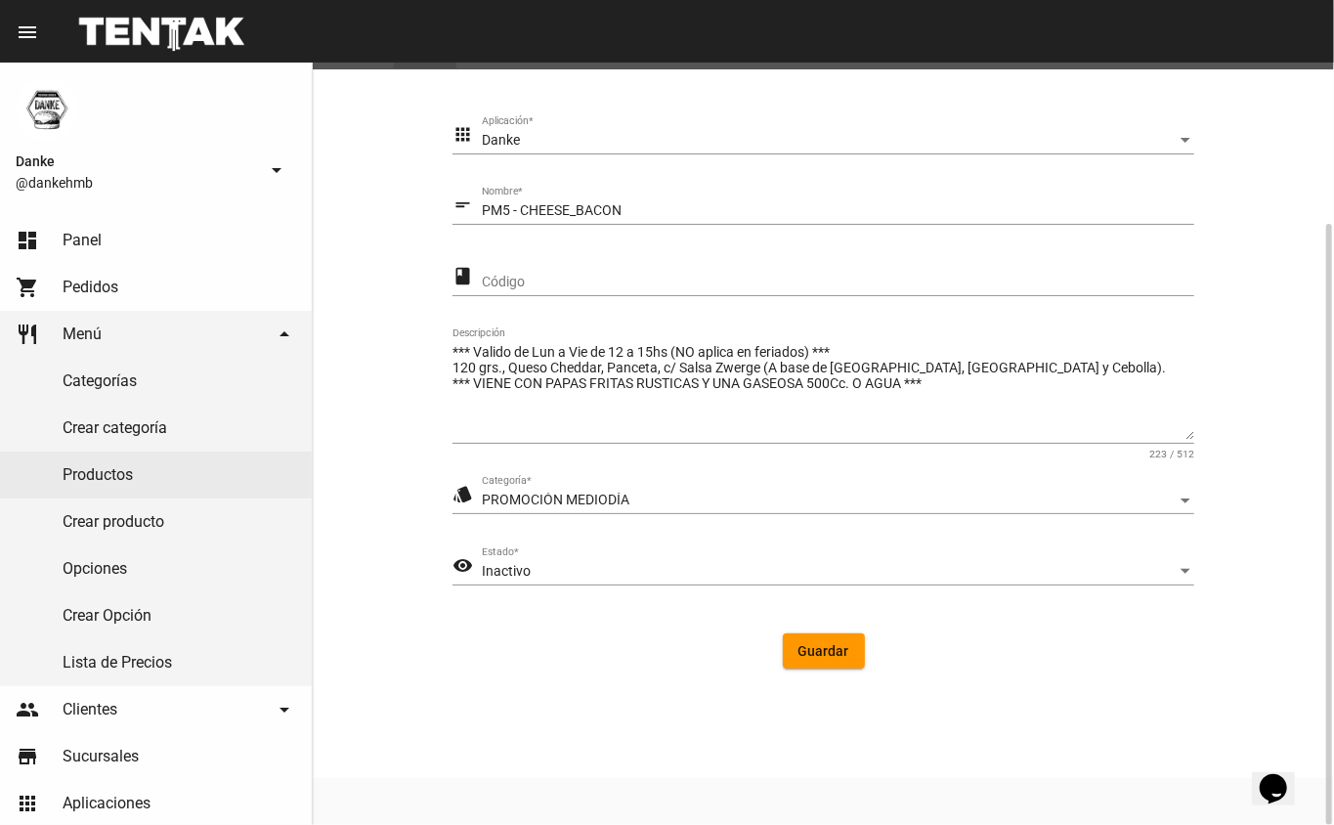
click at [815, 653] on span "Guardar" at bounding box center [823, 651] width 51 height 16
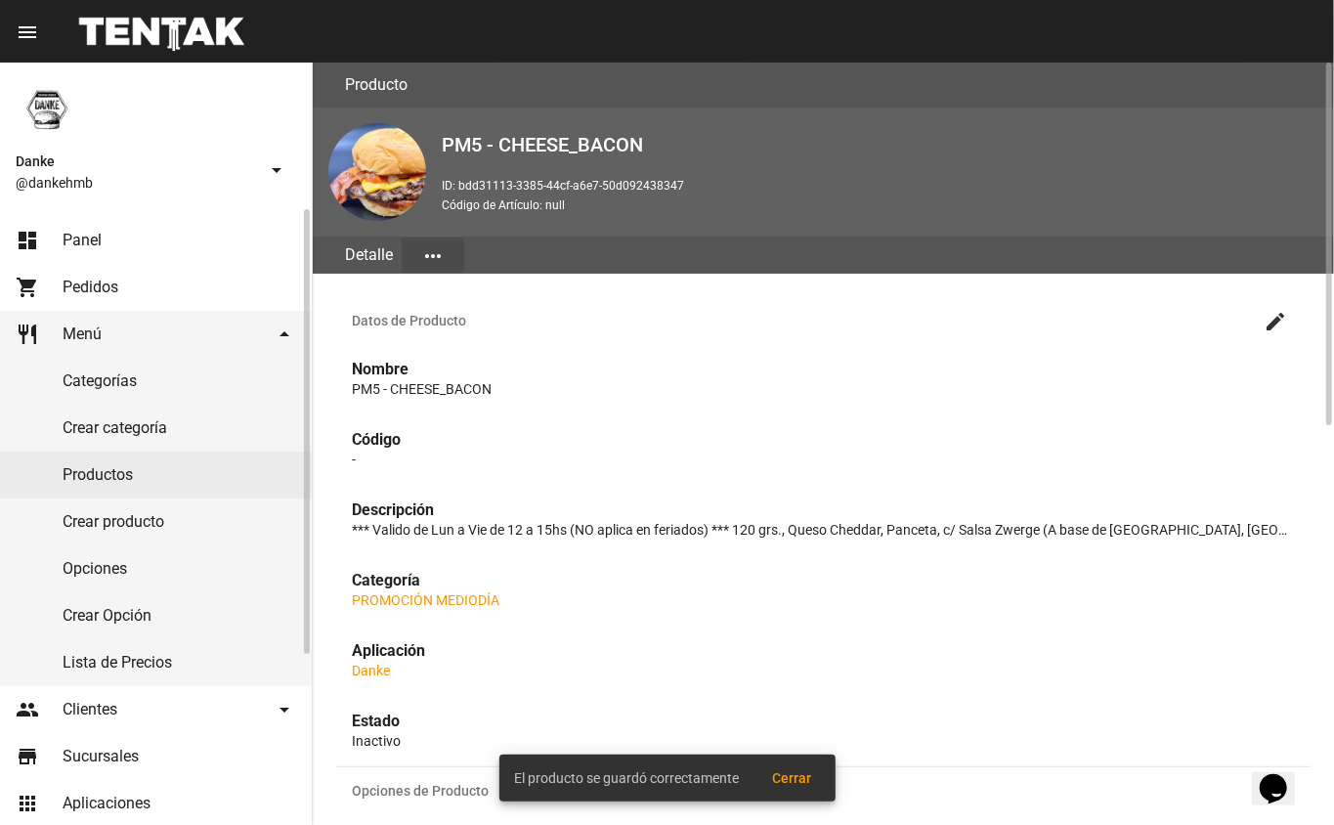
click at [88, 238] on span "Panel" at bounding box center [82, 241] width 39 height 20
